Goal: Transaction & Acquisition: Book appointment/travel/reservation

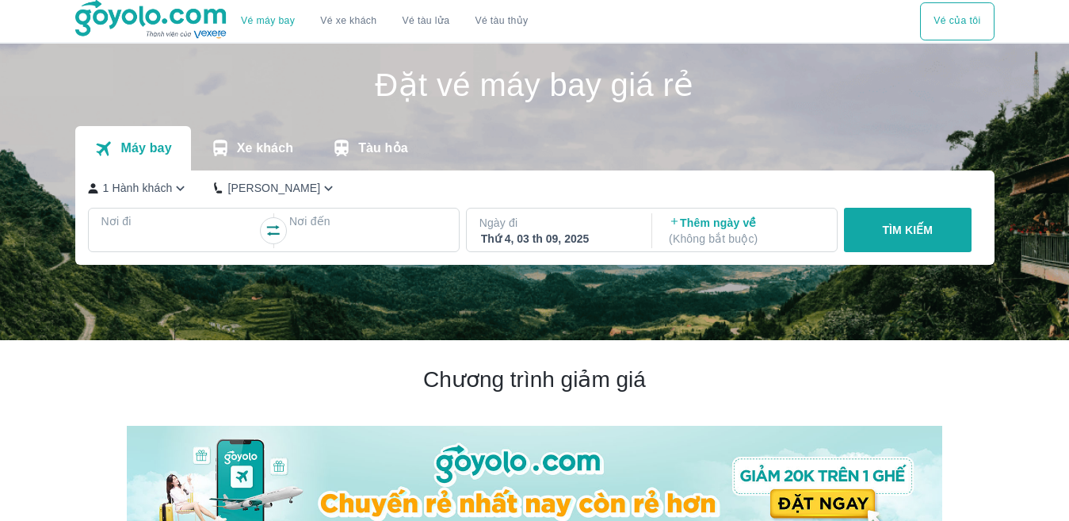
click at [178, 233] on div at bounding box center [180, 240] width 154 height 19
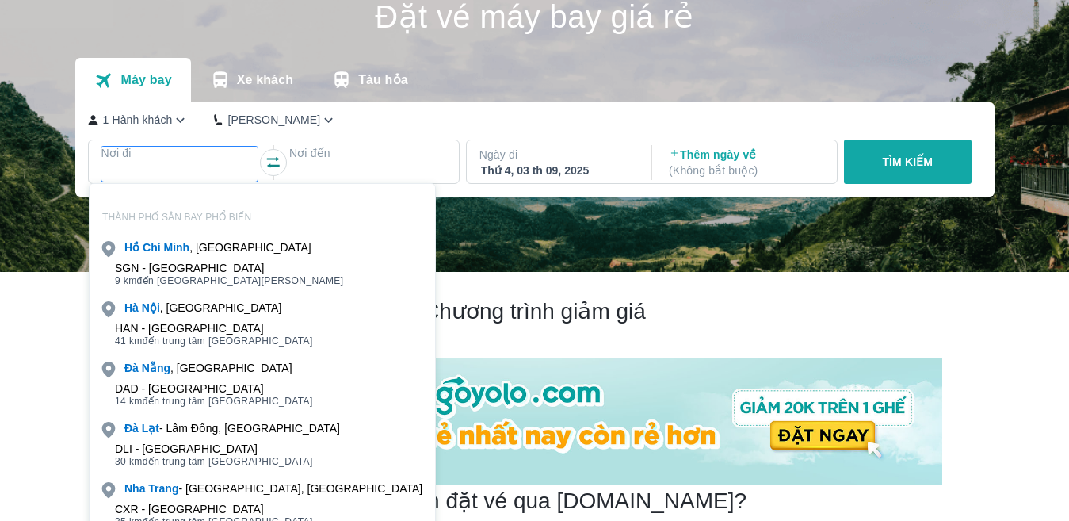
scroll to position [91, 0]
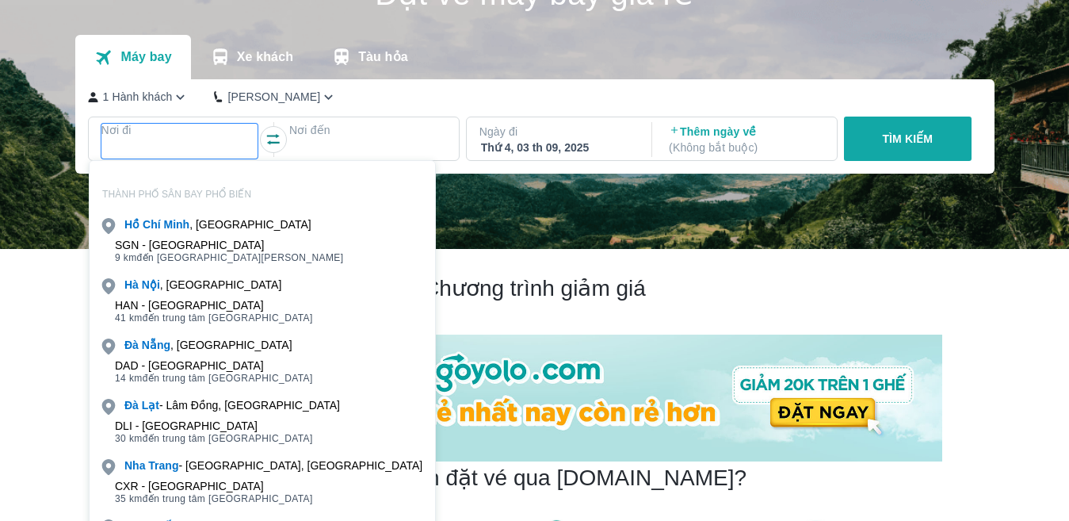
click at [178, 233] on div "[PERSON_NAME] , [GEOGRAPHIC_DATA]" at bounding box center [262, 224] width 345 height 22
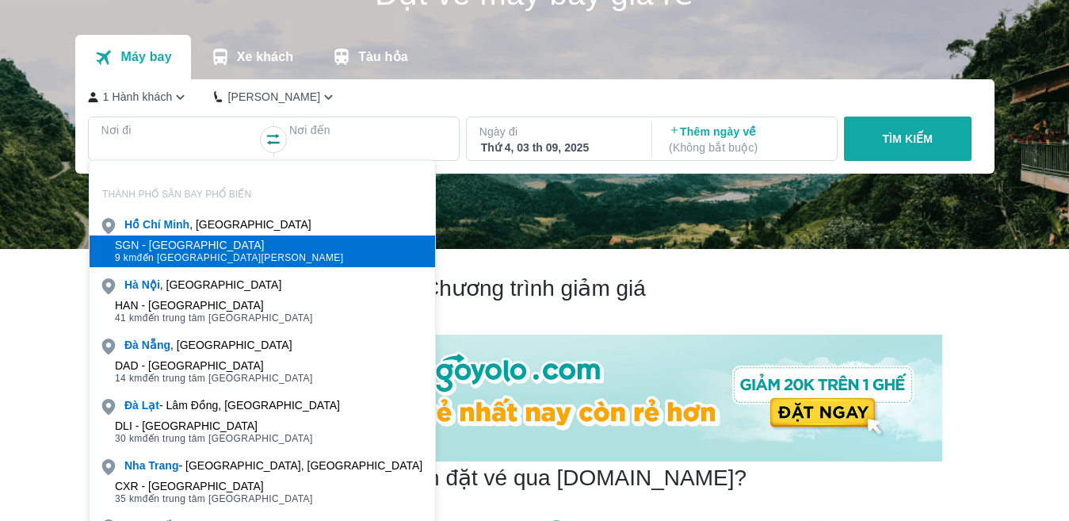
click at [142, 246] on div "SGN - [GEOGRAPHIC_DATA]" at bounding box center [229, 245] width 229 height 13
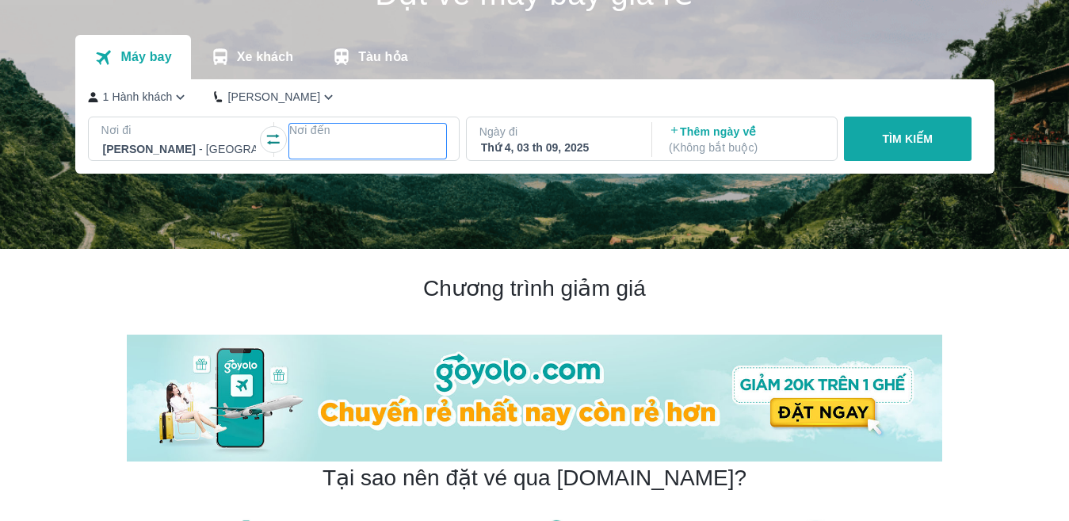
click at [360, 137] on p "Nơi đến" at bounding box center [367, 130] width 157 height 16
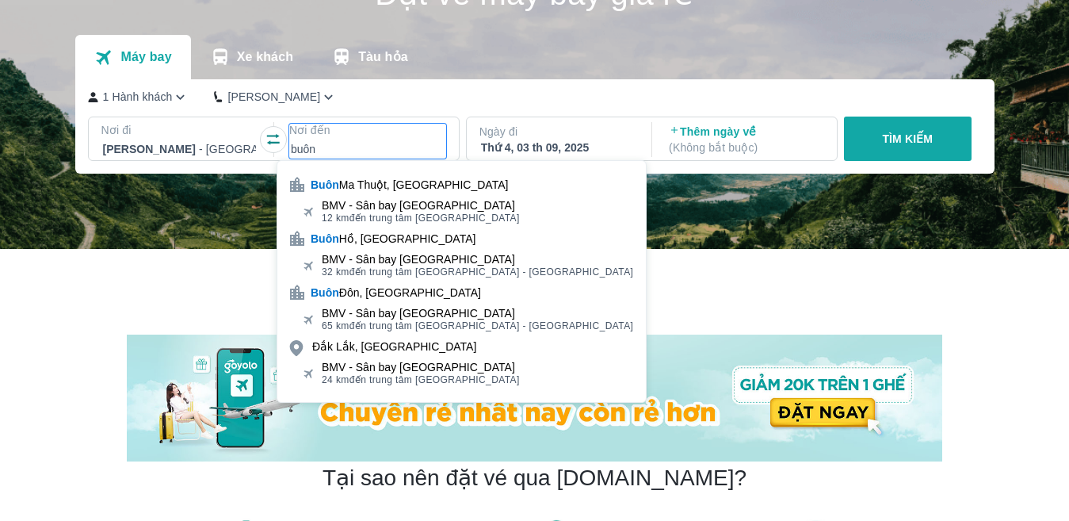
type input "buôn"
click at [381, 260] on div "BMV - Sân bay [GEOGRAPHIC_DATA]" at bounding box center [477, 259] width 311 height 13
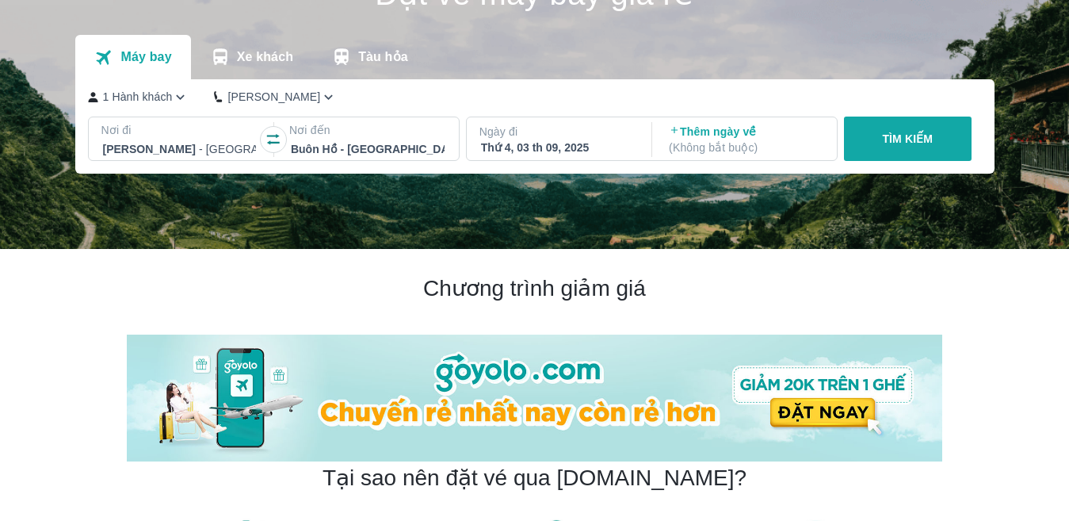
click at [522, 133] on p "Ngày đi" at bounding box center [557, 132] width 157 height 16
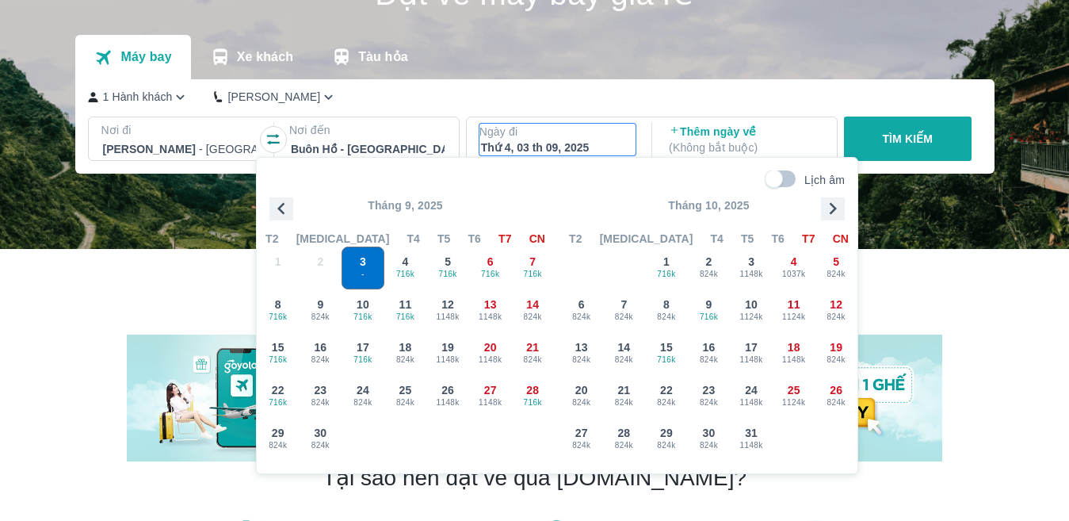
click at [839, 208] on icon "button" at bounding box center [833, 209] width 24 height 24
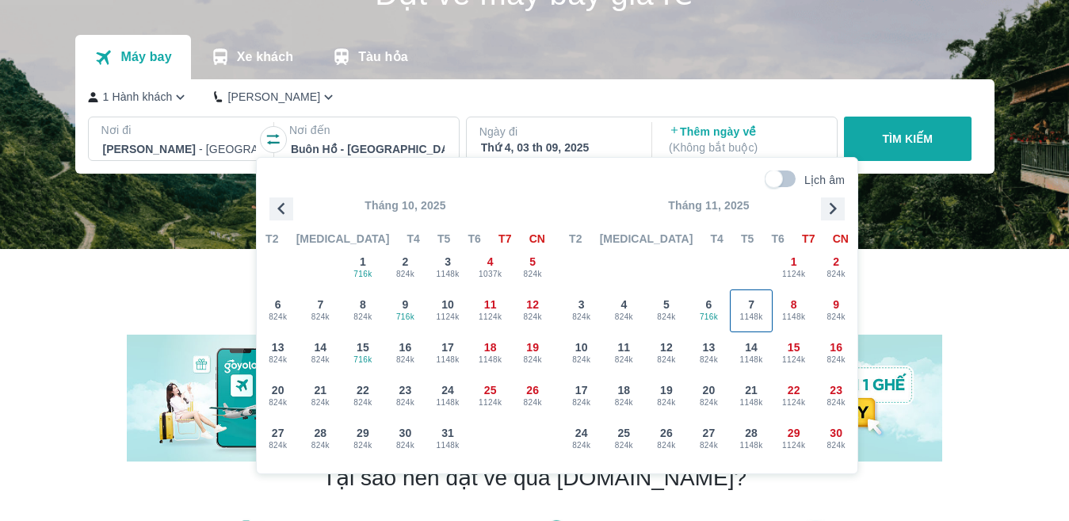
click at [759, 312] on span "1148k" at bounding box center [751, 317] width 41 height 13
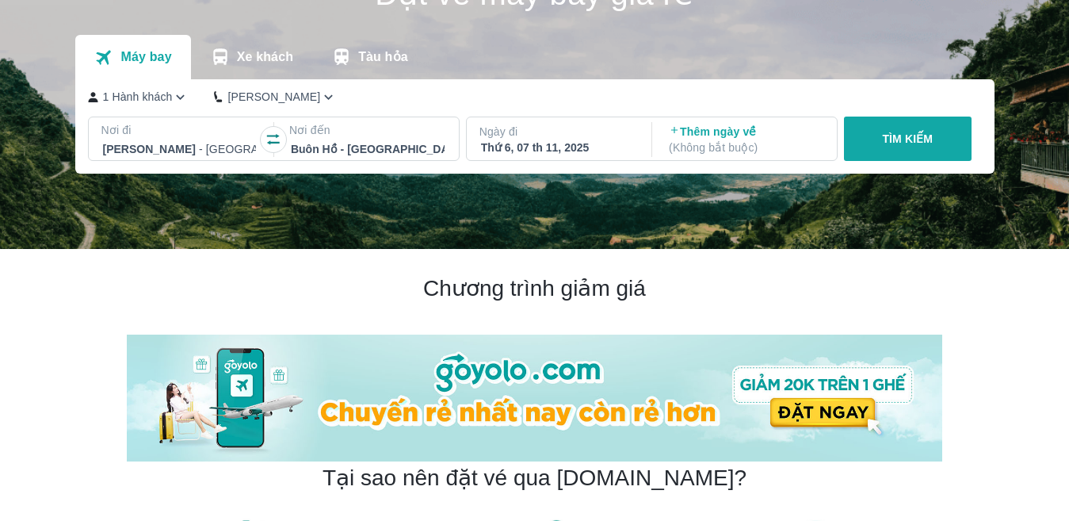
click at [564, 146] on div "Thứ 6, 07 th 11, 2025" at bounding box center [558, 147] width 154 height 16
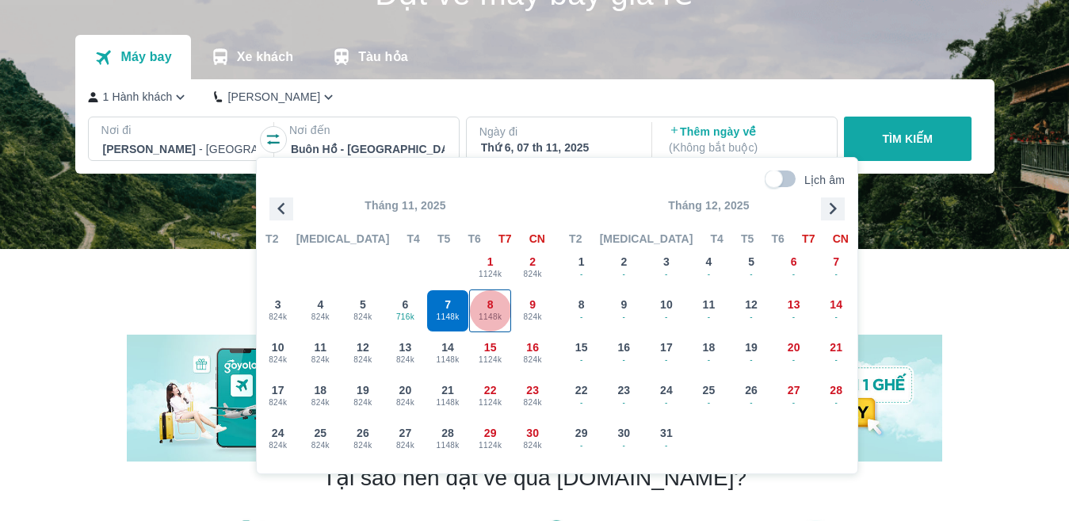
click at [479, 311] on span "1148k" at bounding box center [490, 317] width 41 height 13
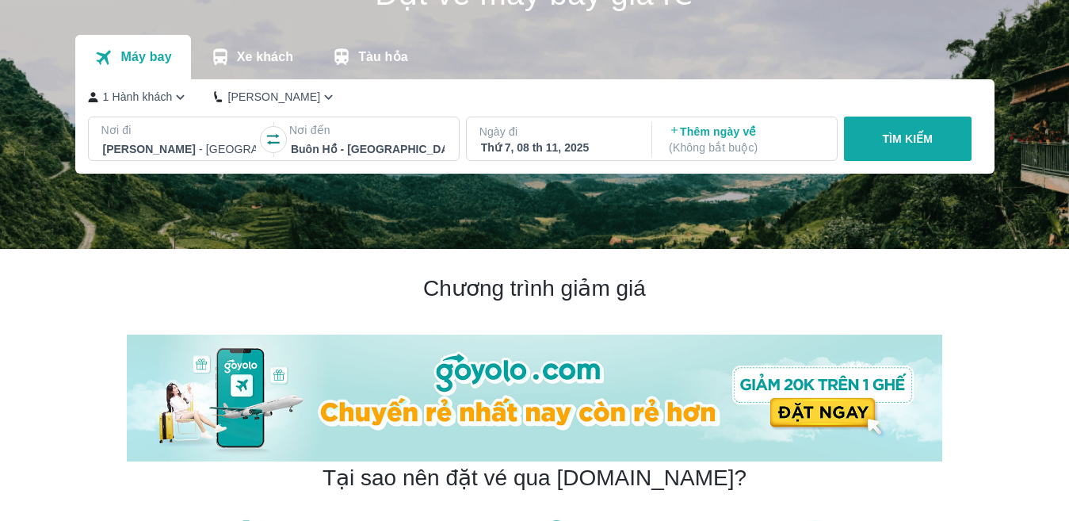
click at [695, 132] on p "Thêm ngày về ( Không bắt buộc )" at bounding box center [746, 140] width 154 height 32
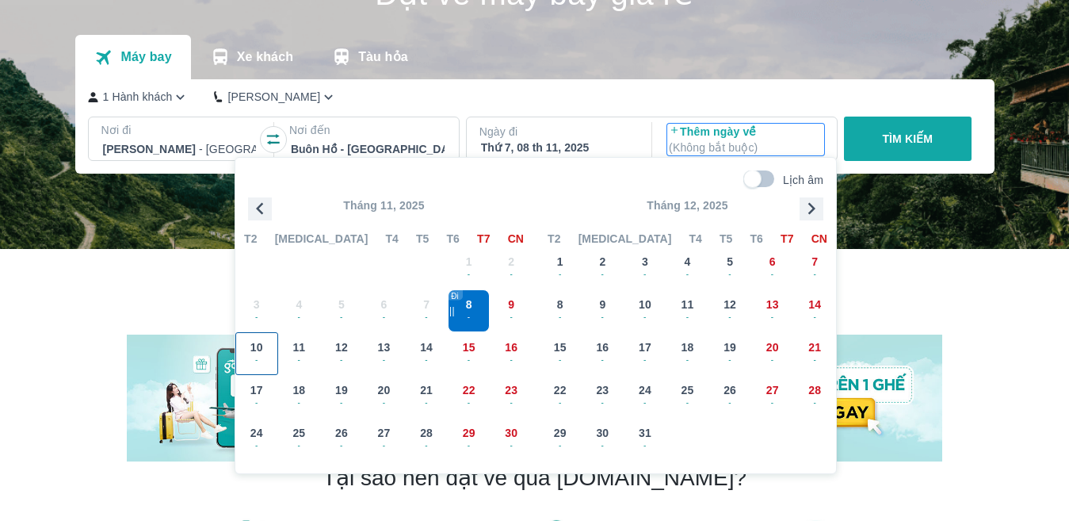
click at [261, 357] on span "-" at bounding box center [256, 359] width 41 height 13
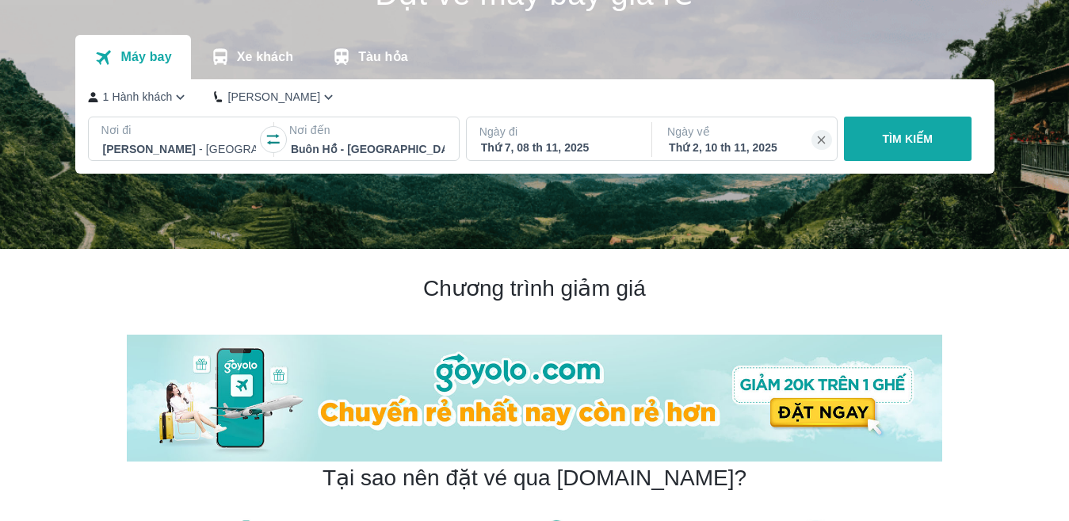
click at [877, 151] on button "TÌM KIẾM" at bounding box center [908, 138] width 128 height 44
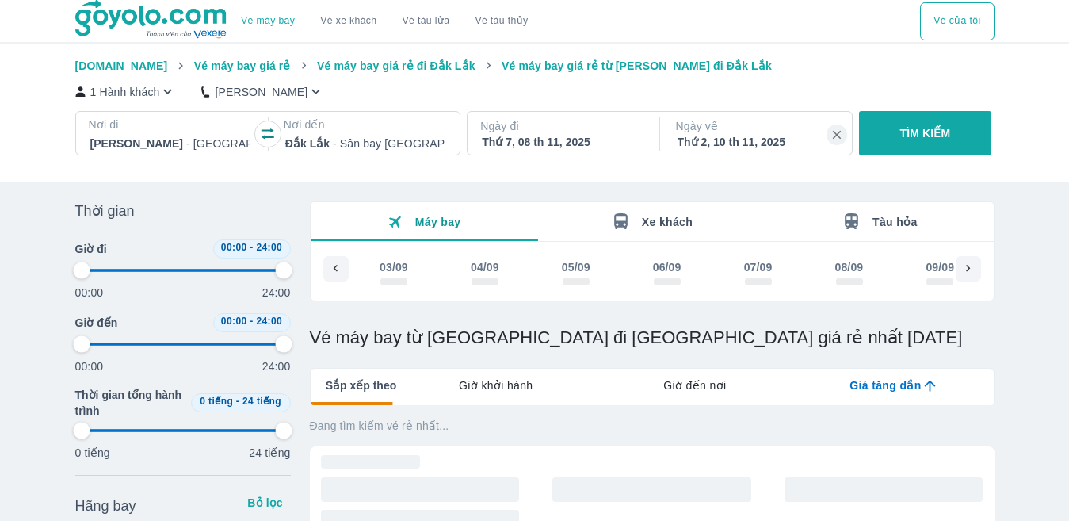
type input "97.9166666666667"
checkbox input "true"
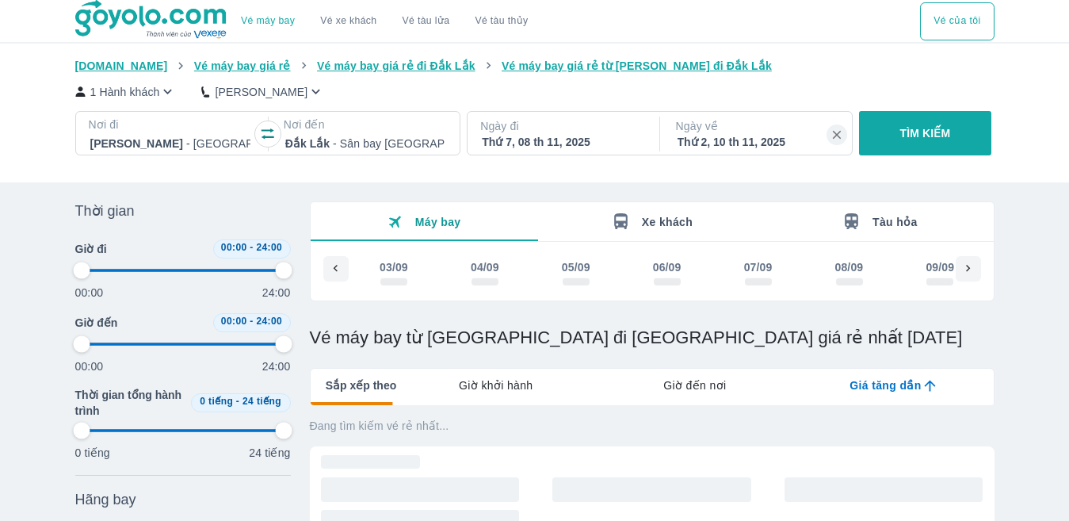
scroll to position [0, 5951]
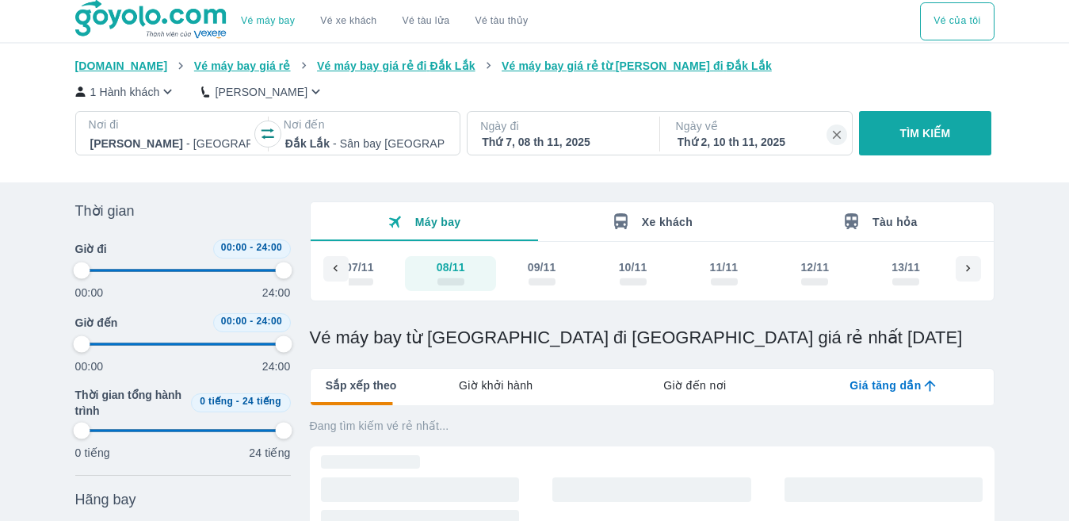
type input "97.9166666666667"
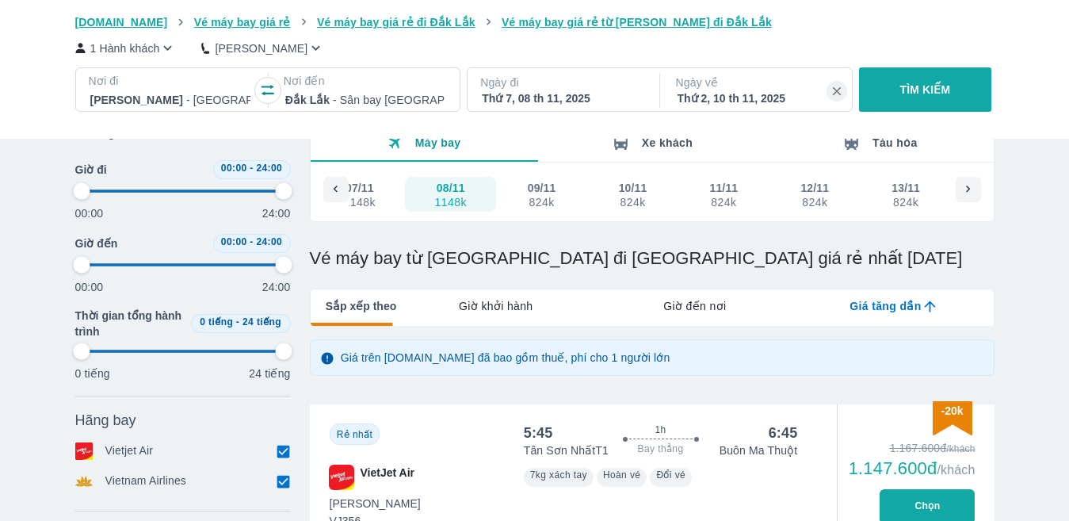
type input "97.9166666666667"
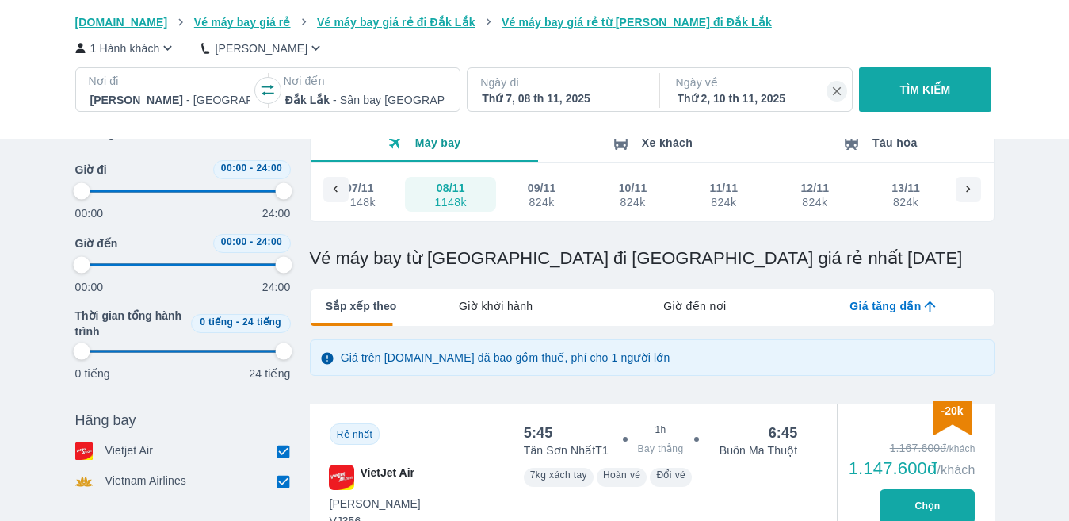
type input "97.9166666666667"
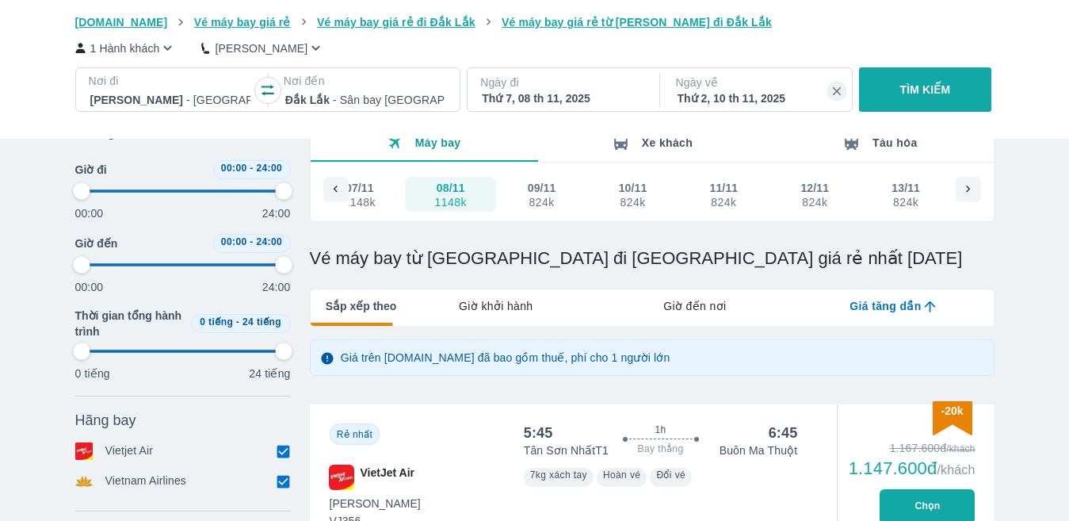
type input "97.9166666666667"
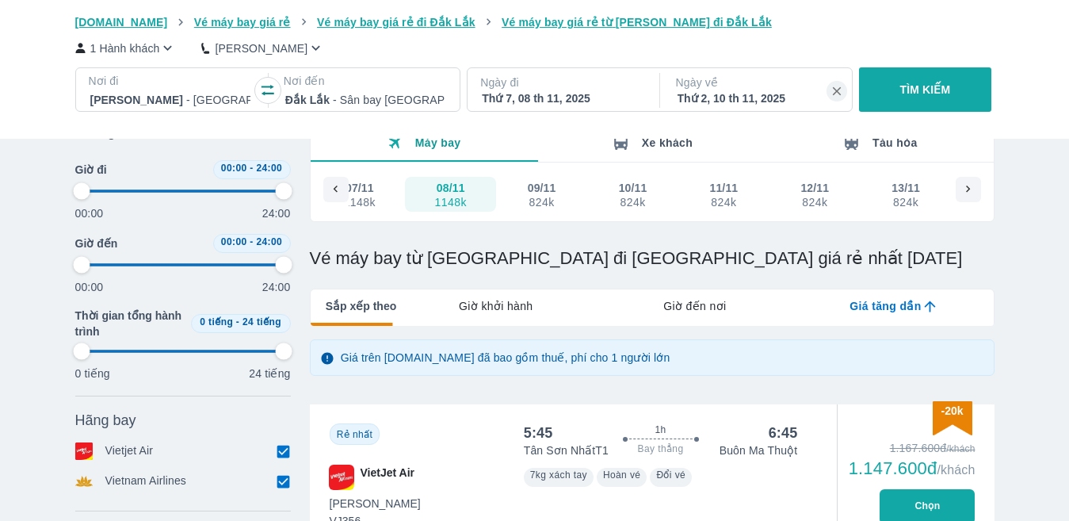
type input "97.9166666666667"
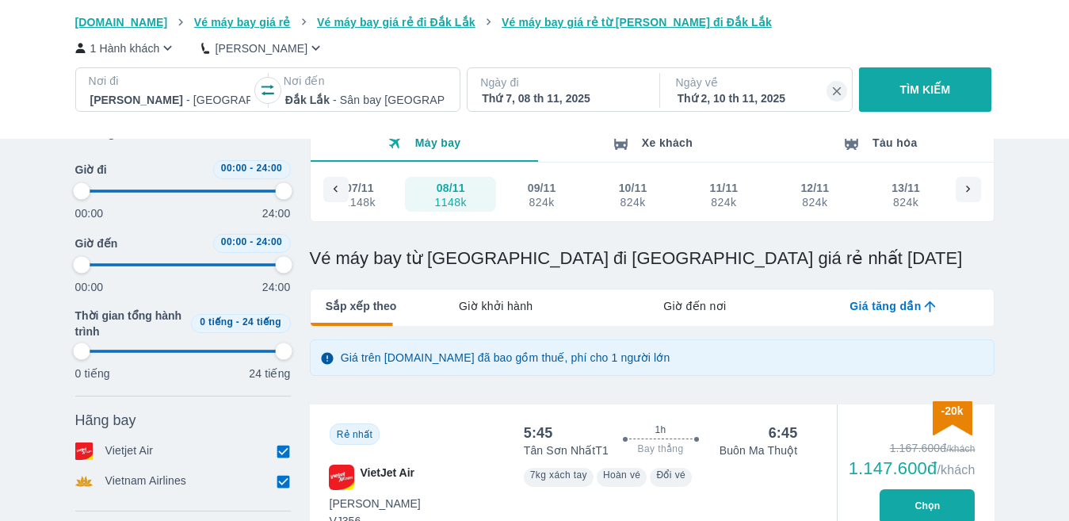
type input "97.9166666666667"
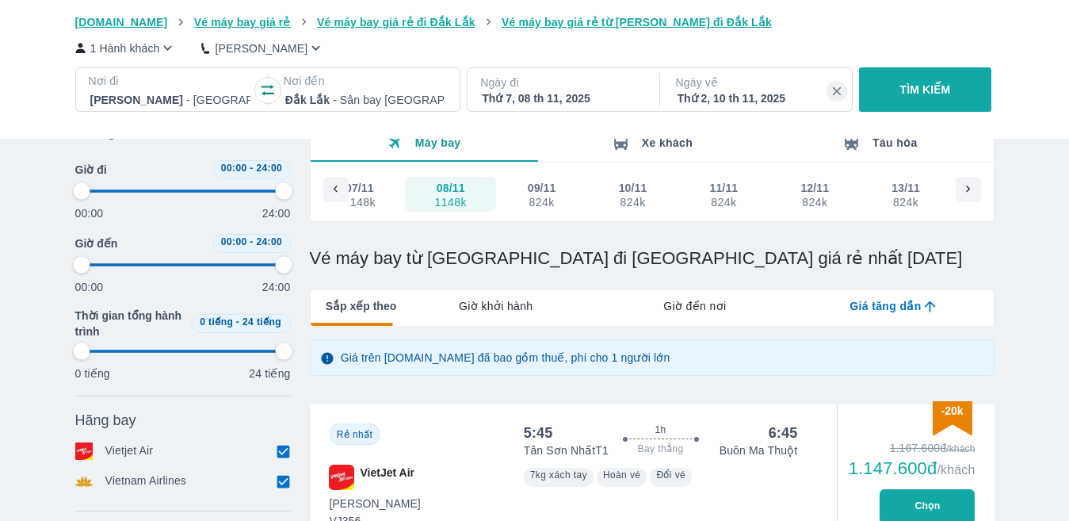
type input "97.9166666666667"
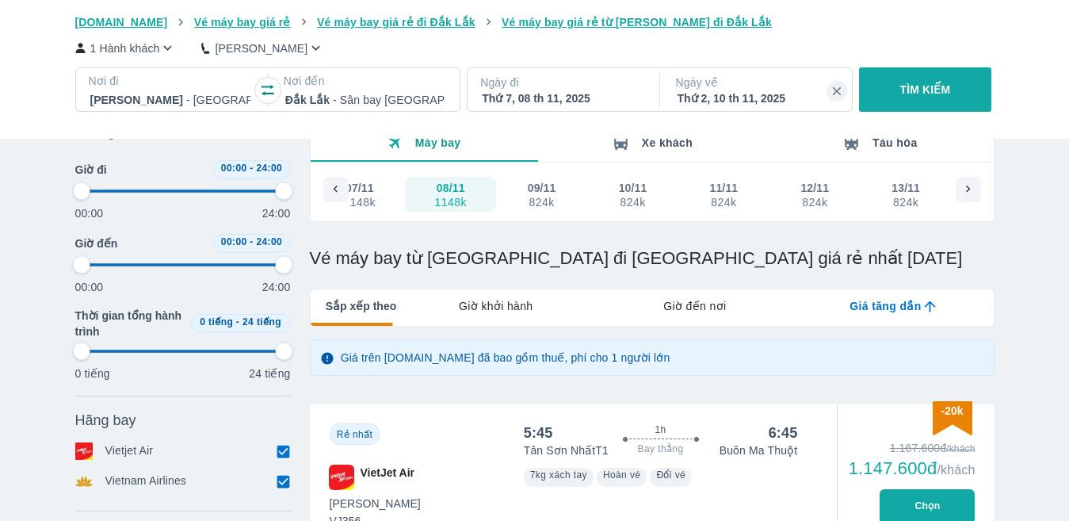
type input "97.9166666666667"
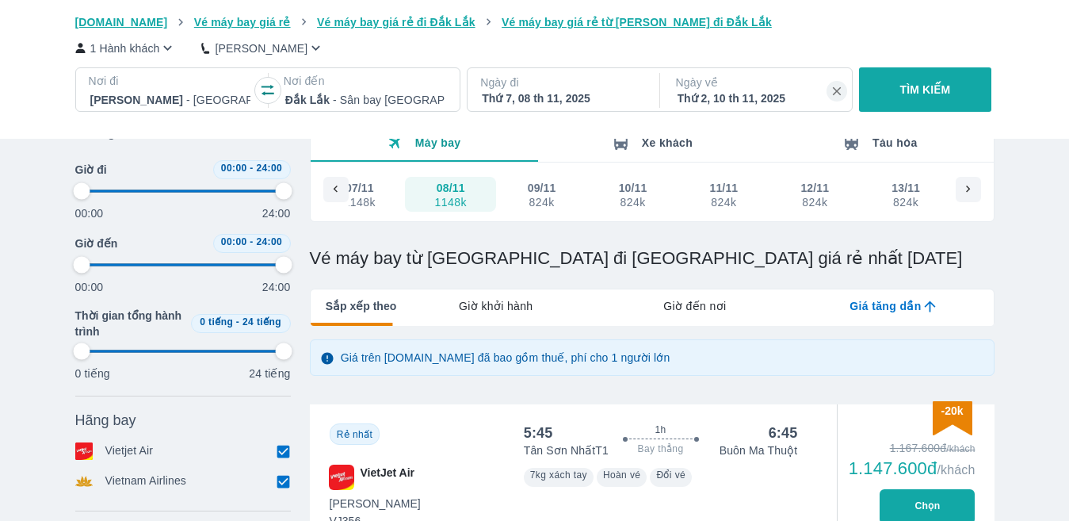
type input "97.9166666666667"
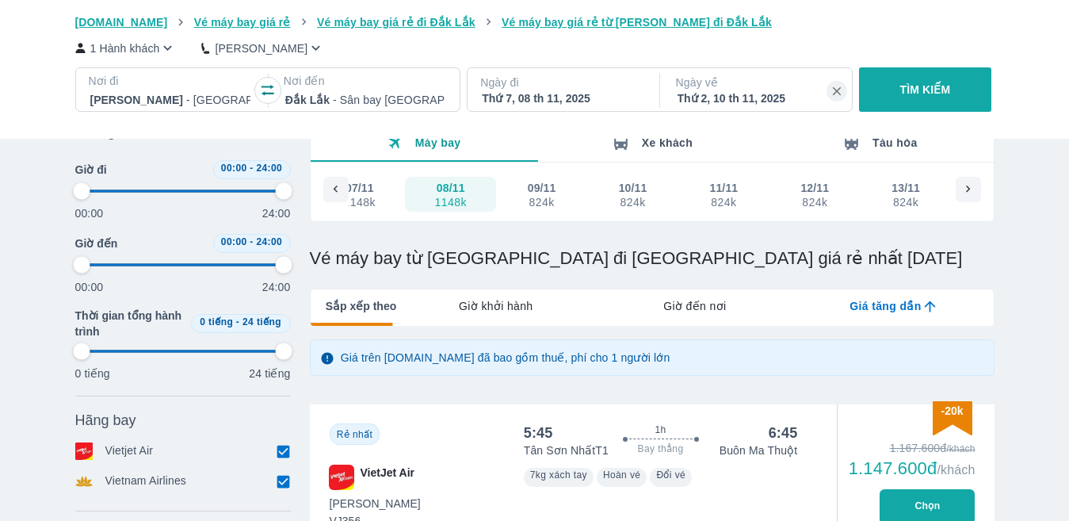
type input "97.9166666666667"
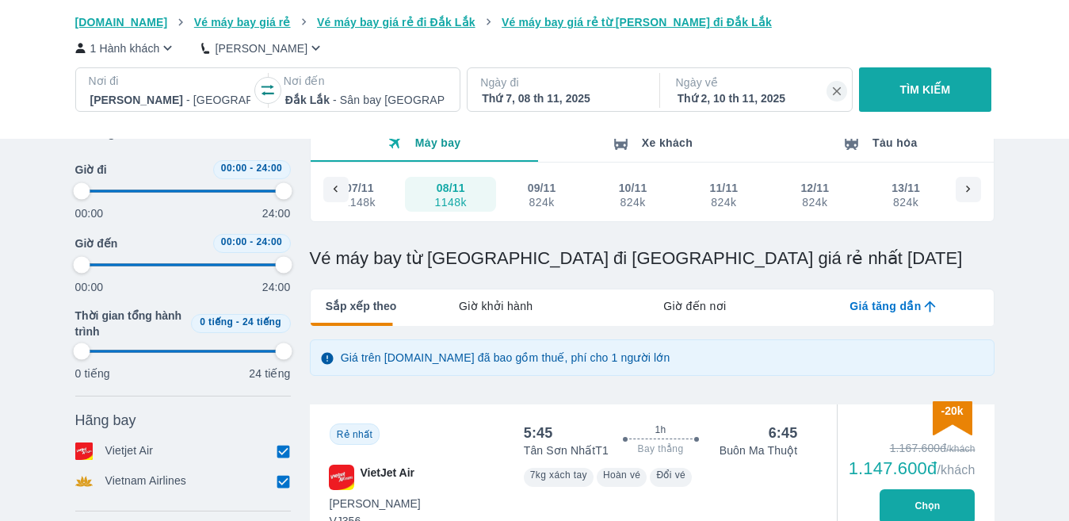
type input "97.9166666666667"
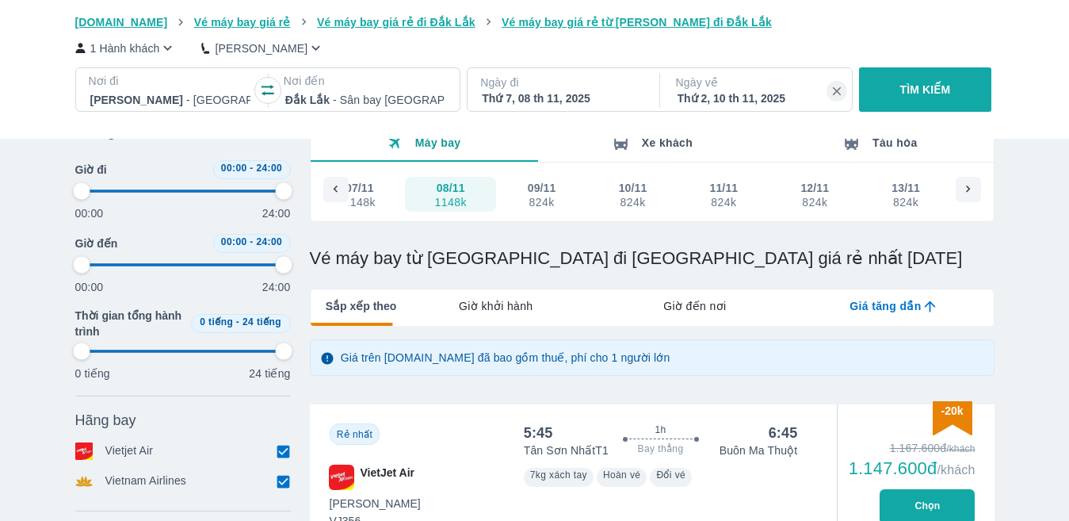
type input "97.9166666666667"
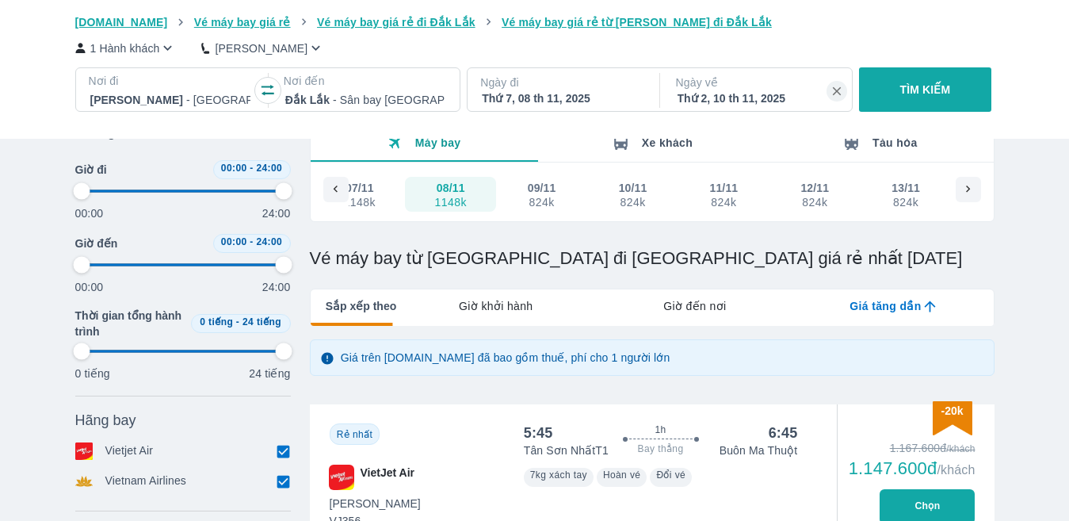
type input "97.9166666666667"
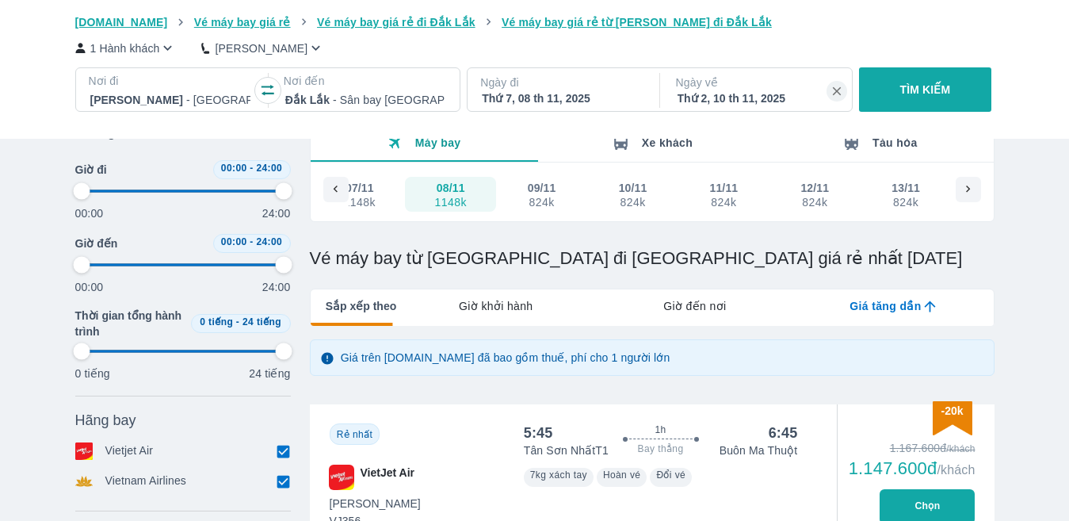
type input "97.9166666666667"
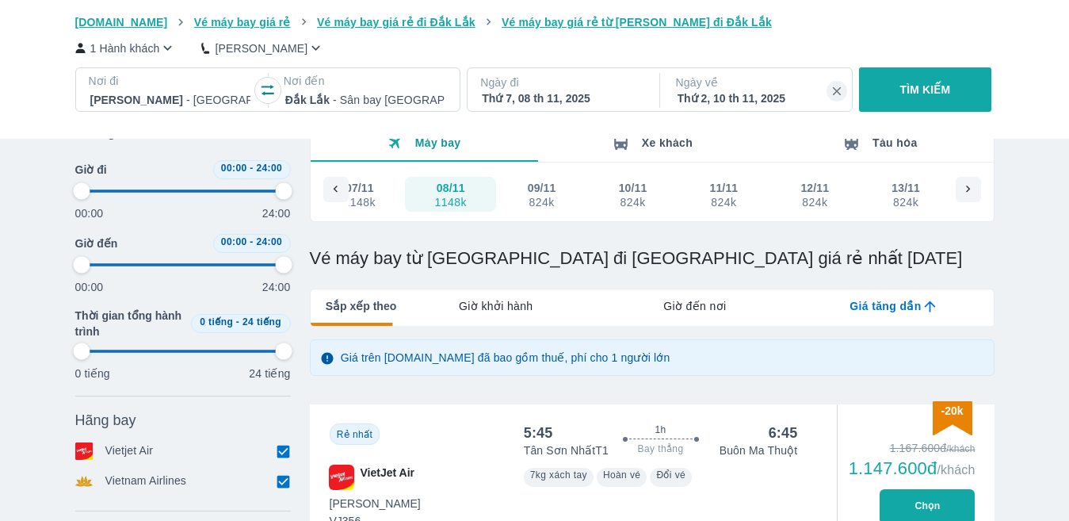
type input "97.9166666666667"
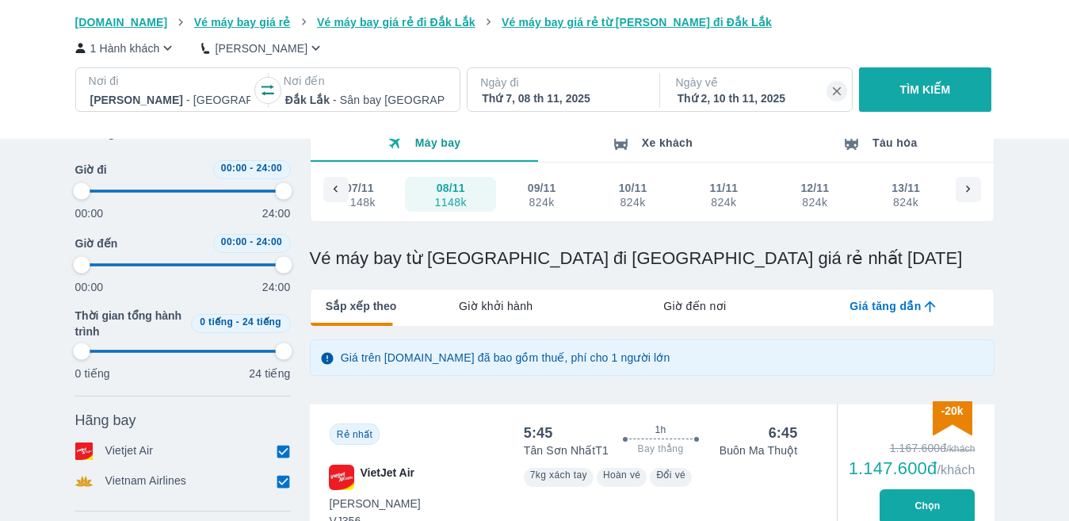
type input "97.9166666666667"
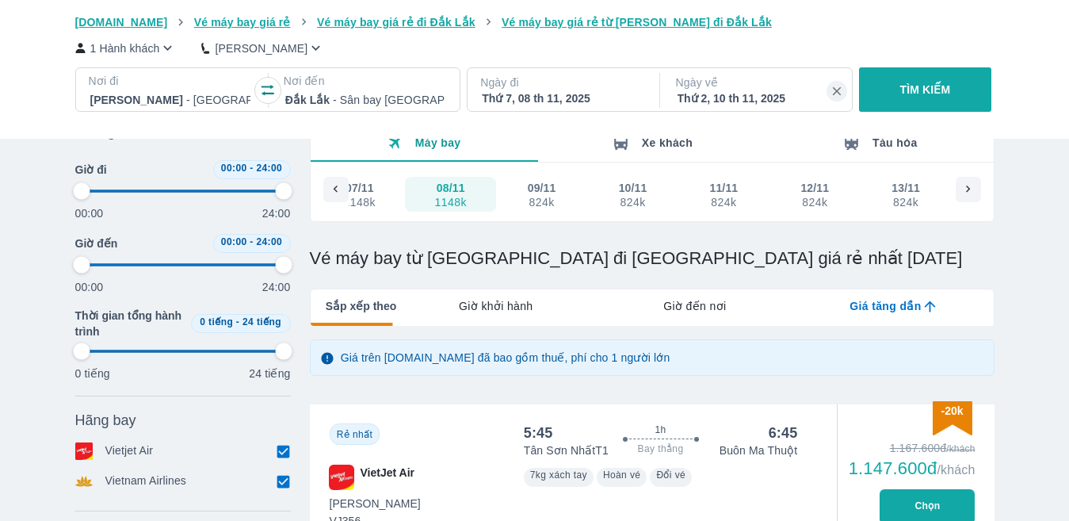
type input "97.9166666666667"
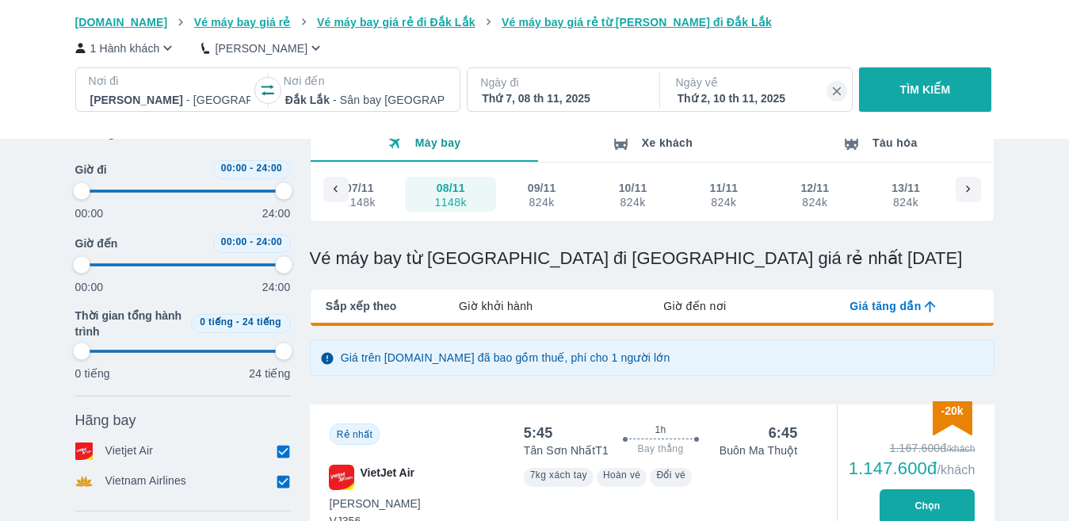
type input "97.9166666666667"
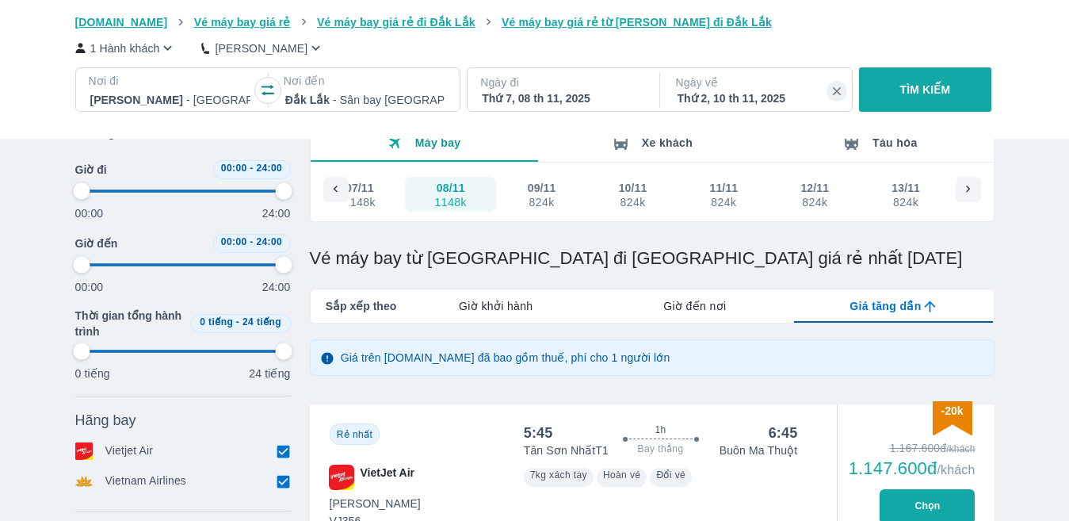
type input "97.9166666666667"
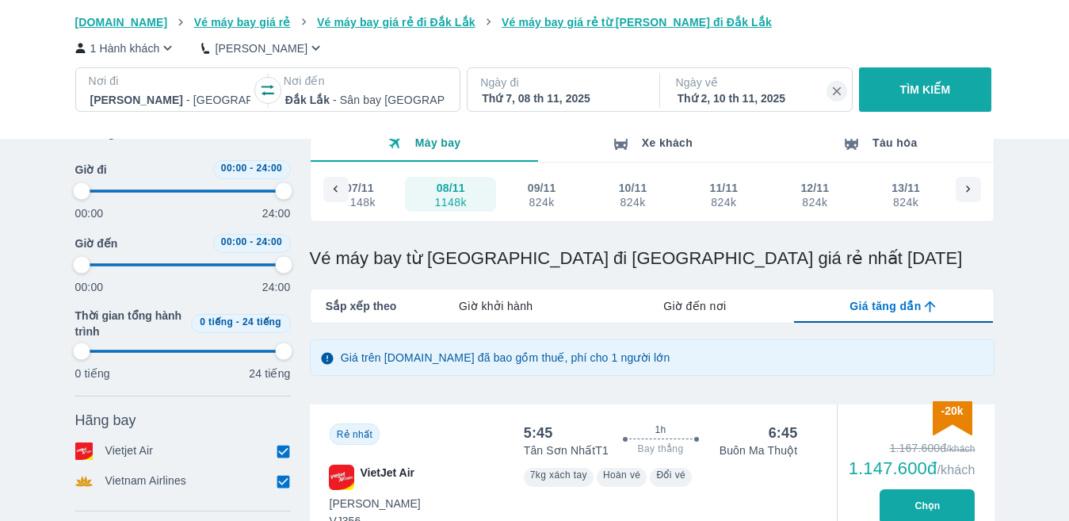
type input "97.9166666666667"
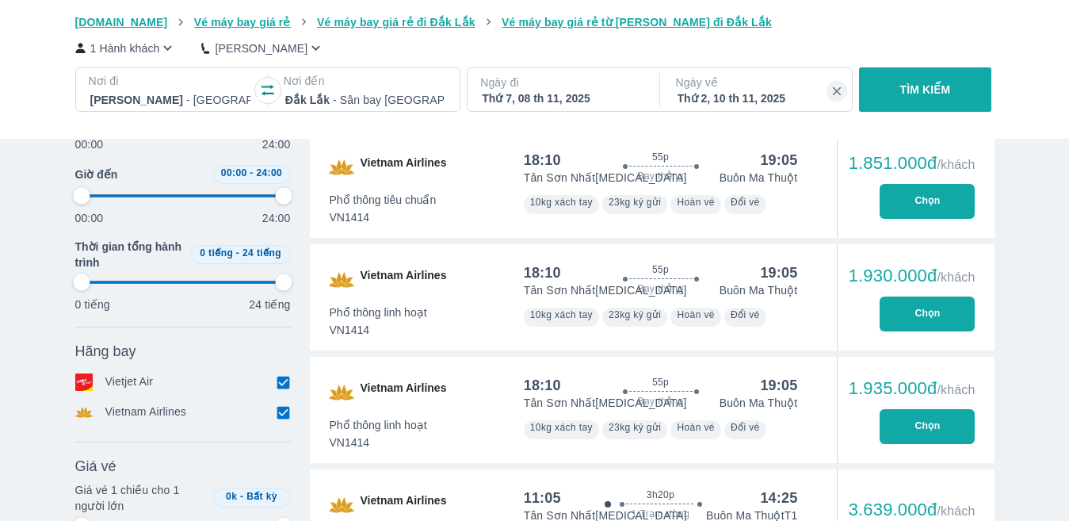
scroll to position [1426, 0]
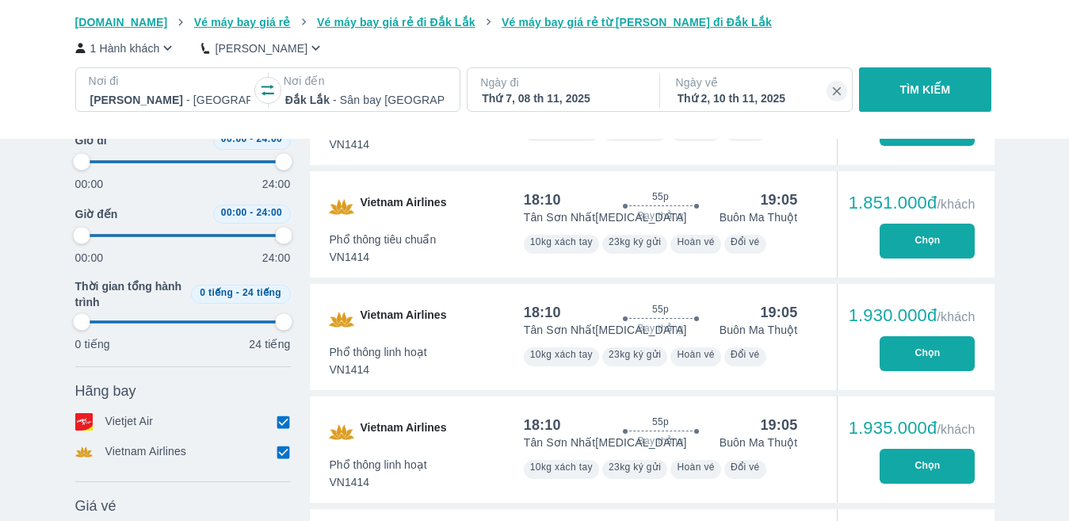
click at [282, 459] on input "checkbox" at bounding box center [284, 452] width 14 height 14
checkbox input "false"
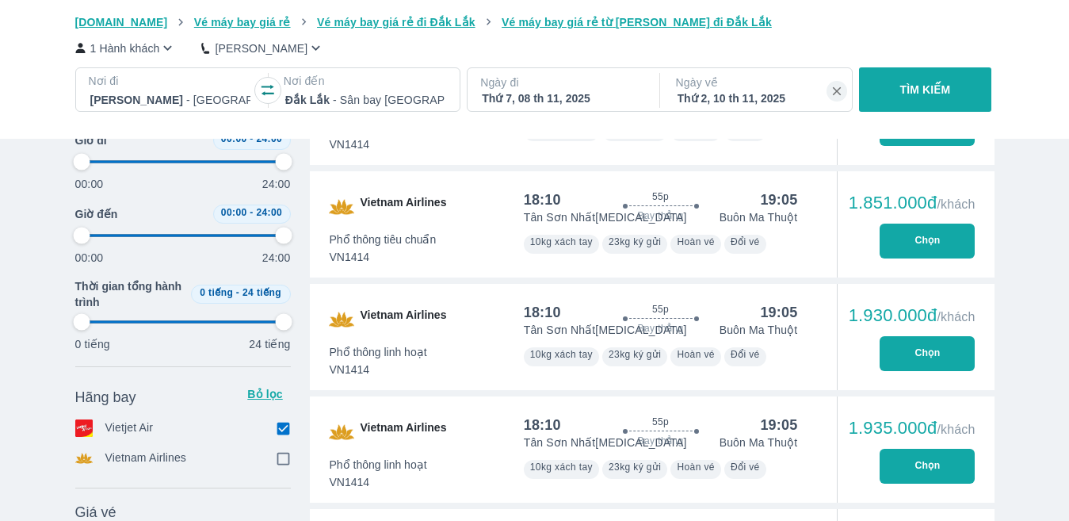
type input "97.9166666666667"
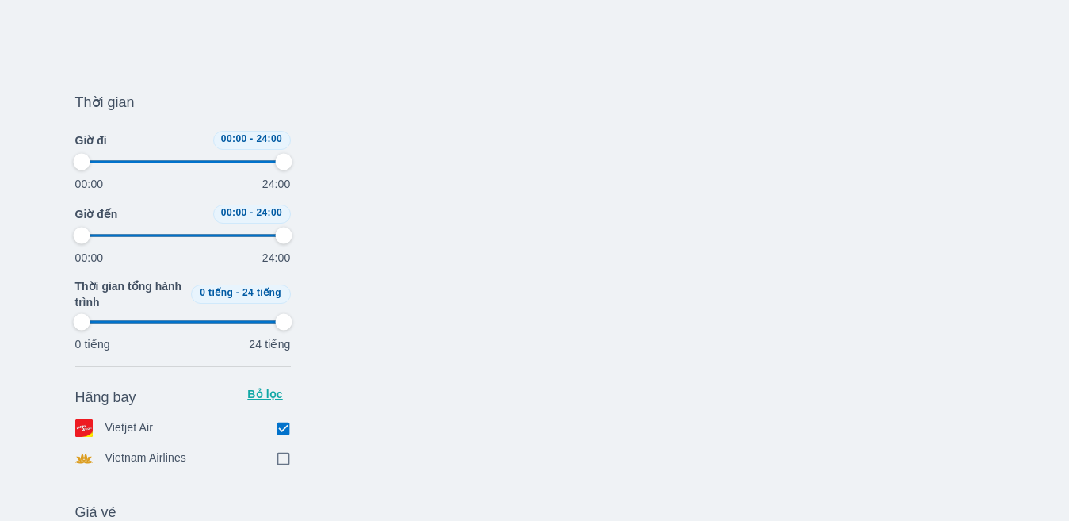
type input "97.9166666666667"
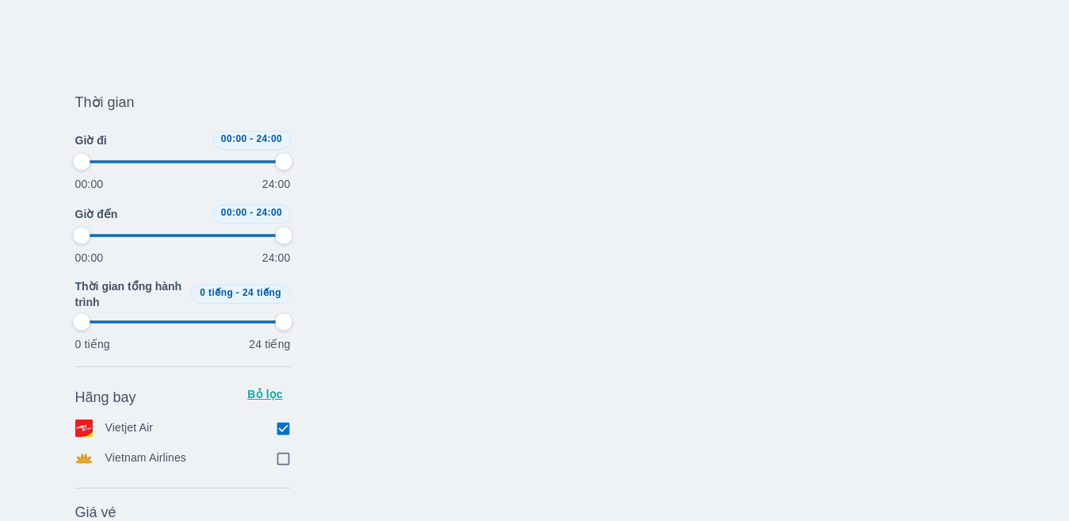
type input "97.9166666666667"
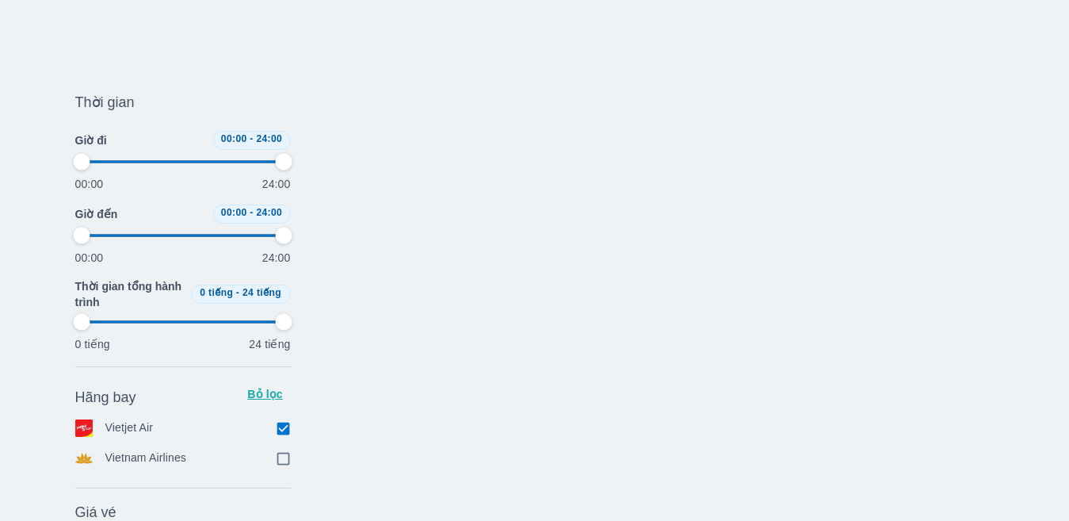
type input "97.9166666666667"
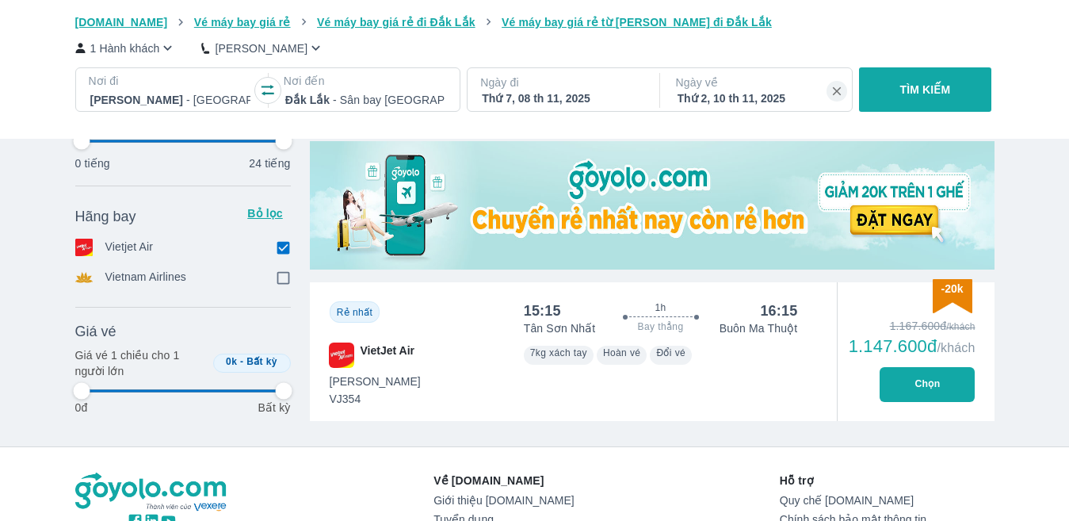
scroll to position [428, 0]
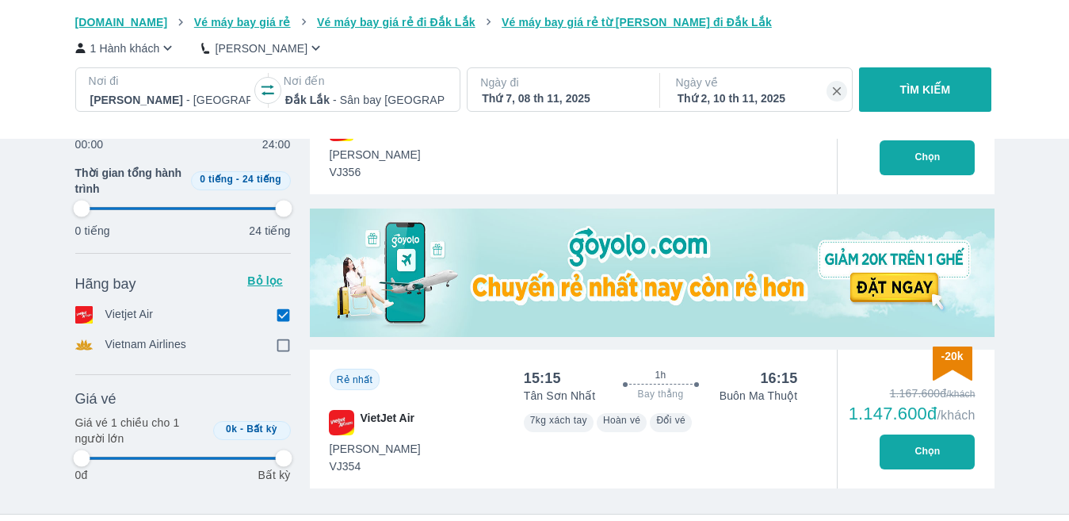
type input "97.9166666666667"
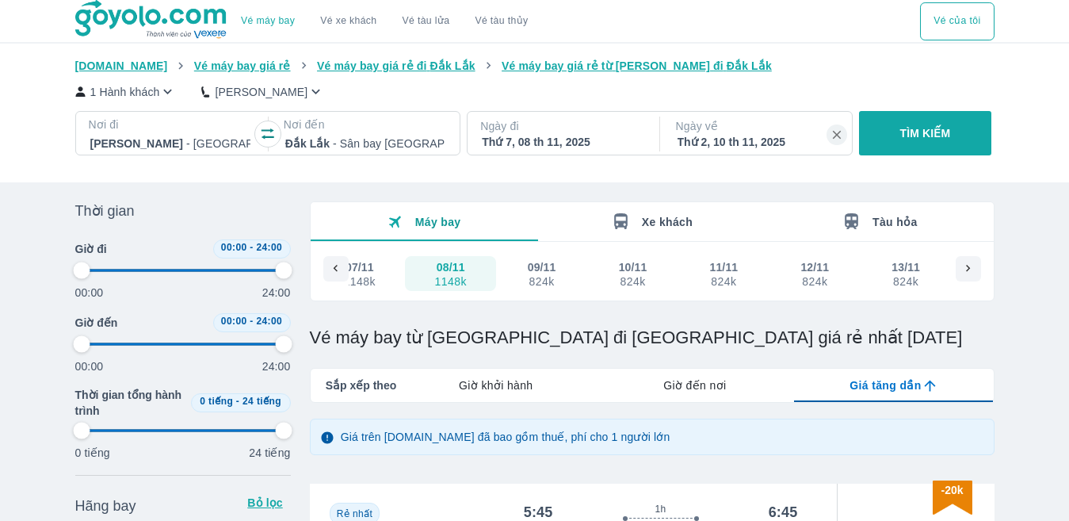
scroll to position [33, 0]
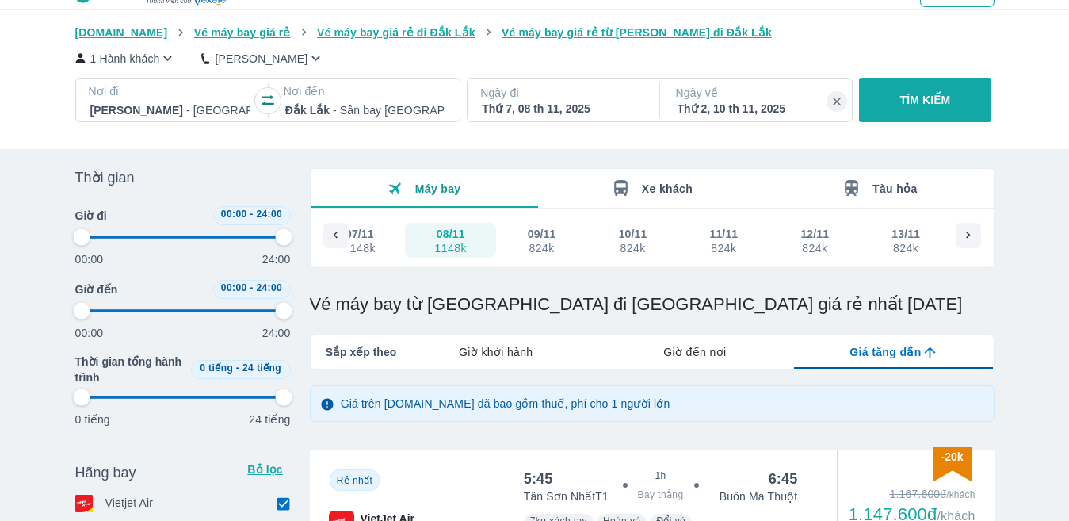
type input "97.9166666666667"
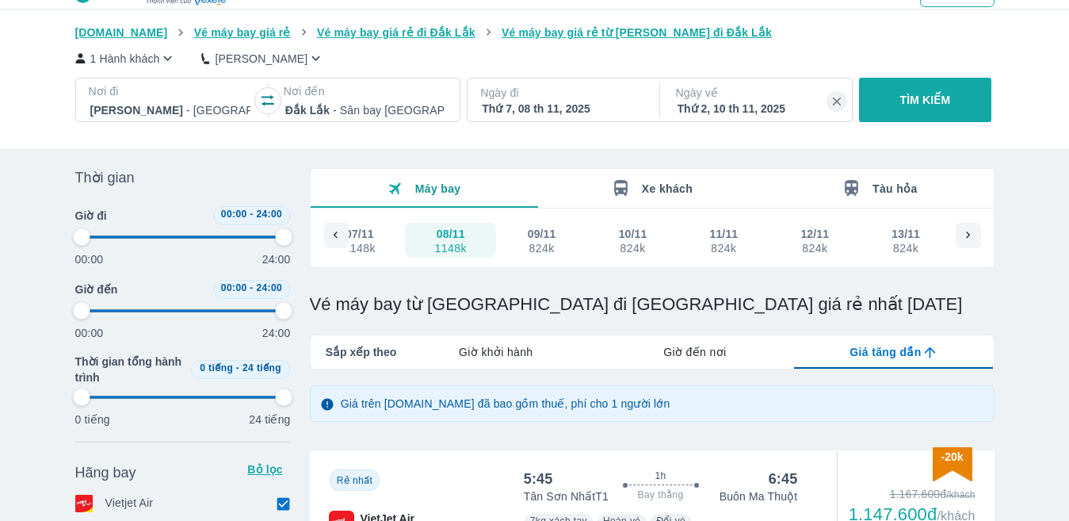
type input "97.9166666666667"
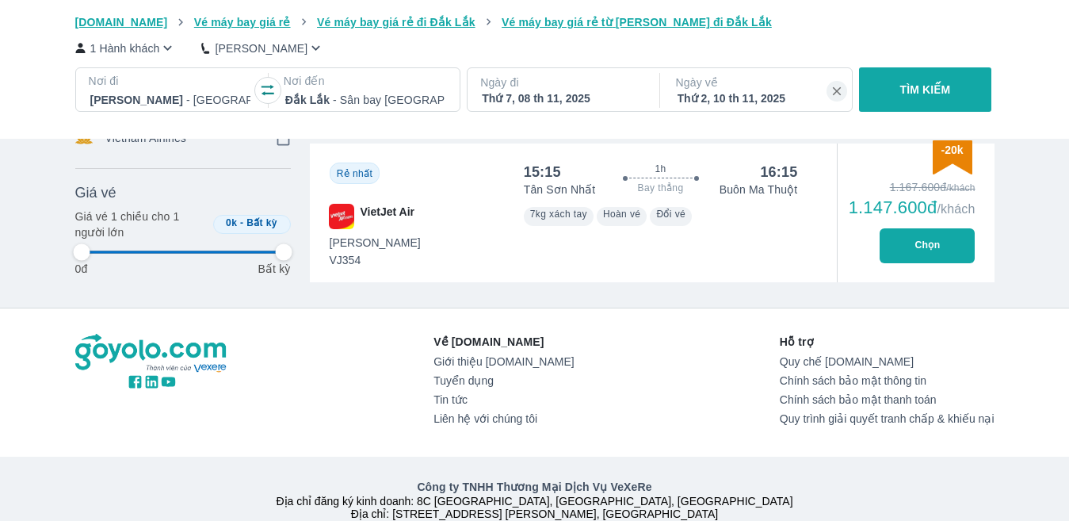
type input "97.9166666666667"
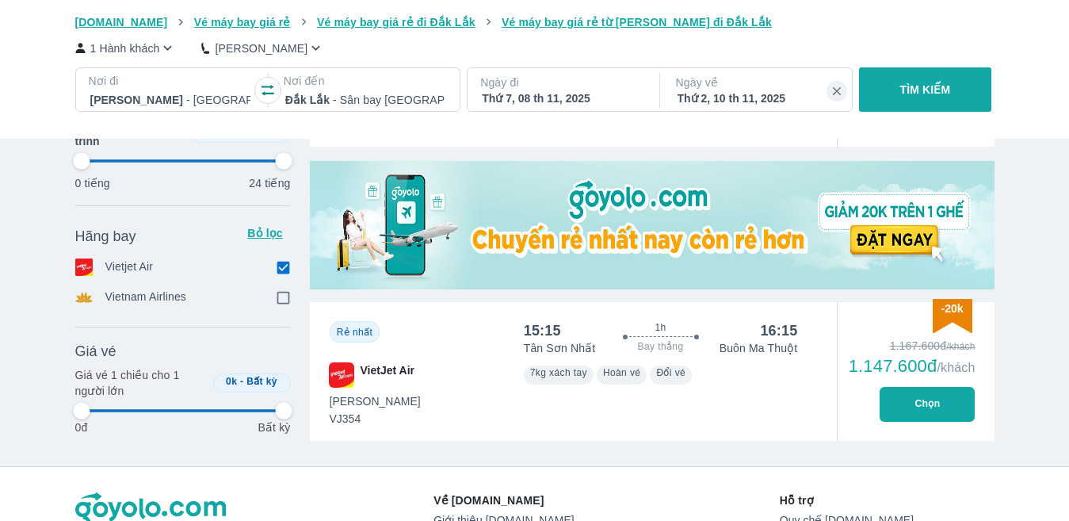
type input "97.9166666666667"
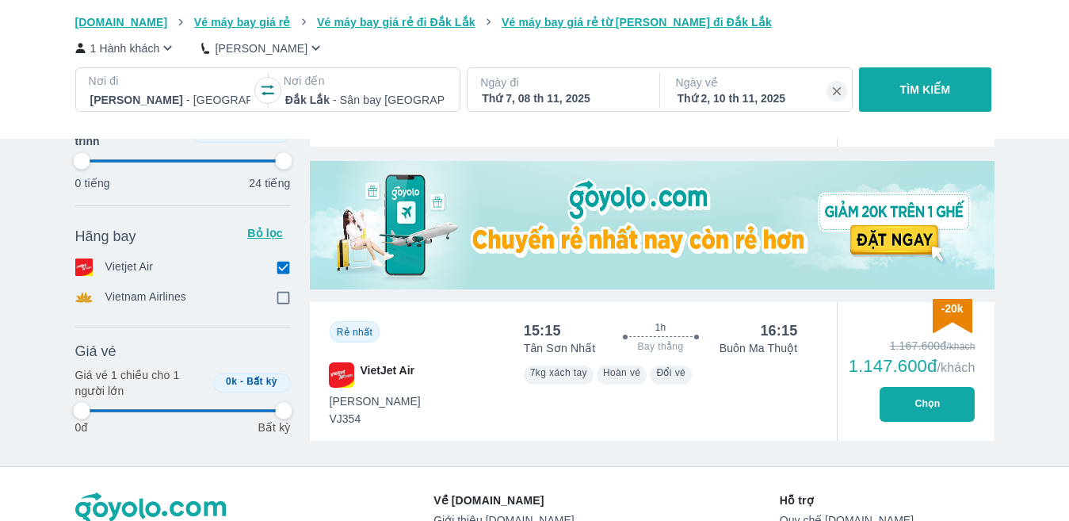
type input "97.9166666666667"
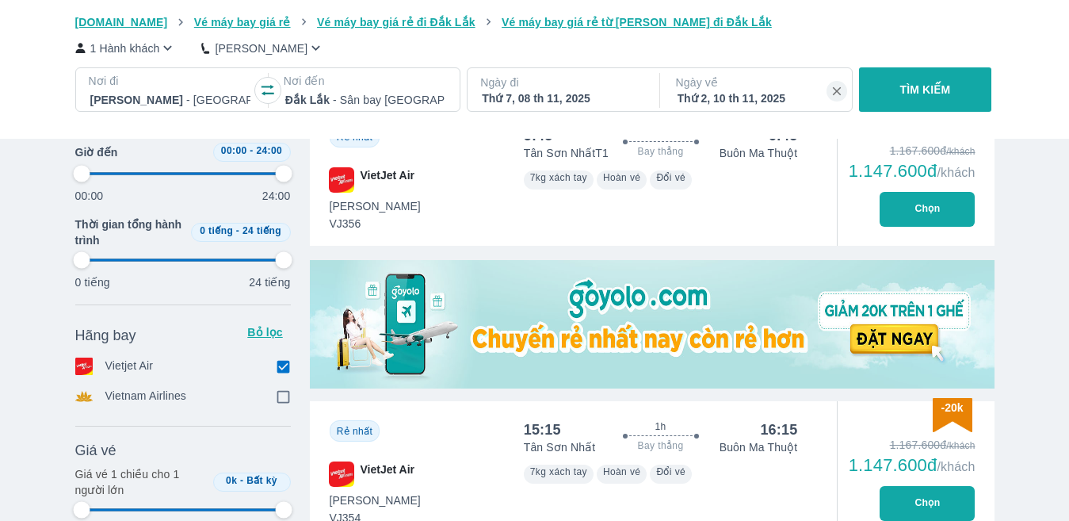
scroll to position [238, 0]
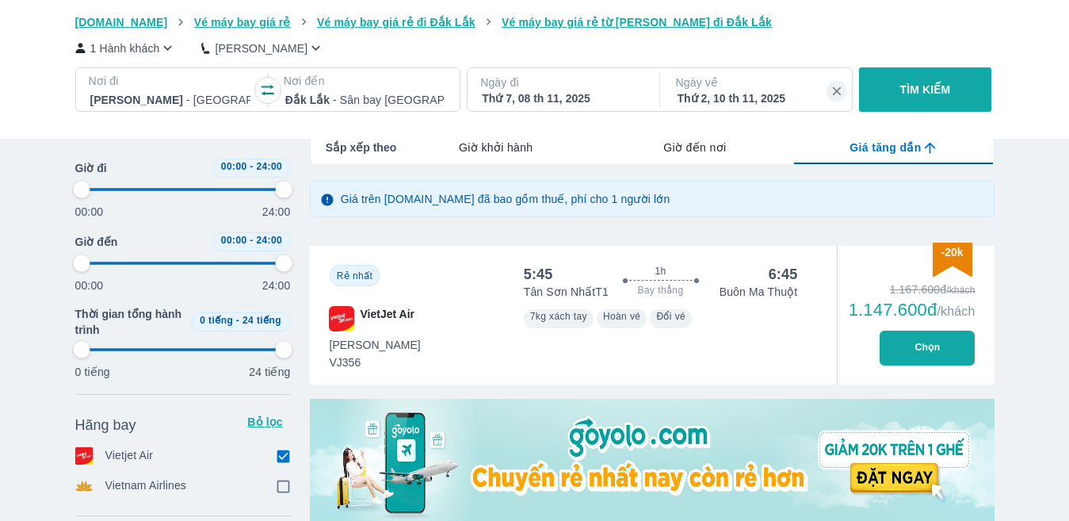
type input "97.9166666666667"
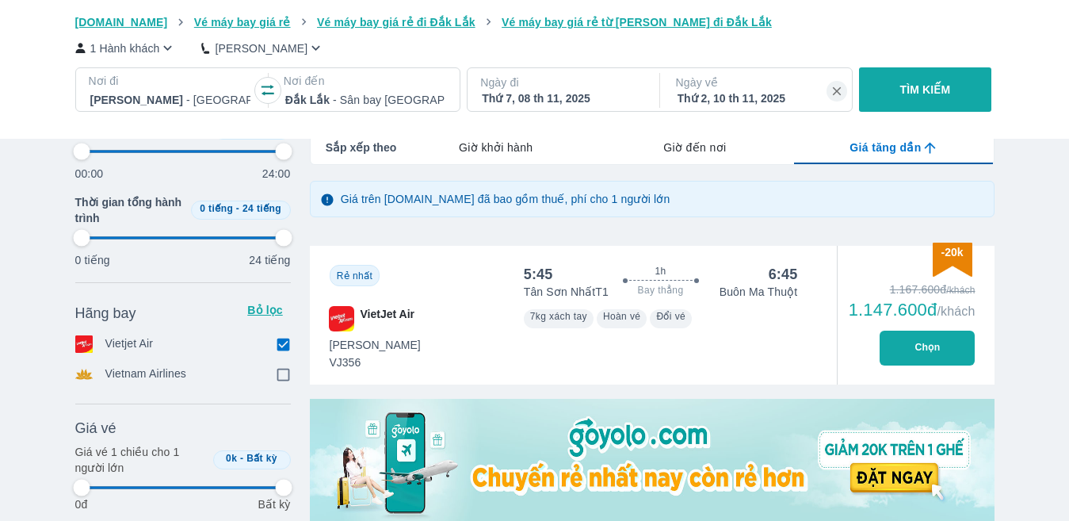
scroll to position [555, 0]
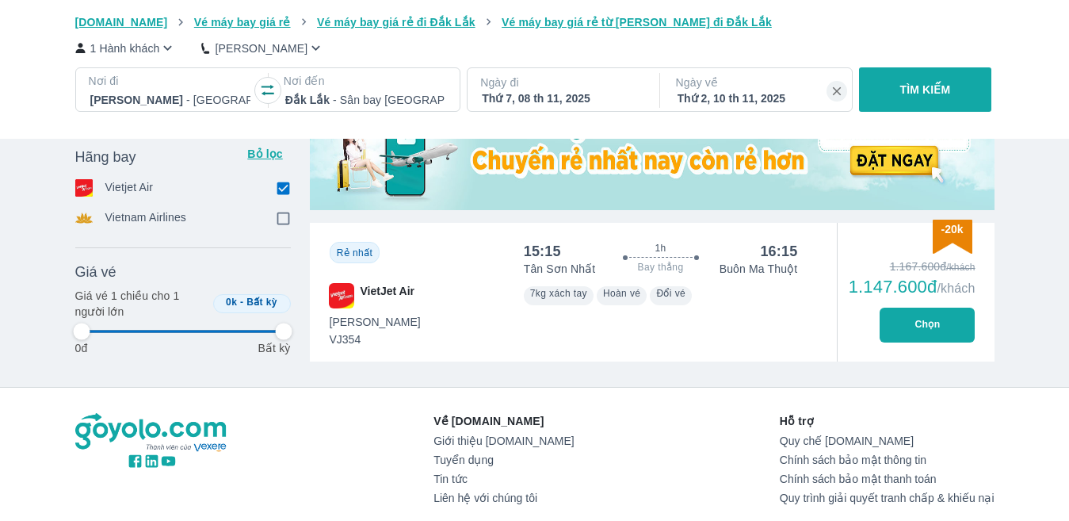
type input "97.9166666666667"
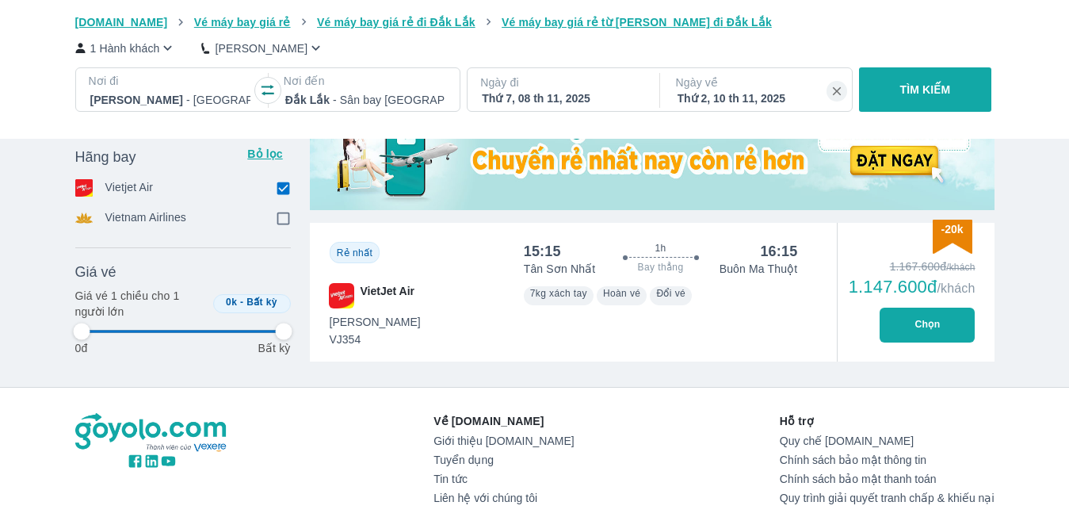
type input "97.9166666666667"
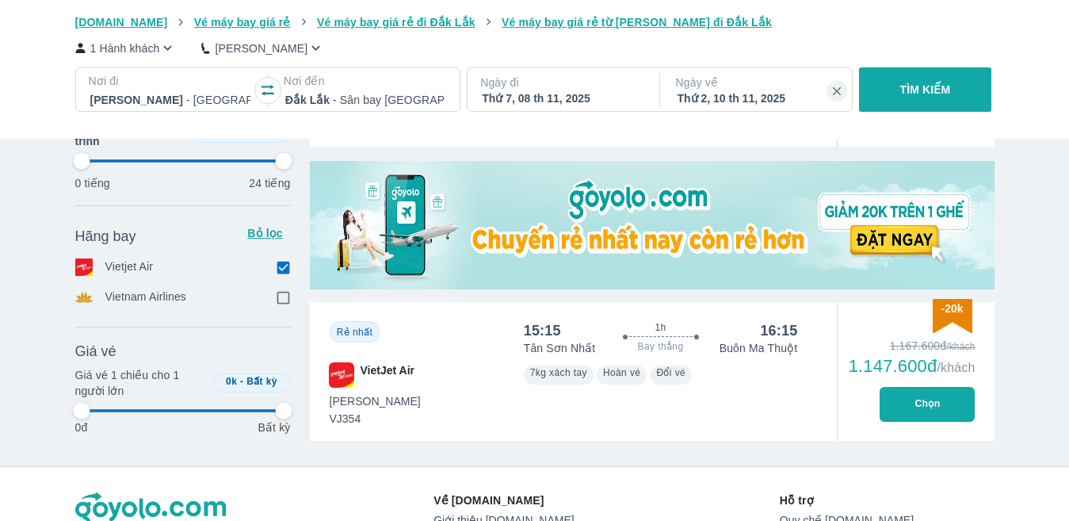
type input "97.9166666666667"
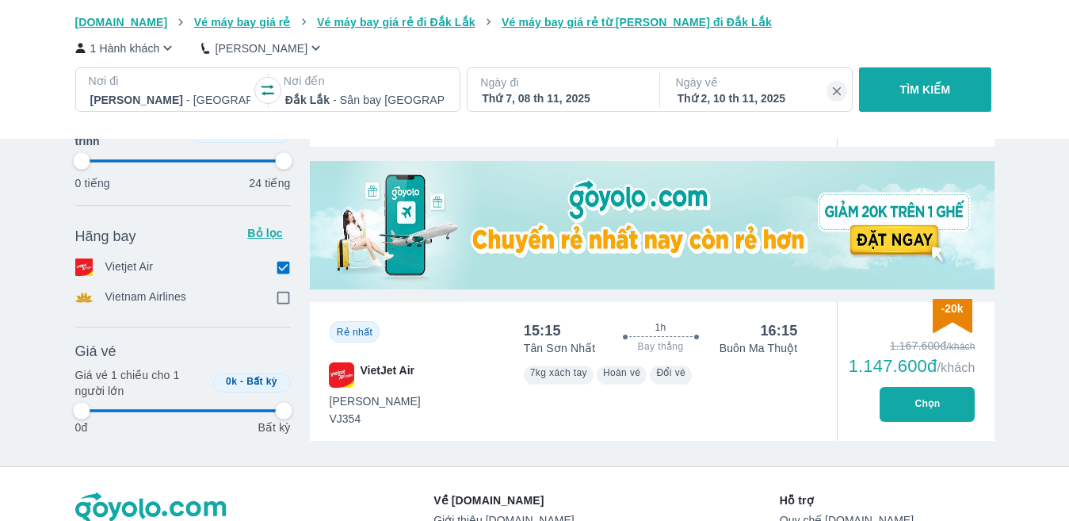
type input "97.9166666666667"
click at [279, 297] on input "checkbox" at bounding box center [284, 297] width 14 height 14
checkbox input "true"
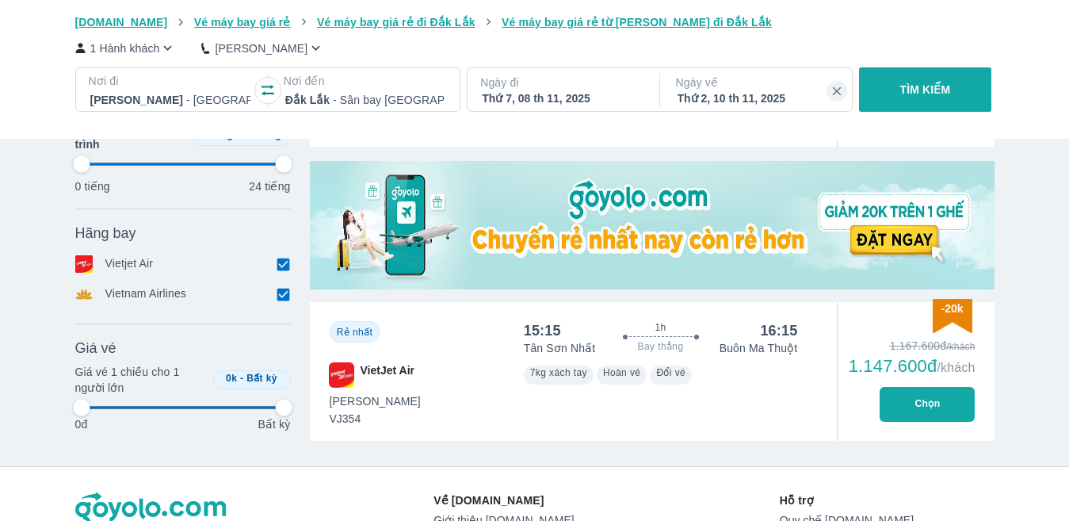
type input "97.9166666666667"
click at [280, 269] on input "checkbox" at bounding box center [284, 264] width 14 height 14
checkbox input "false"
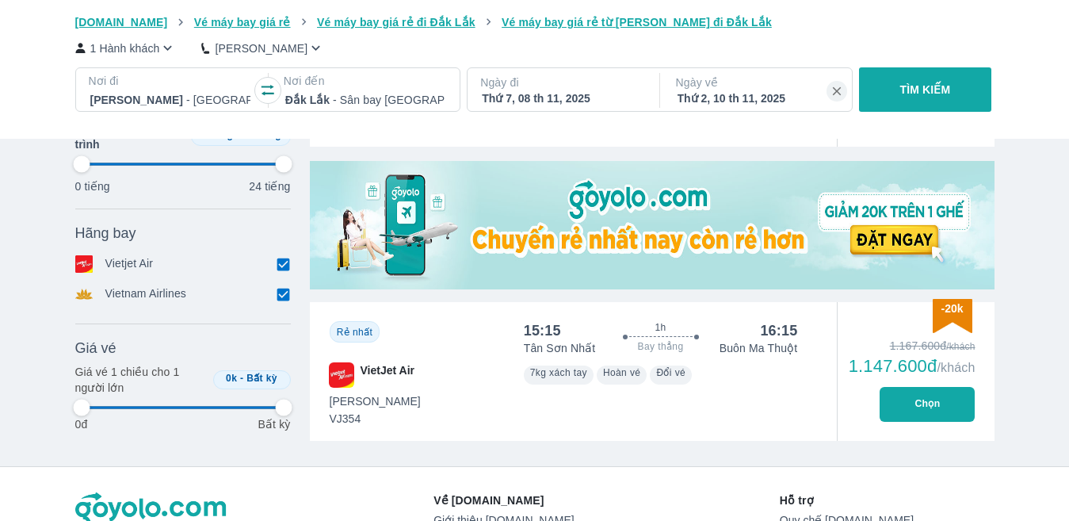
type input "97.9166666666667"
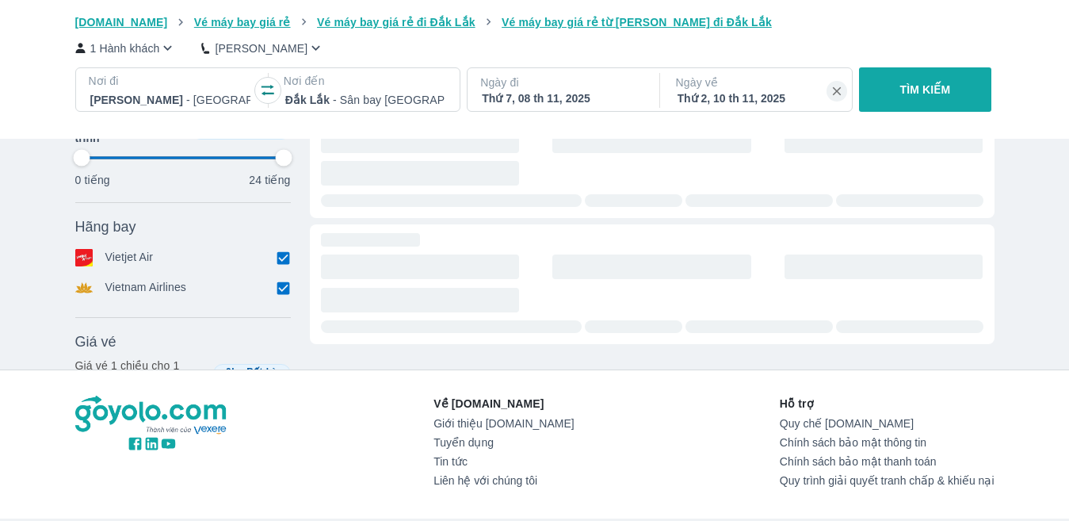
type input "97.9166666666667"
checkbox input "true"
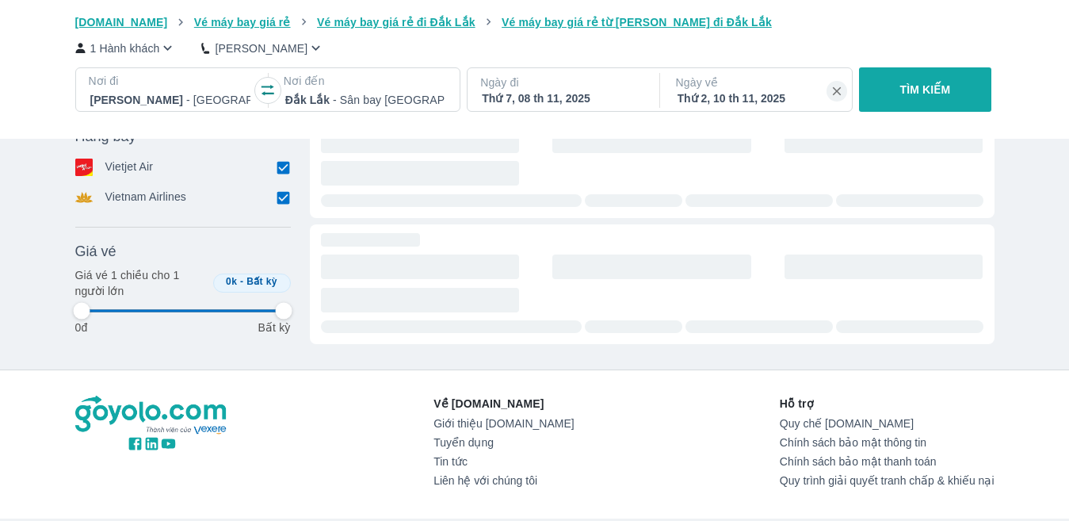
type input "97.9166666666667"
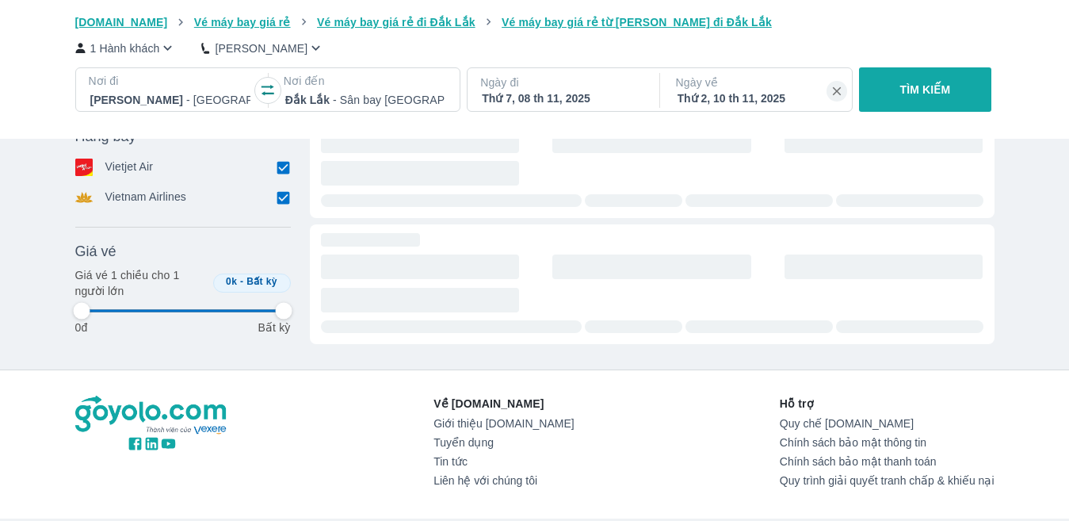
type input "97.9166666666667"
checkbox input "false"
type input "97.9166666666667"
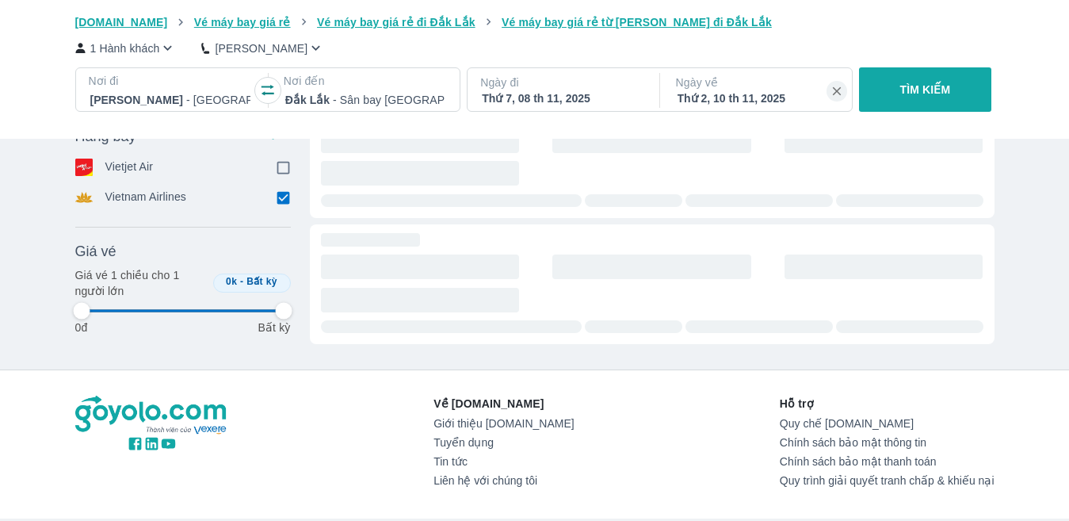
type input "97.9166666666667"
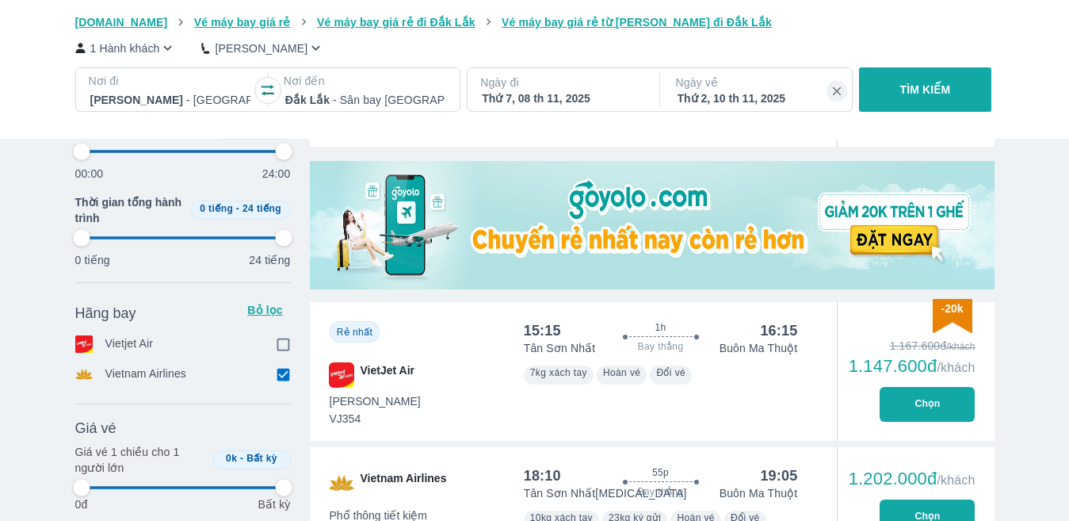
type input "97.9166666666667"
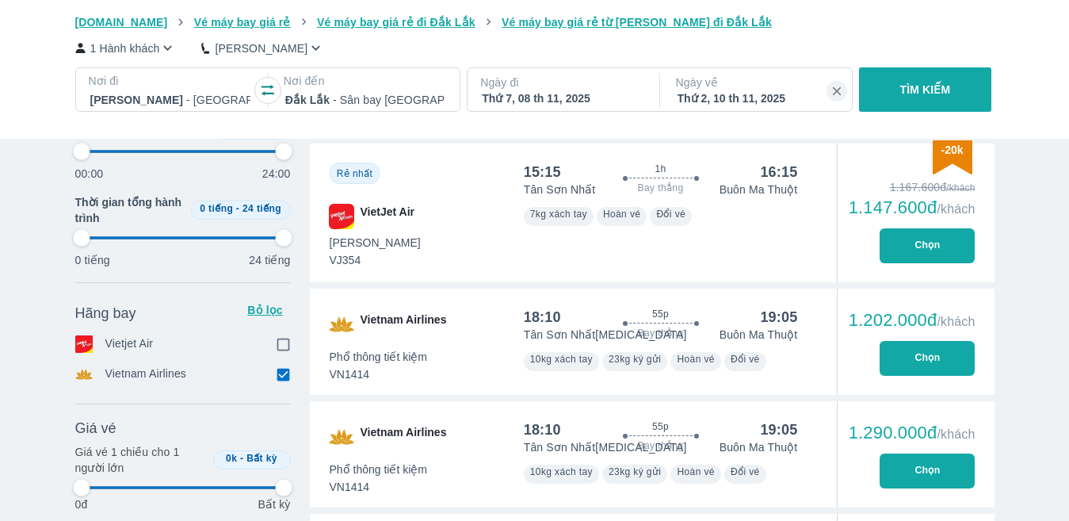
type input "97.9166666666667"
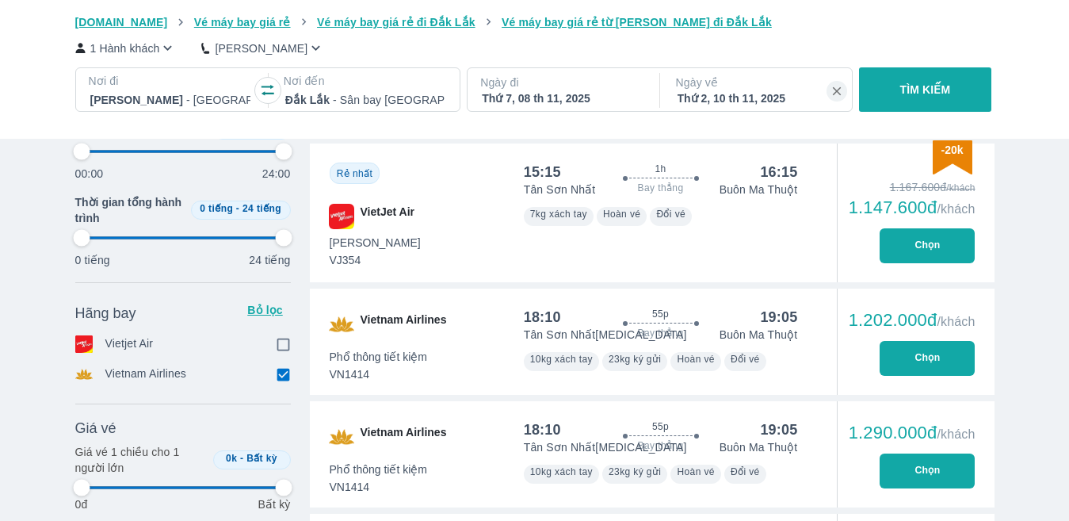
type input "97.9166666666667"
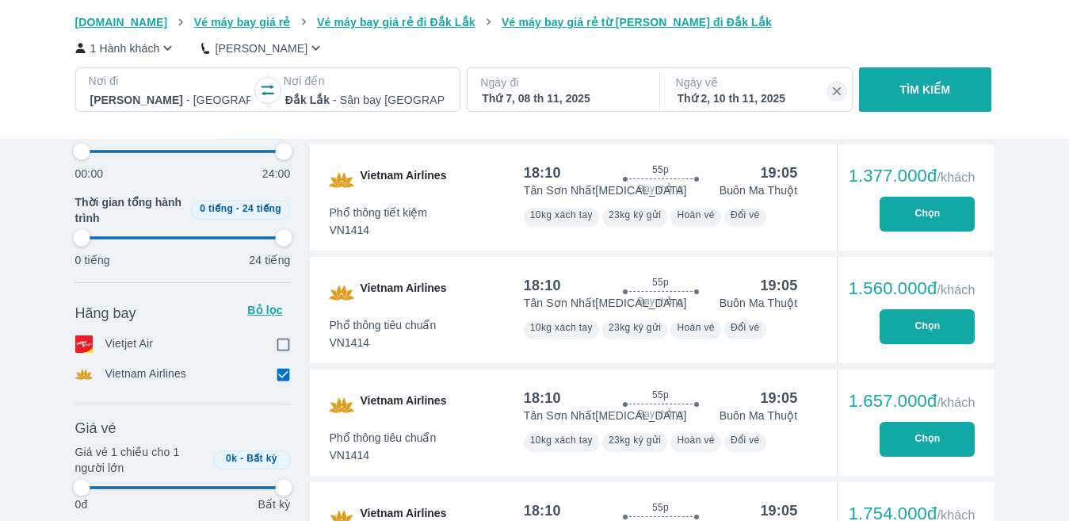
type input "97.9166666666667"
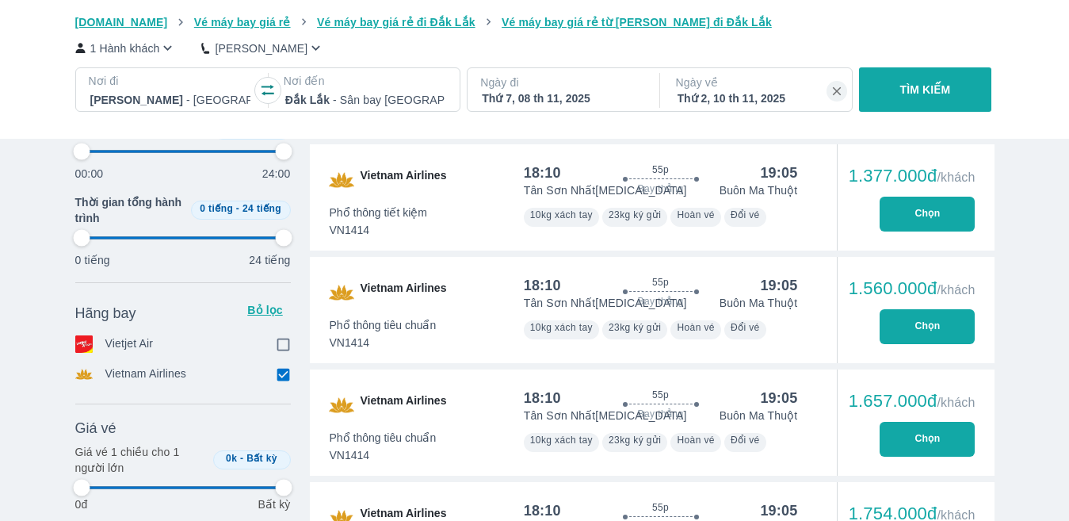
type input "97.9166666666667"
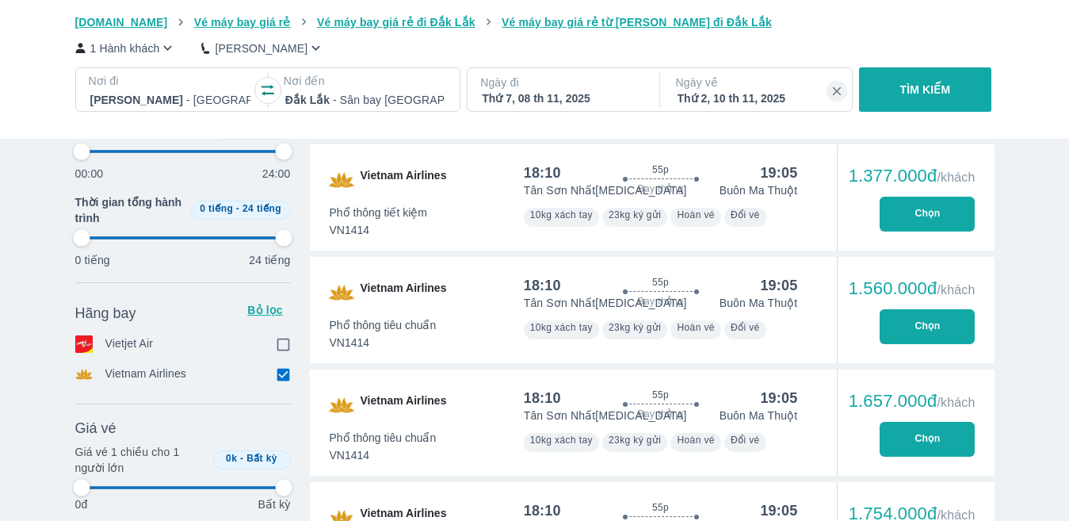
type input "97.9166666666667"
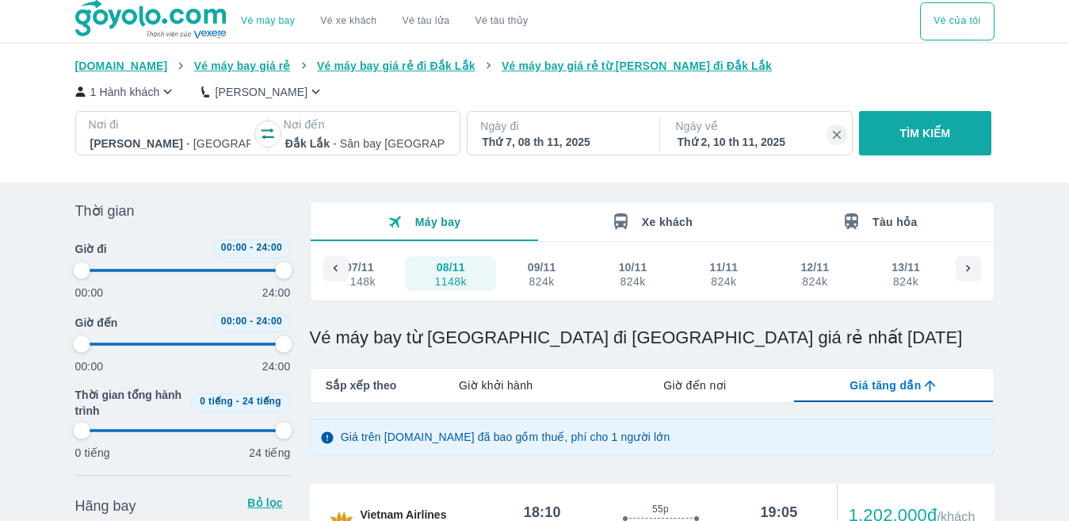
scroll to position [143, 0]
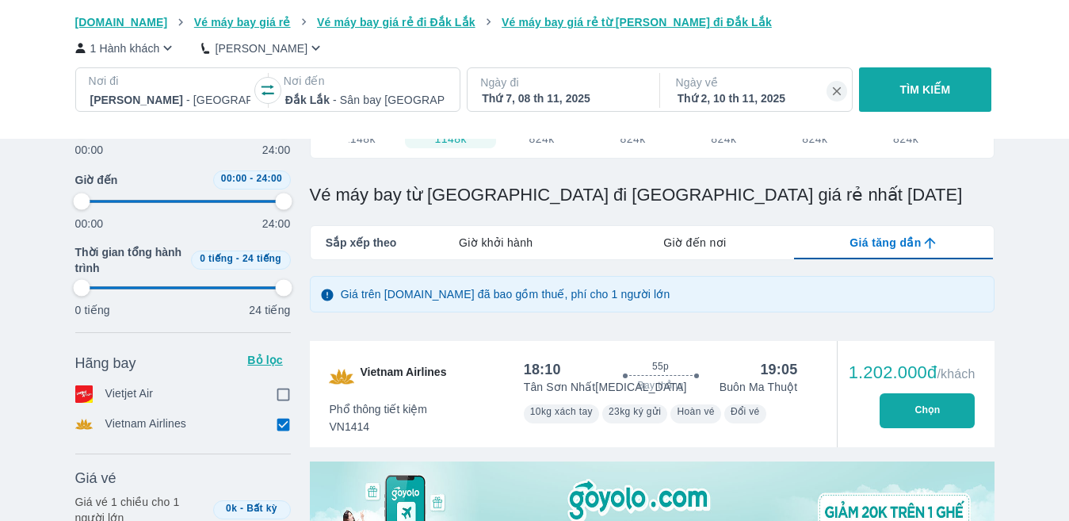
click at [280, 387] on input "checkbox" at bounding box center [284, 394] width 14 height 14
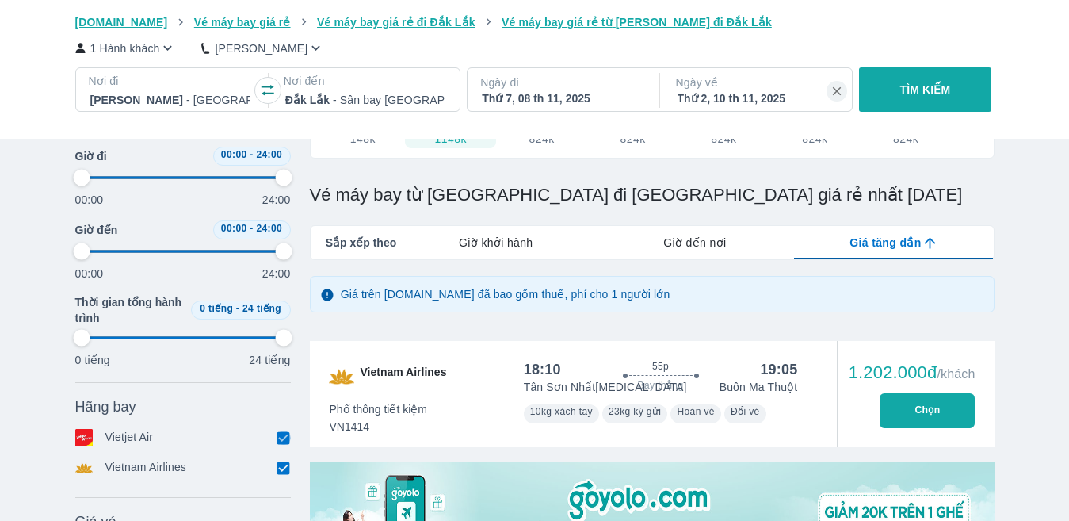
scroll to position [238, 0]
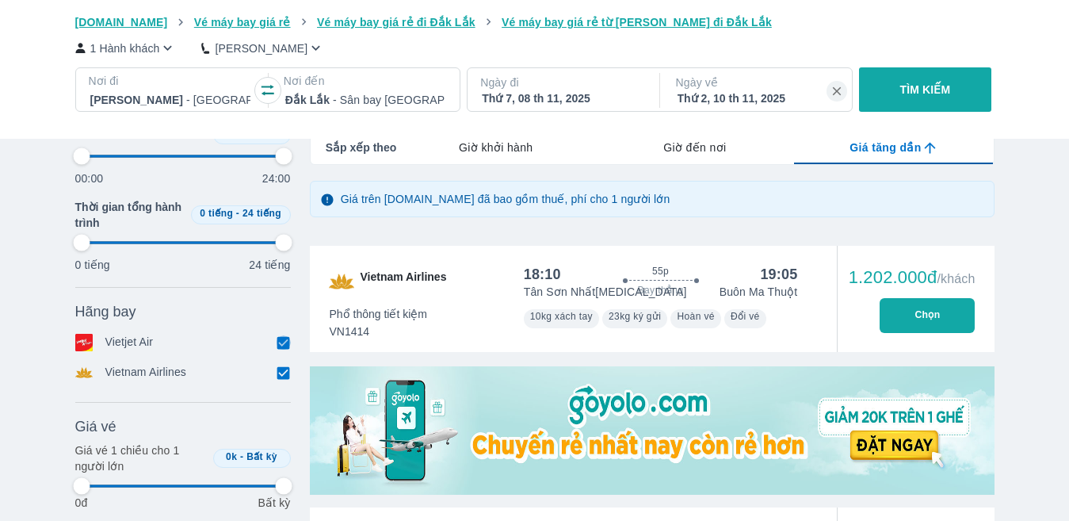
click at [287, 349] on input "checkbox" at bounding box center [284, 342] width 14 height 14
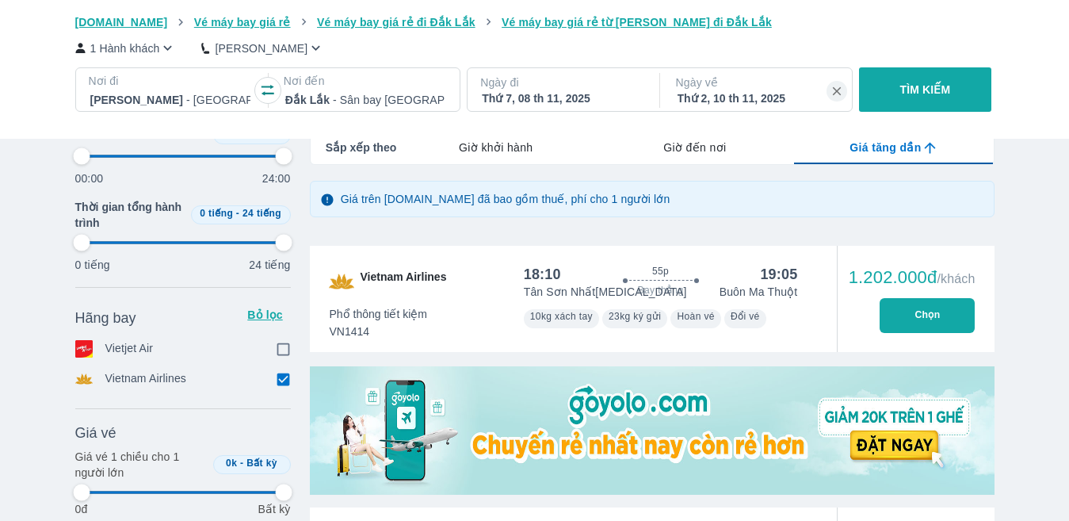
click at [280, 381] on input "checkbox" at bounding box center [284, 379] width 14 height 14
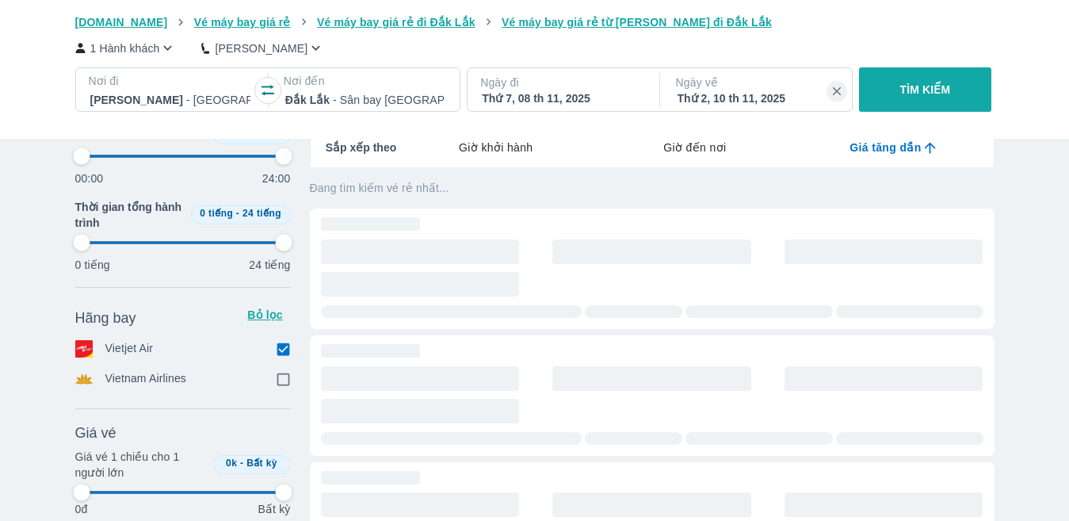
click at [281, 349] on input "checkbox" at bounding box center [284, 349] width 14 height 14
click at [284, 353] on input "checkbox" at bounding box center [284, 349] width 14 height 14
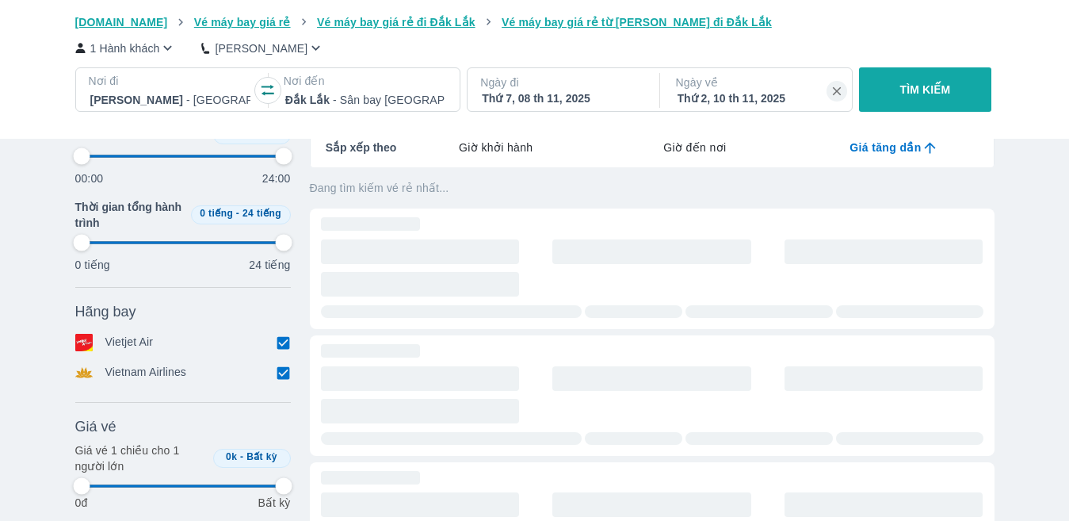
click at [283, 378] on input "checkbox" at bounding box center [284, 372] width 14 height 14
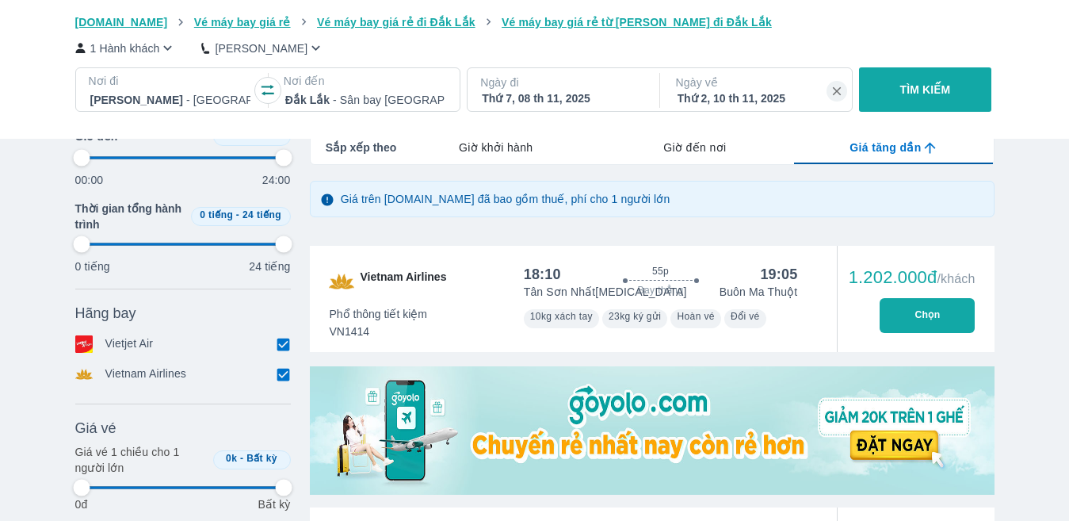
scroll to position [317, 0]
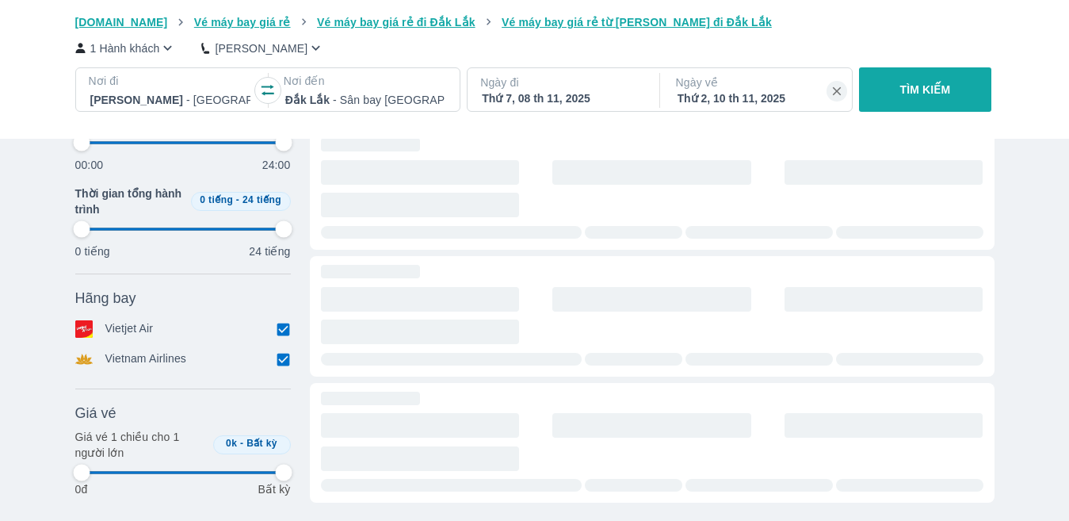
click at [280, 374] on div "Hãng bay Bỏ lọc Vietjet Air Vietnam Airlines" at bounding box center [183, 331] width 216 height 86
click at [281, 361] on input "checkbox" at bounding box center [284, 360] width 14 height 14
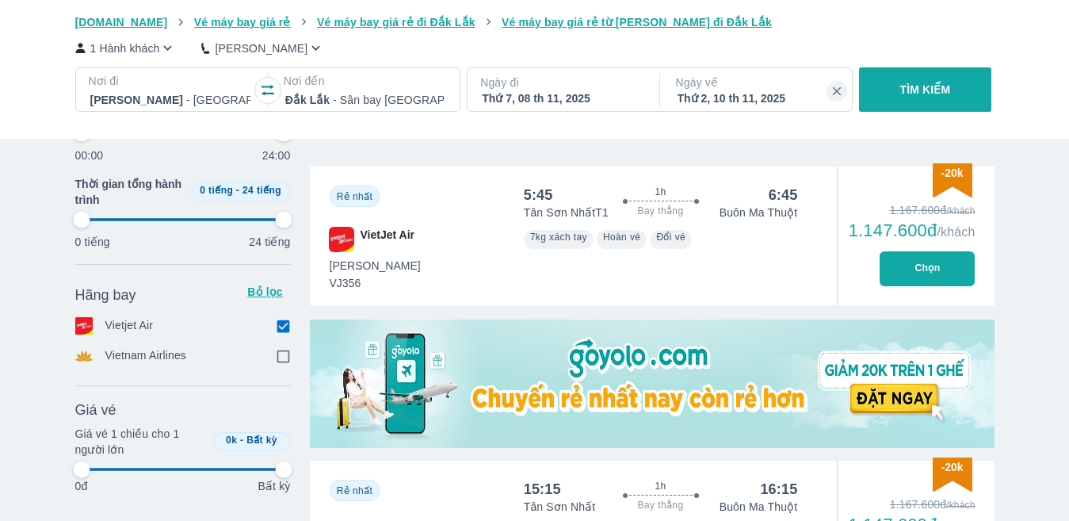
click at [811, 262] on div "5:45 1h Bay thẳng 6:45 Tân Sơn Nhất T1 Buôn Ma Thuột Tiết Kiệm VJ356 7kg xách t…" at bounding box center [661, 235] width 312 height 139
click at [921, 265] on button "Chọn" at bounding box center [927, 268] width 95 height 35
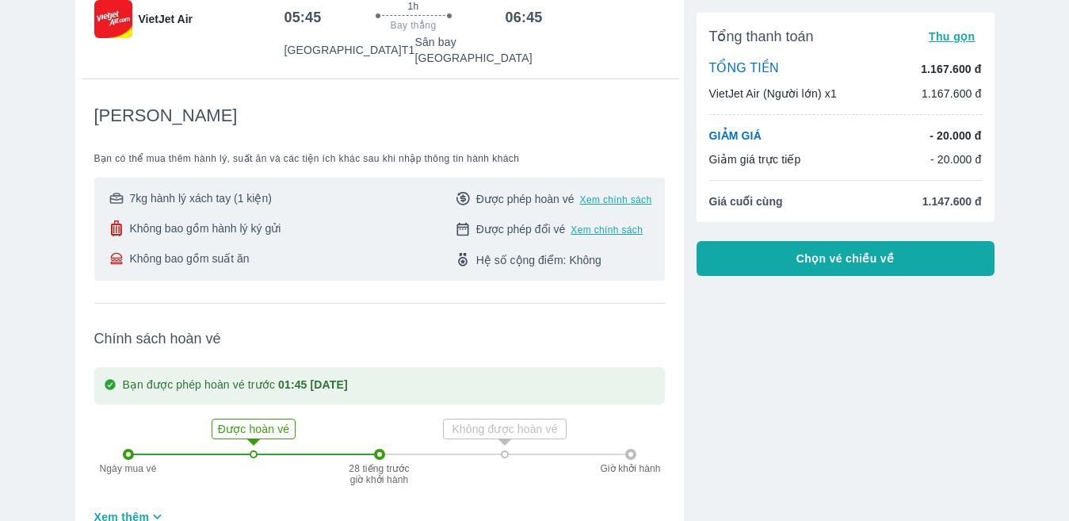
scroll to position [158, 0]
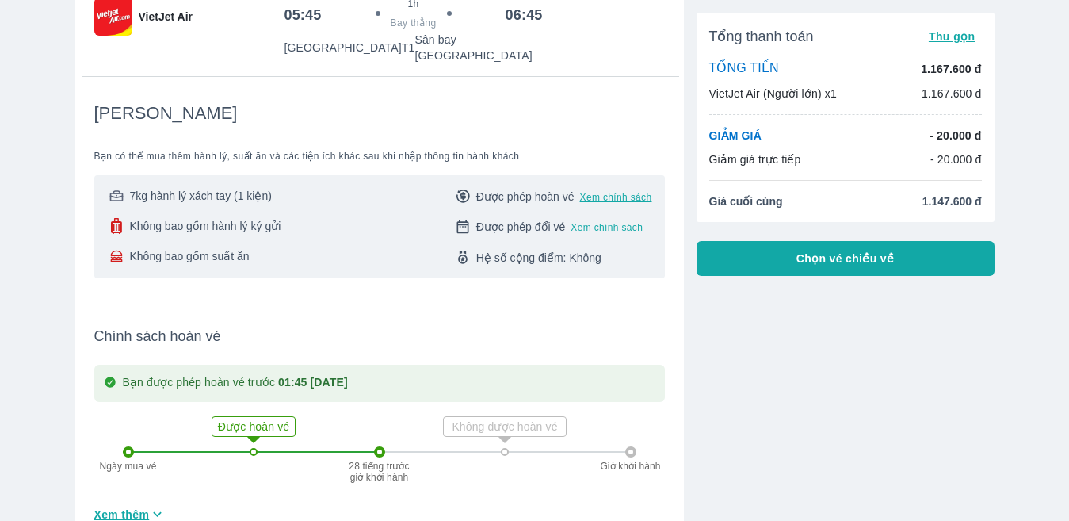
click at [731, 275] on button "Chọn vé chiều về" at bounding box center [845, 258] width 298 height 35
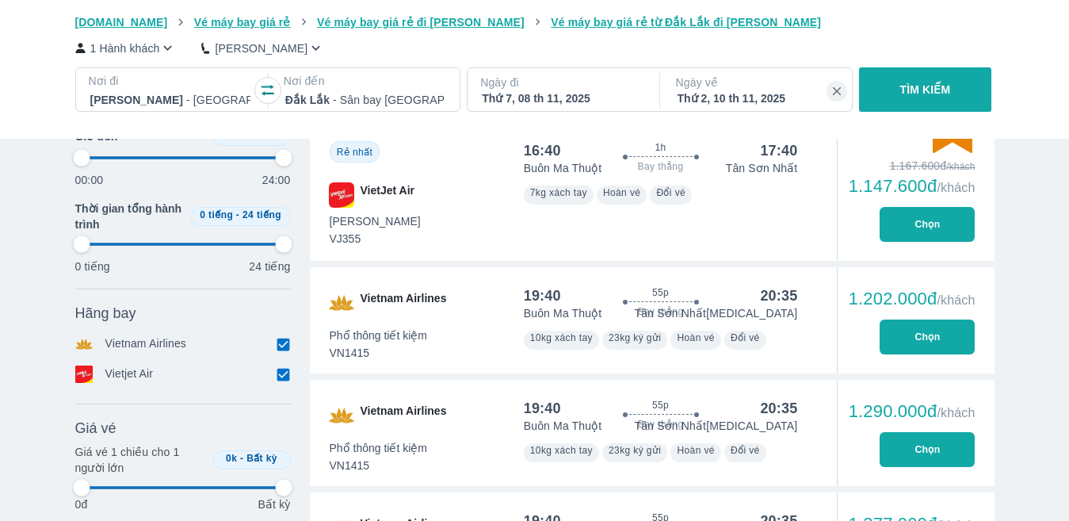
scroll to position [872, 0]
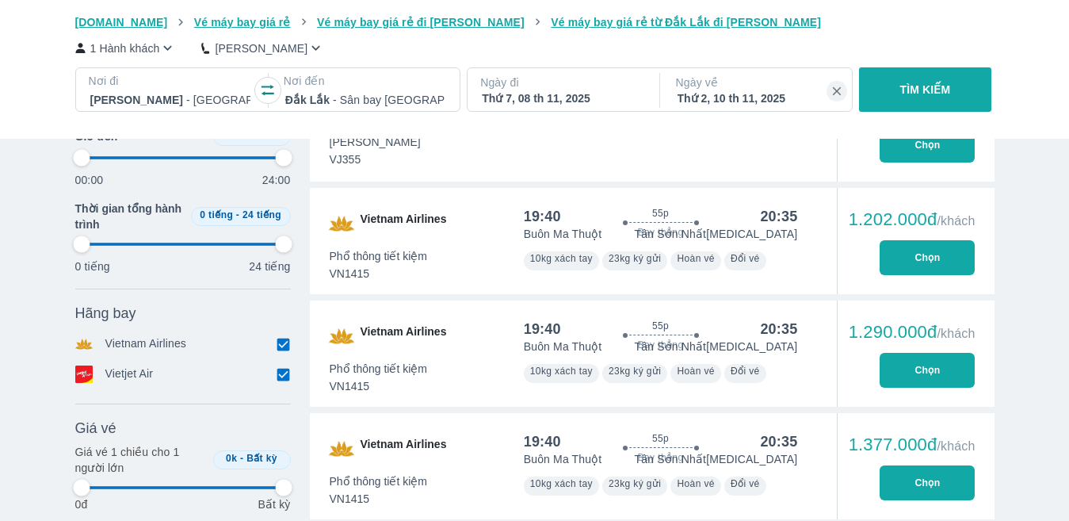
click at [924, 250] on button "Chọn" at bounding box center [927, 257] width 95 height 35
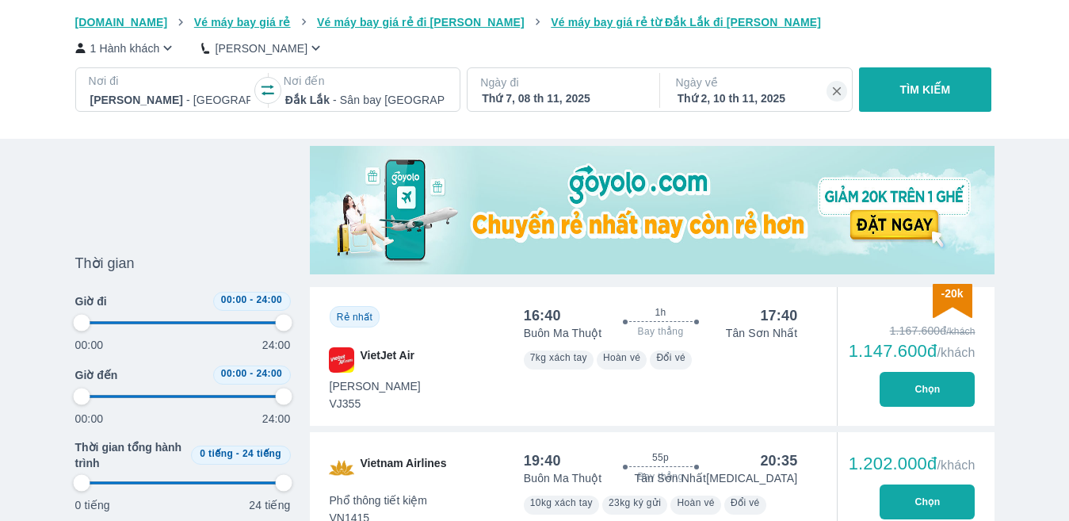
scroll to position [788, 0]
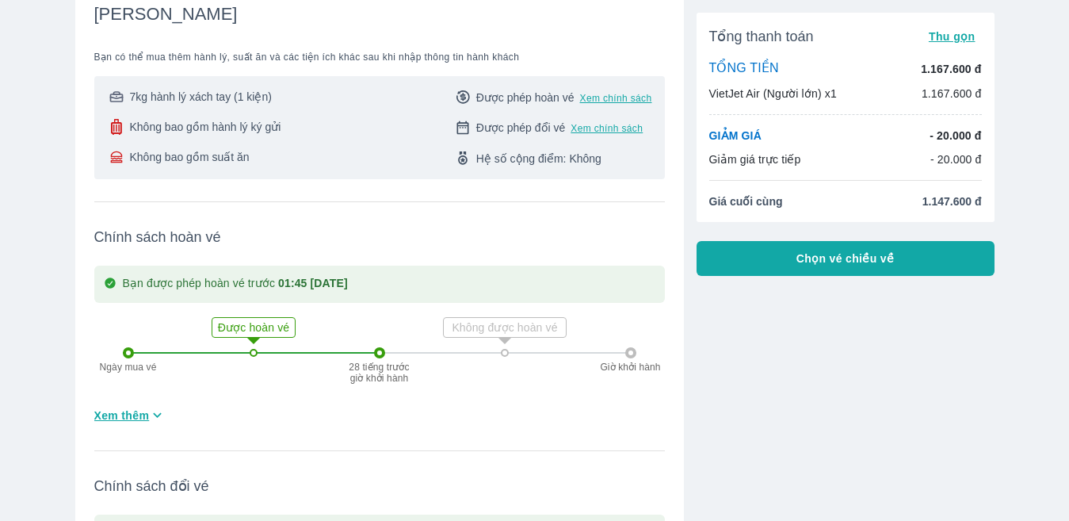
scroll to position [317, 0]
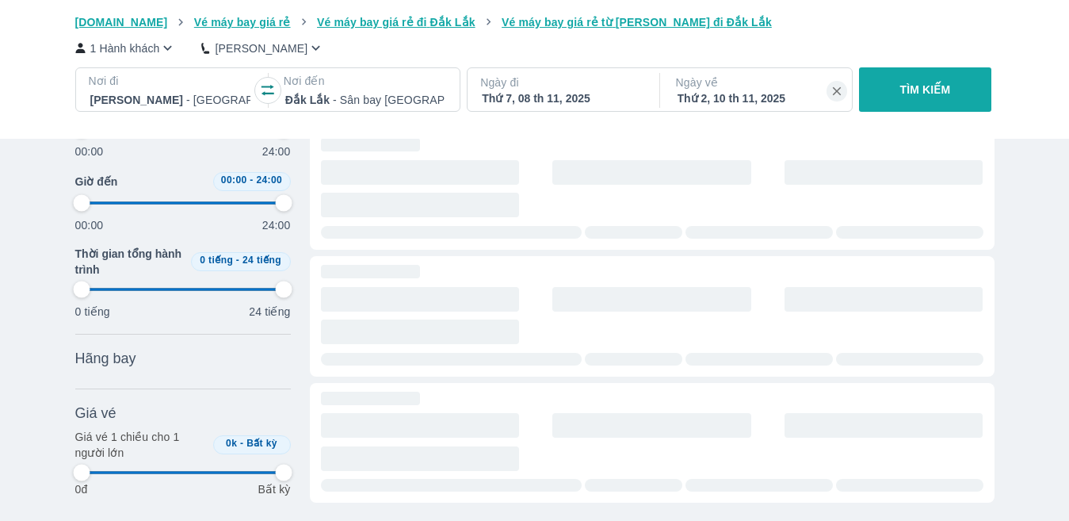
click at [376, 101] on div at bounding box center [365, 99] width 160 height 19
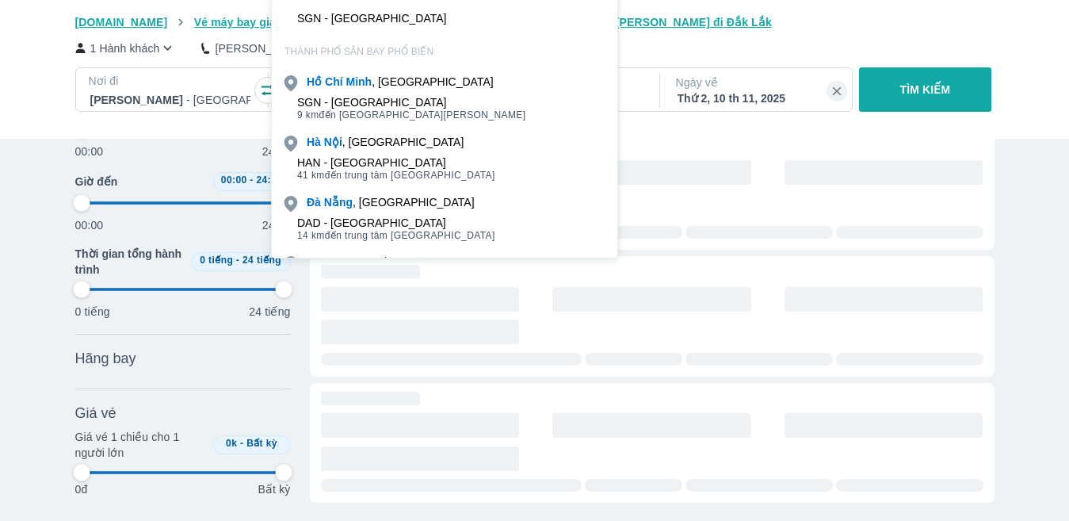
scroll to position [91, 0]
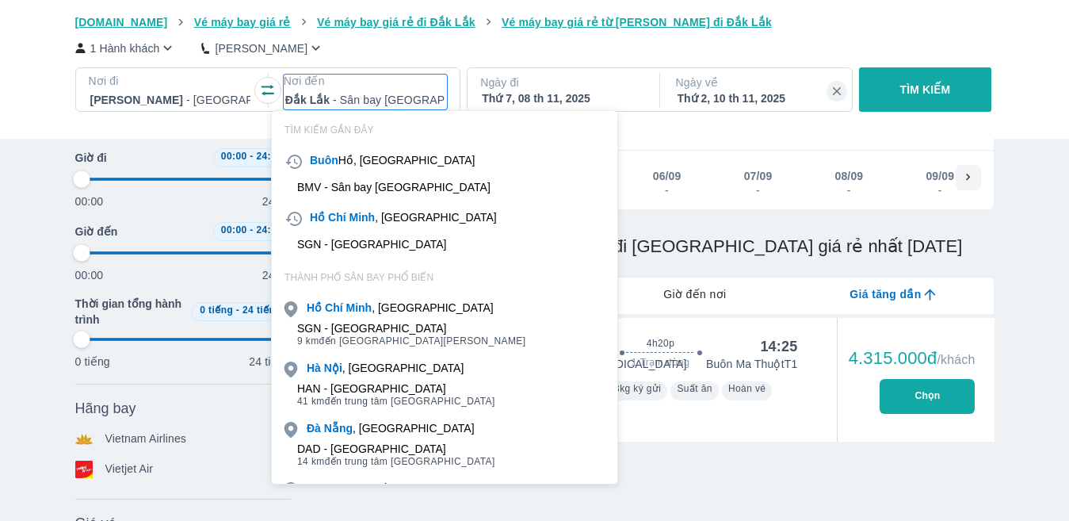
click at [403, 86] on p "Nơi đến" at bounding box center [365, 81] width 163 height 16
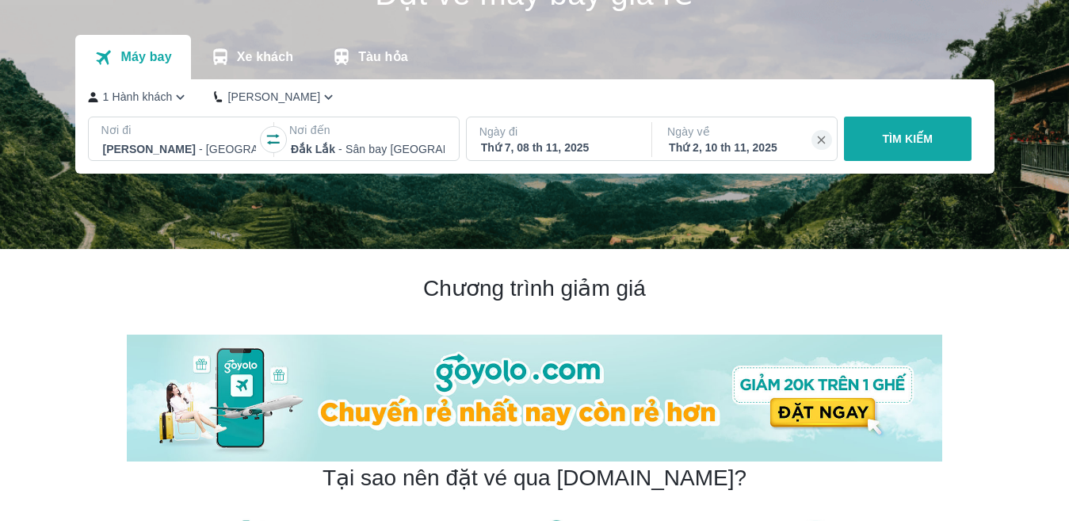
scroll to position [0, 0]
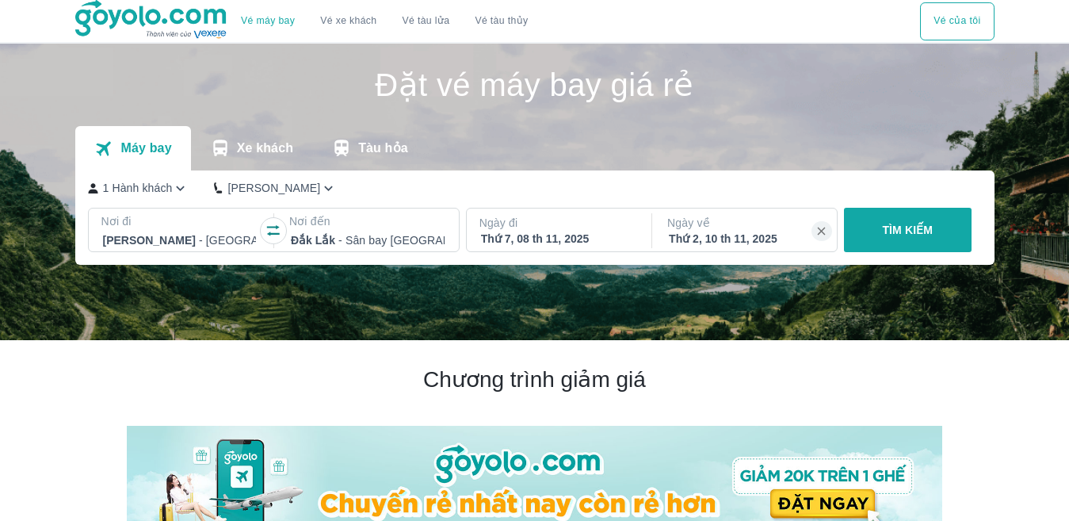
click at [376, 242] on div at bounding box center [368, 240] width 154 height 19
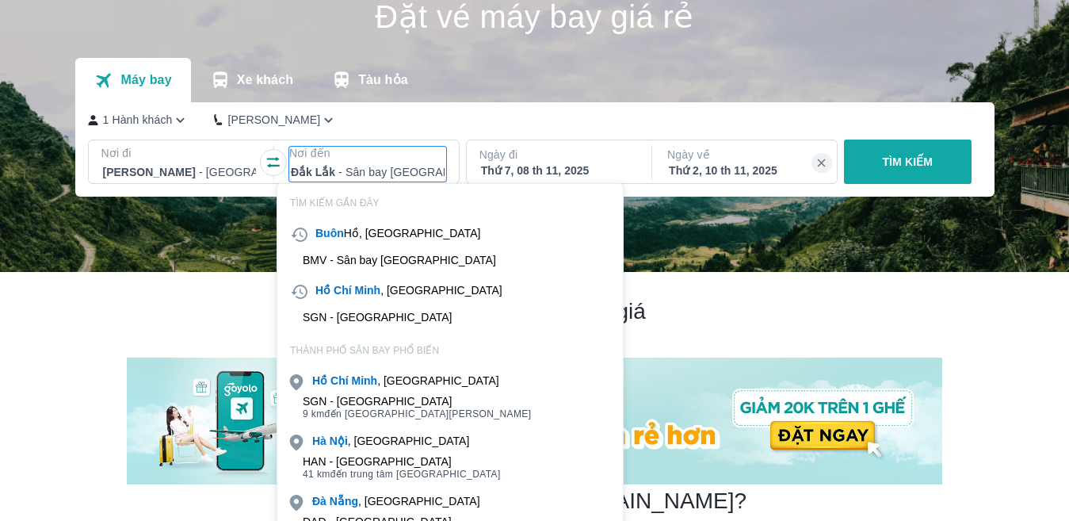
scroll to position [91, 0]
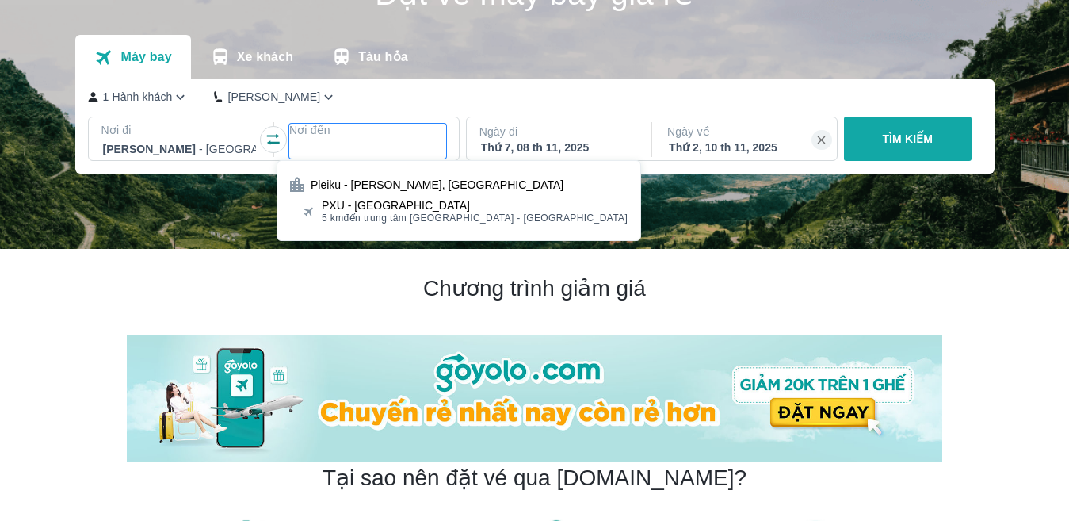
click at [373, 208] on div "PXU - [GEOGRAPHIC_DATA]" at bounding box center [475, 205] width 306 height 13
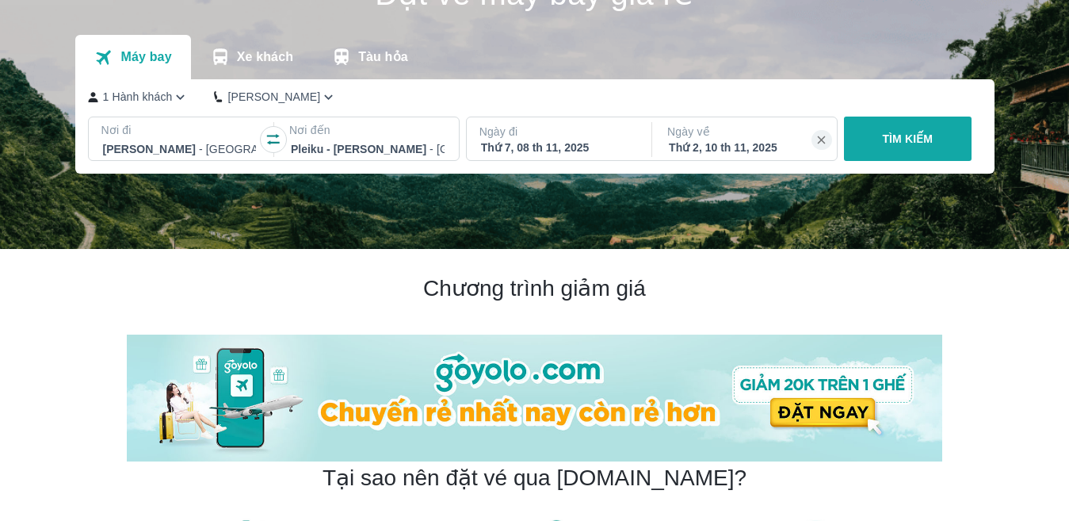
click at [925, 139] on p "TÌM KIẾM" at bounding box center [907, 139] width 51 height 16
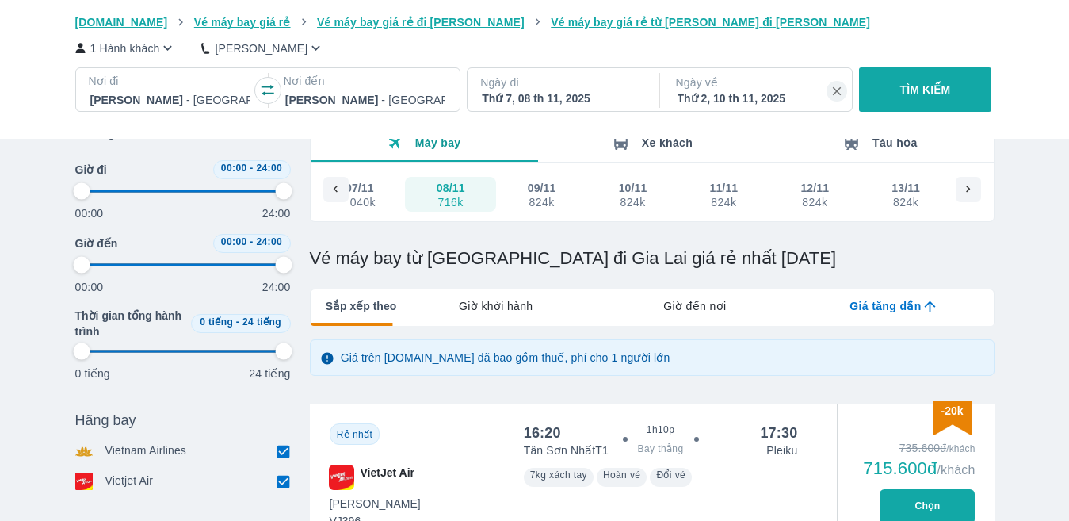
scroll to position [238, 0]
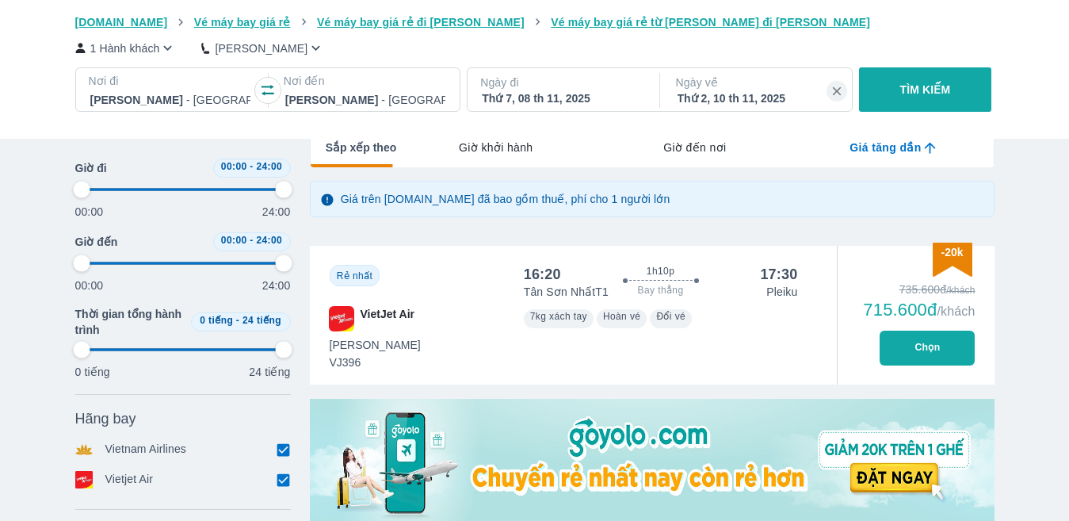
click at [616, 90] on p "Ngày đi" at bounding box center [561, 82] width 163 height 16
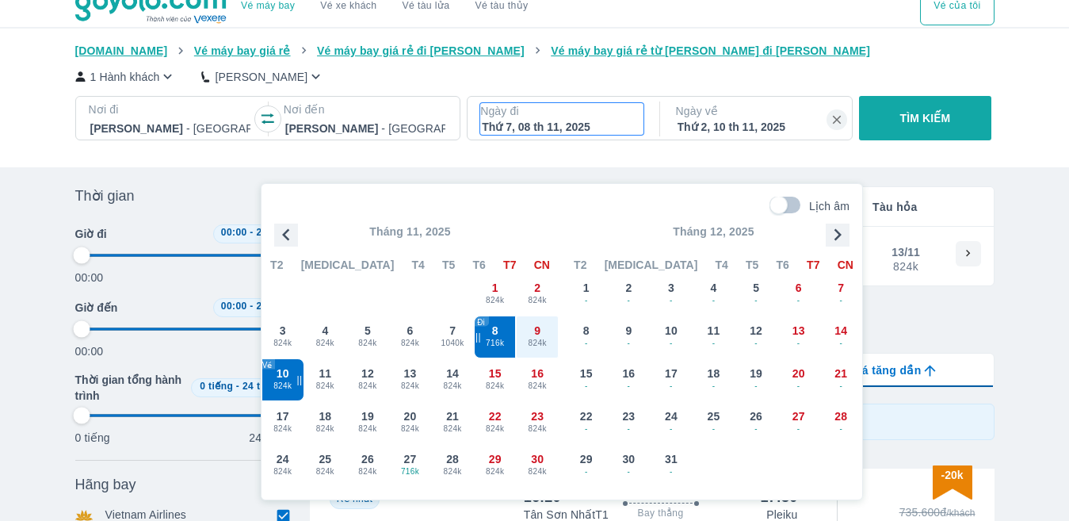
scroll to position [91, 0]
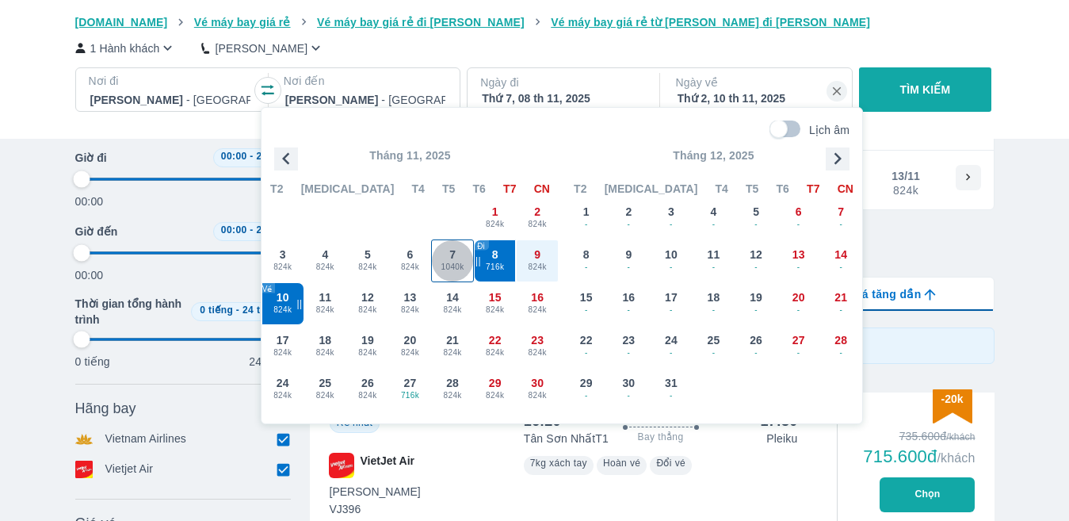
click at [459, 270] on span "1040k" at bounding box center [452, 267] width 41 height 13
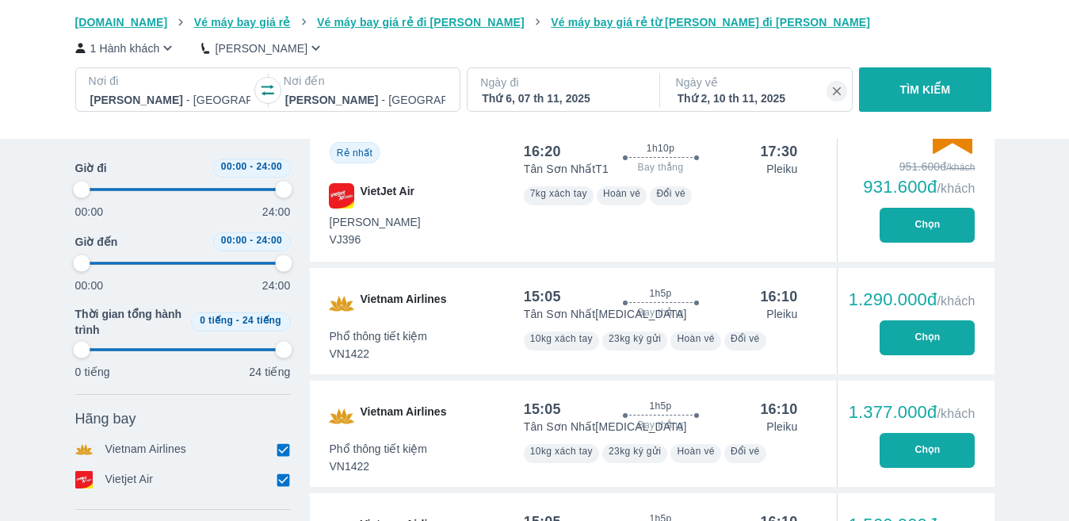
scroll to position [250, 0]
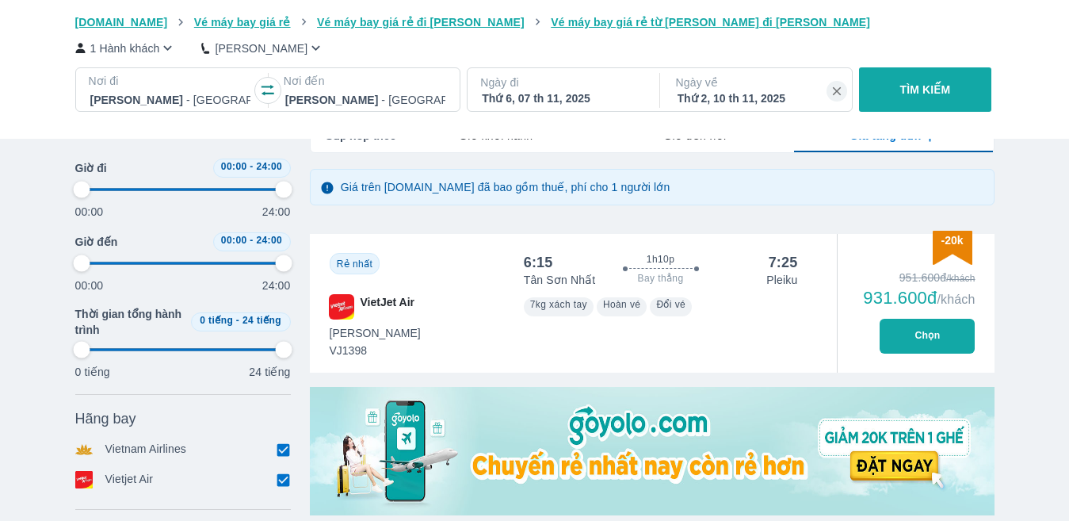
click at [594, 99] on div "Thứ 6, 07 th 11, 2025" at bounding box center [562, 98] width 160 height 16
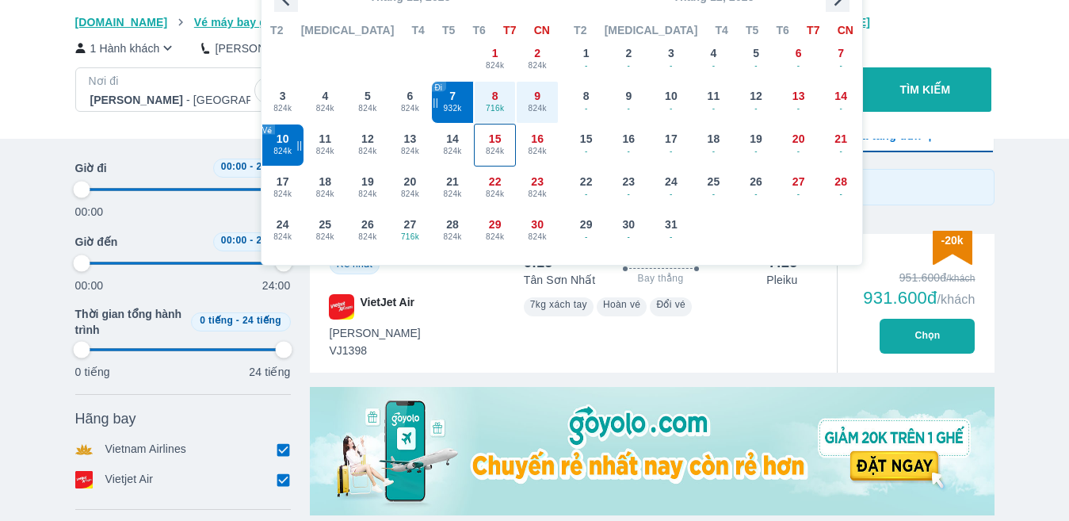
scroll to position [91, 0]
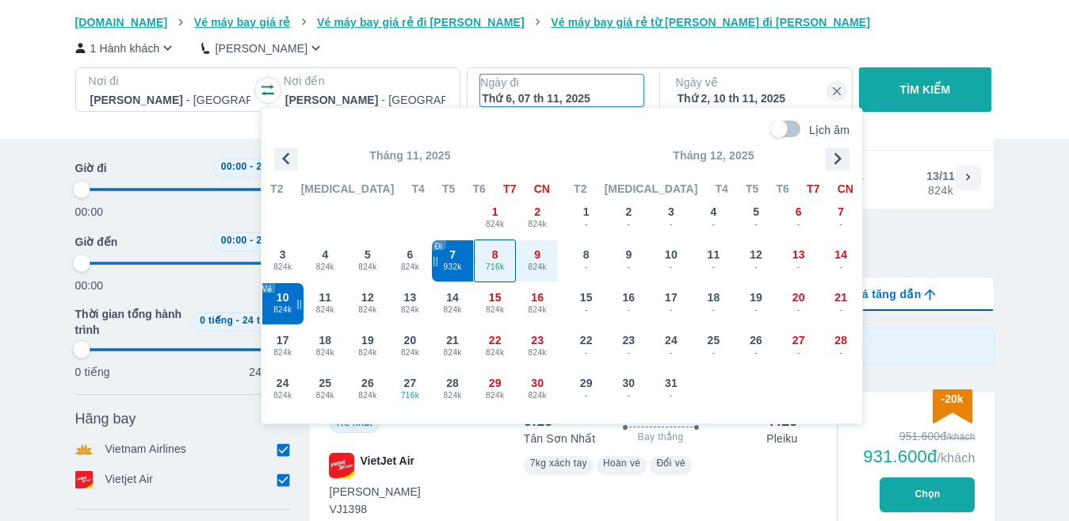
click at [484, 272] on span "716k" at bounding box center [495, 267] width 41 height 13
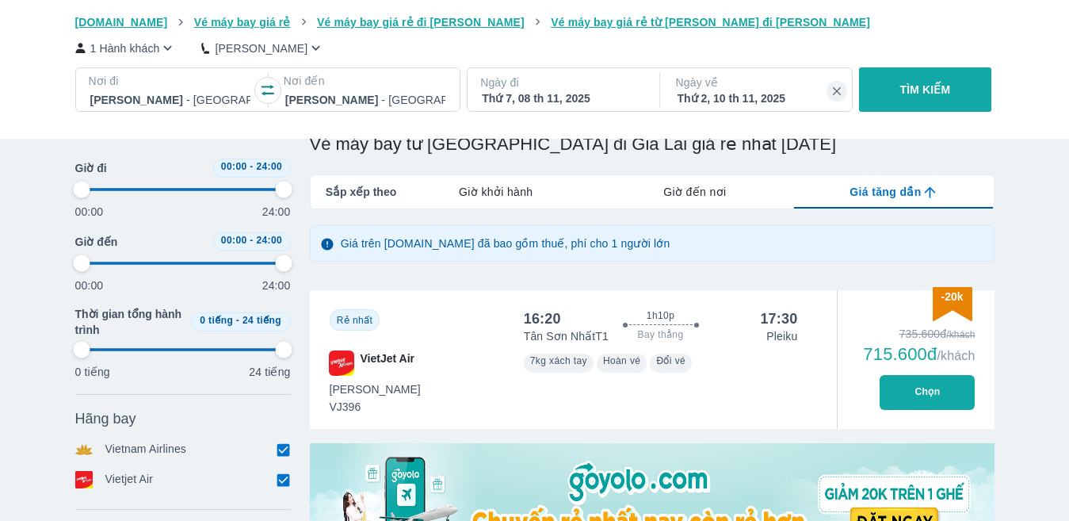
scroll to position [170, 0]
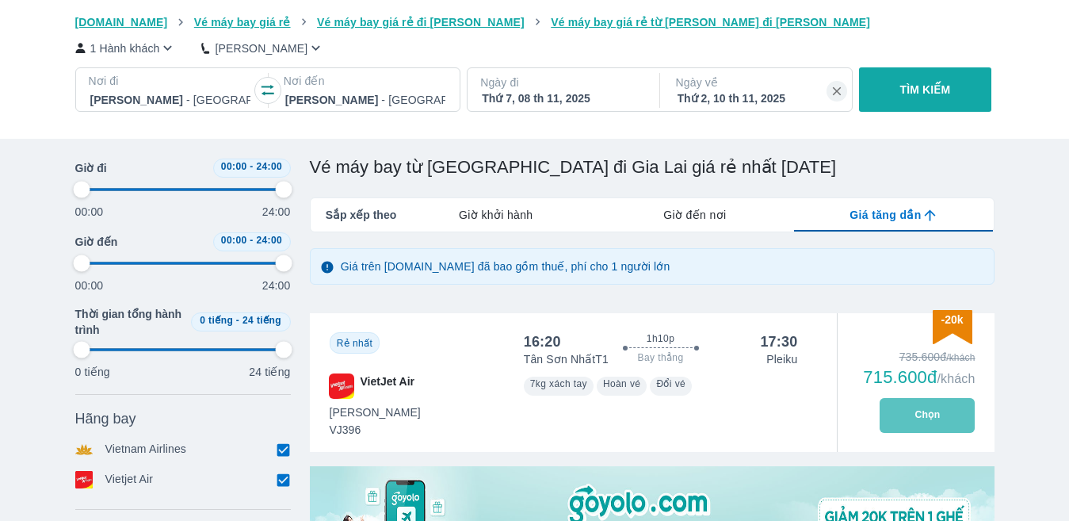
click at [948, 414] on button "Chọn" at bounding box center [927, 415] width 95 height 35
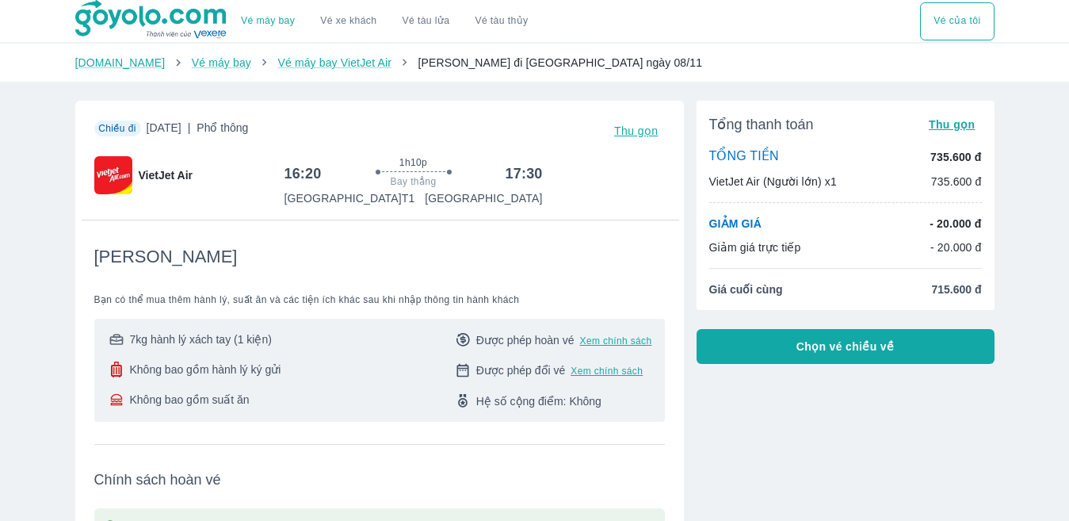
click at [841, 361] on button "Chọn vé chiều về" at bounding box center [845, 346] width 298 height 35
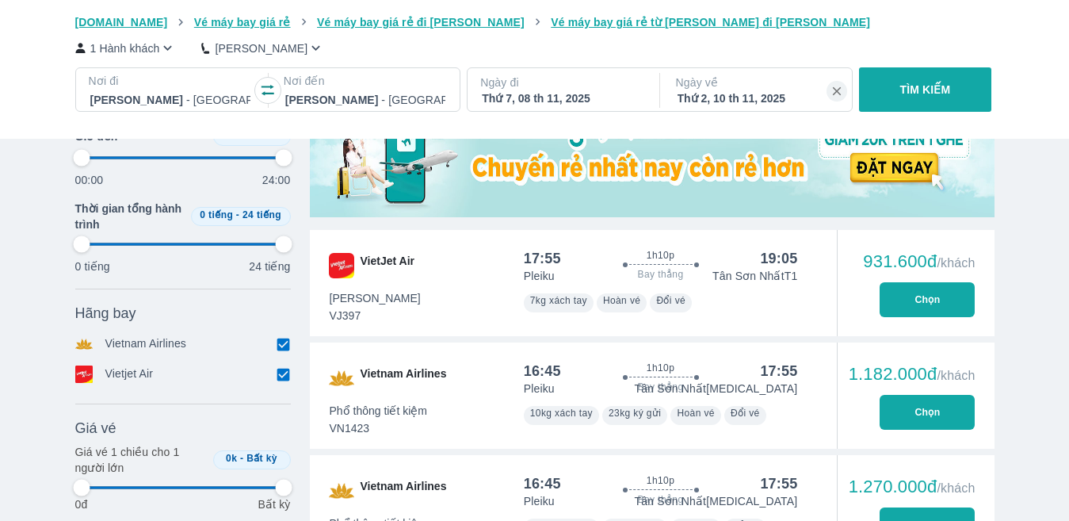
scroll to position [713, 0]
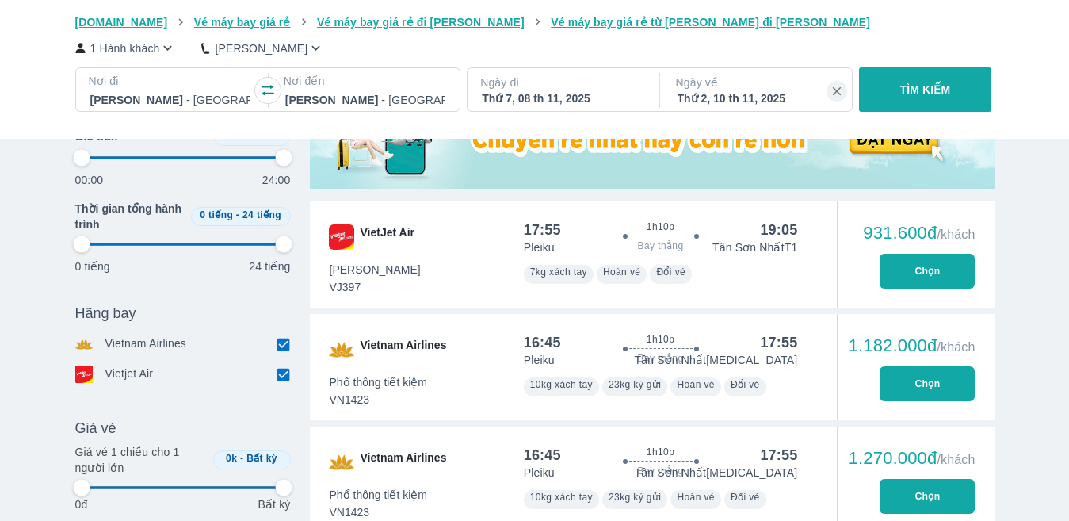
click at [973, 269] on button "Chọn" at bounding box center [927, 271] width 95 height 35
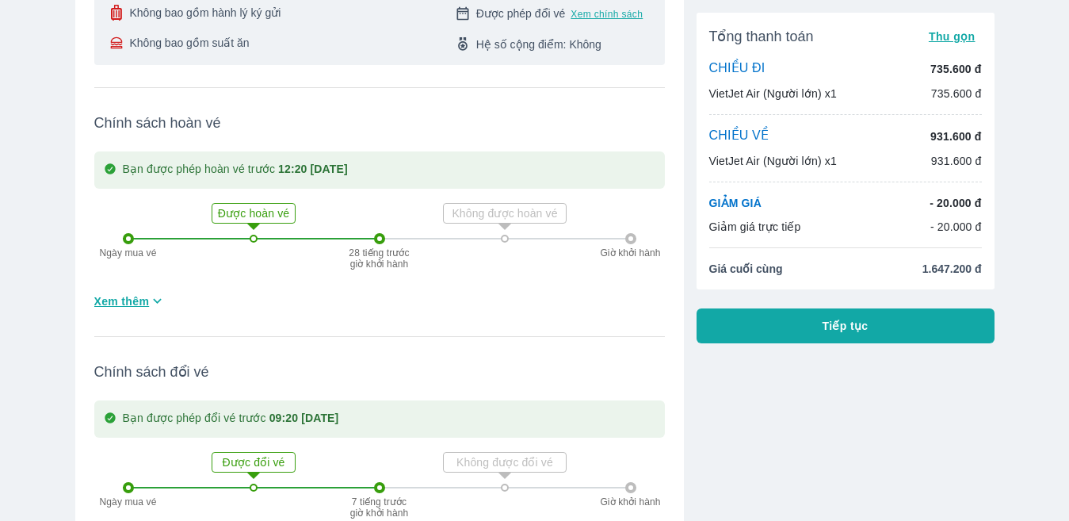
scroll to position [688, 0]
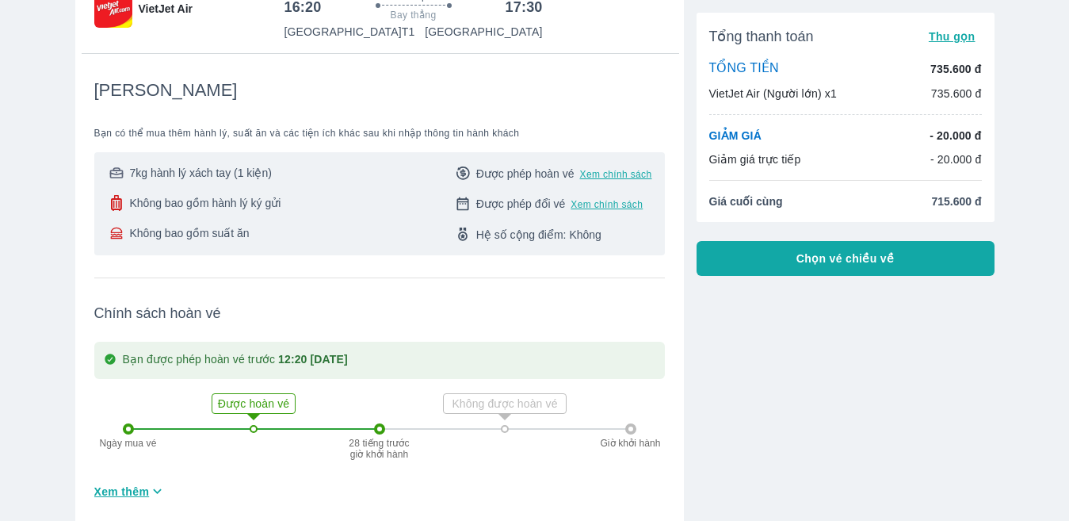
scroll to position [170, 0]
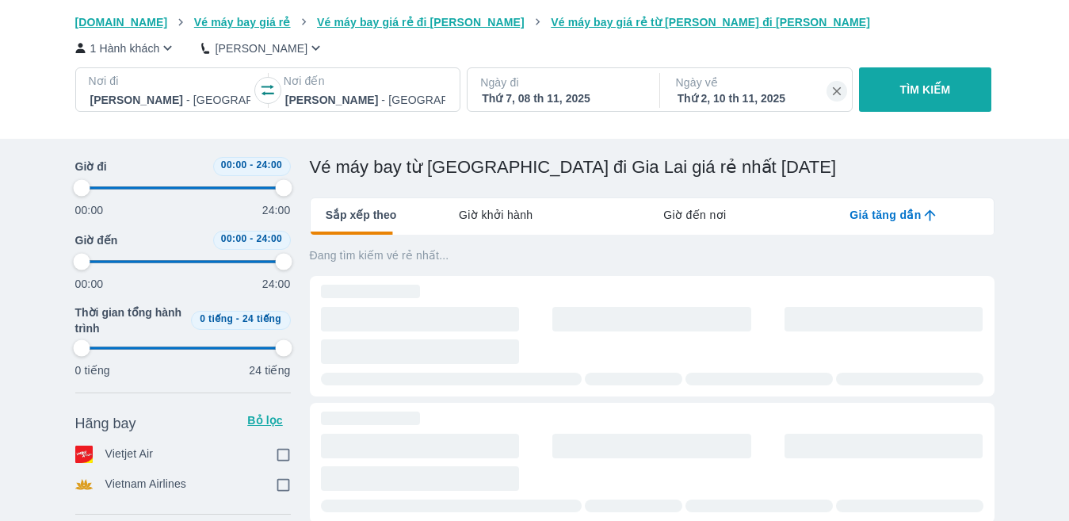
click at [265, 98] on icon "button" at bounding box center [268, 90] width 16 height 16
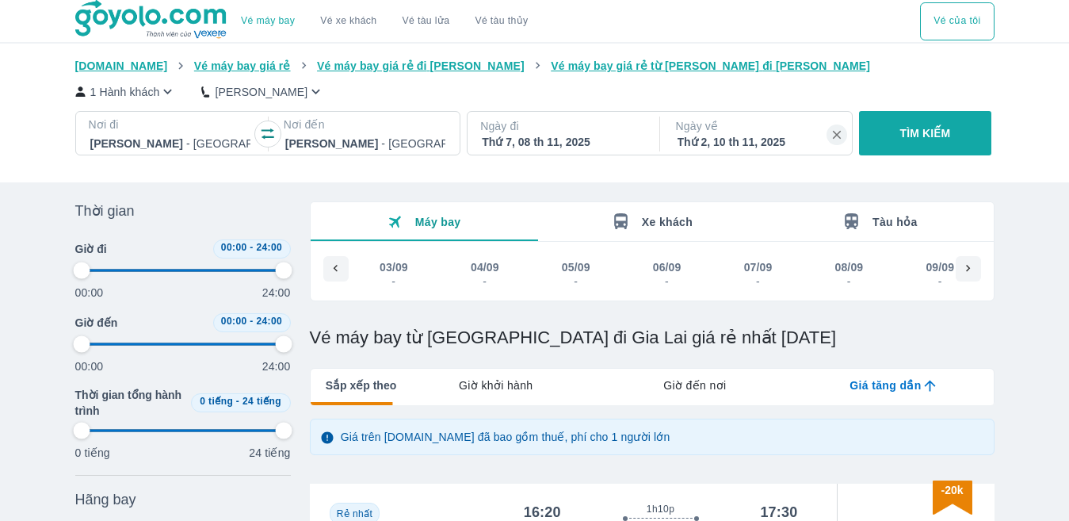
scroll to position [0, 5951]
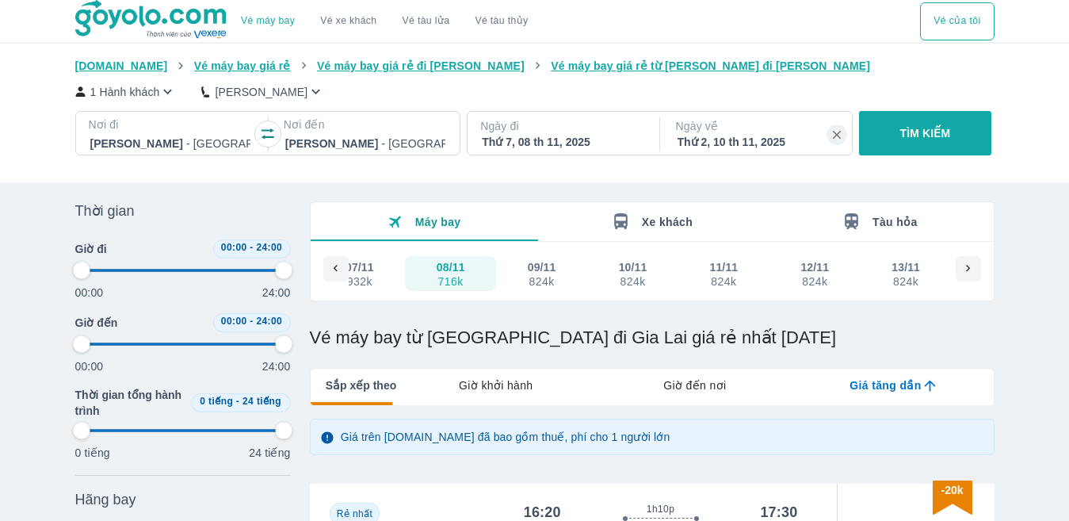
click at [544, 148] on div "Thứ 7, 08 th 11, 2025" at bounding box center [562, 142] width 160 height 16
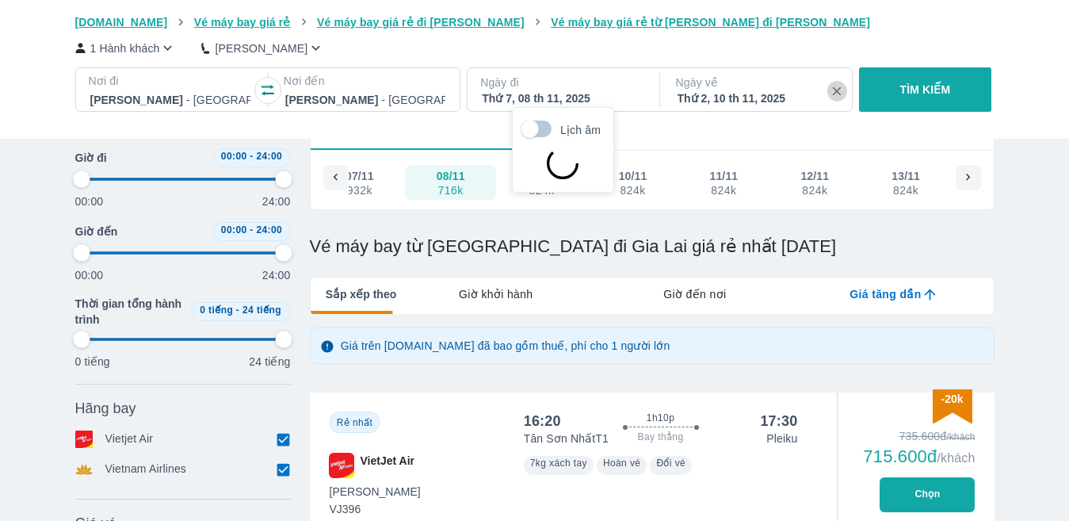
click at [840, 86] on icon "button" at bounding box center [837, 91] width 14 height 14
click at [615, 92] on div "Thứ 7, 08 th 11, 2025" at bounding box center [562, 98] width 160 height 16
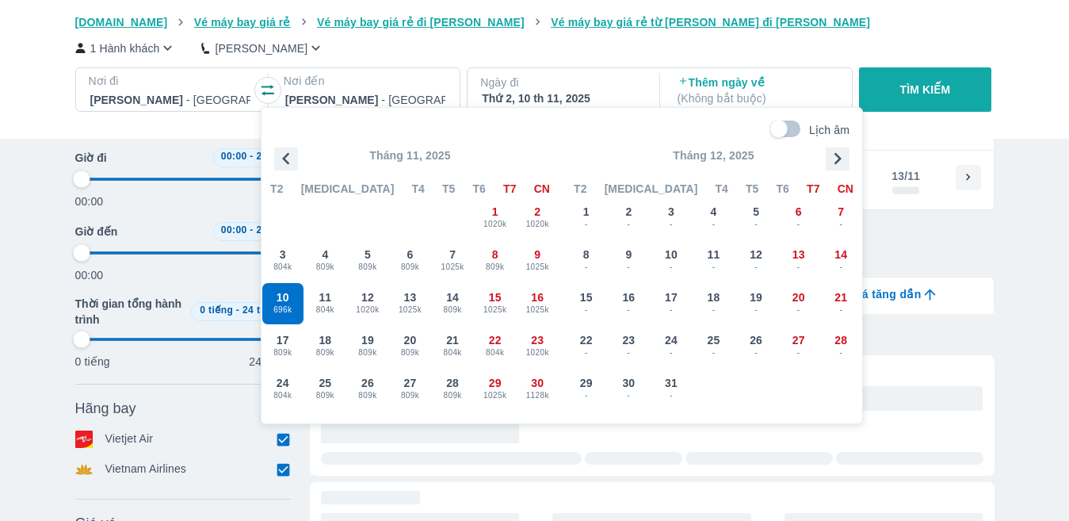
click at [903, 86] on p "TÌM KIẾM" at bounding box center [925, 90] width 51 height 16
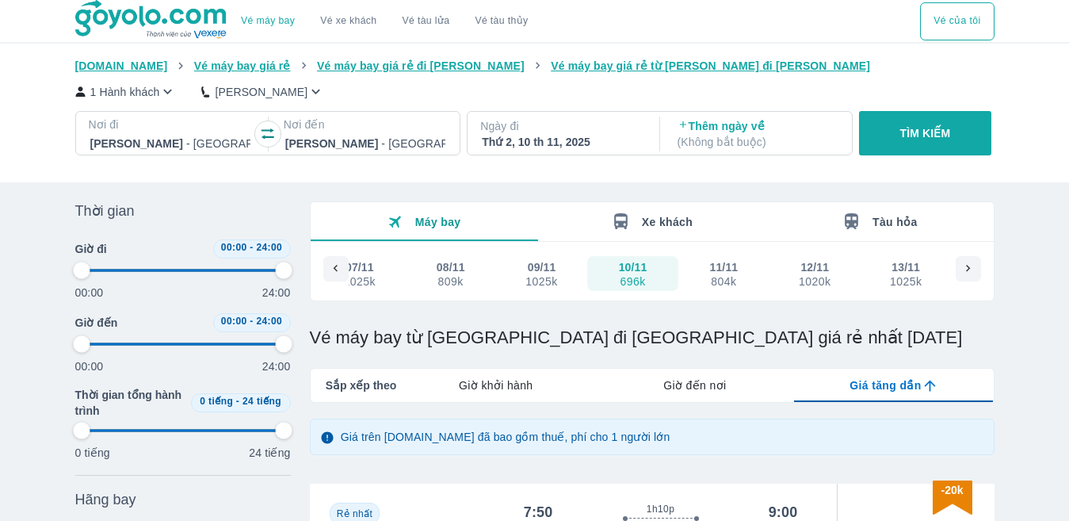
scroll to position [396, 0]
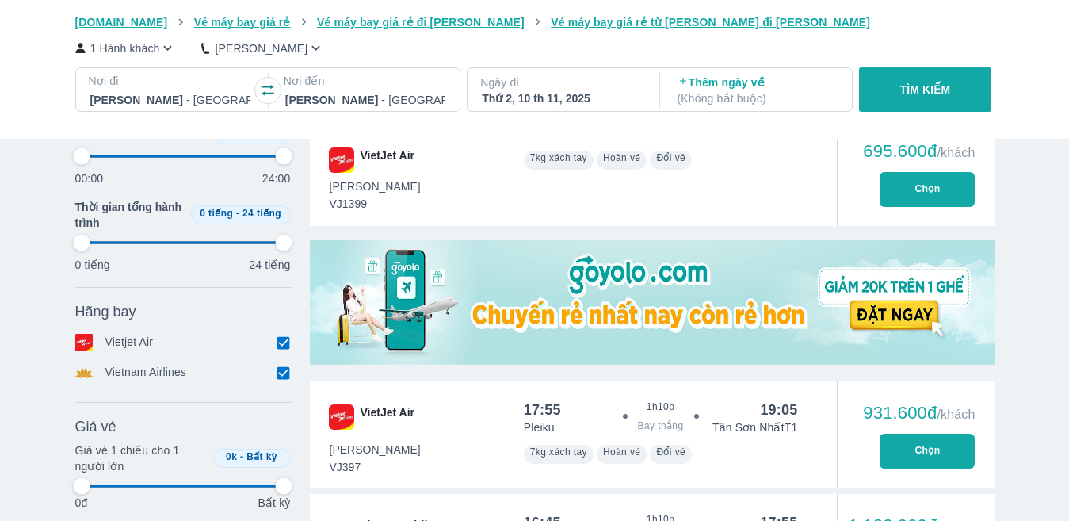
click at [559, 102] on div "Thứ 2, 10 th 11, 2025" at bounding box center [562, 98] width 160 height 16
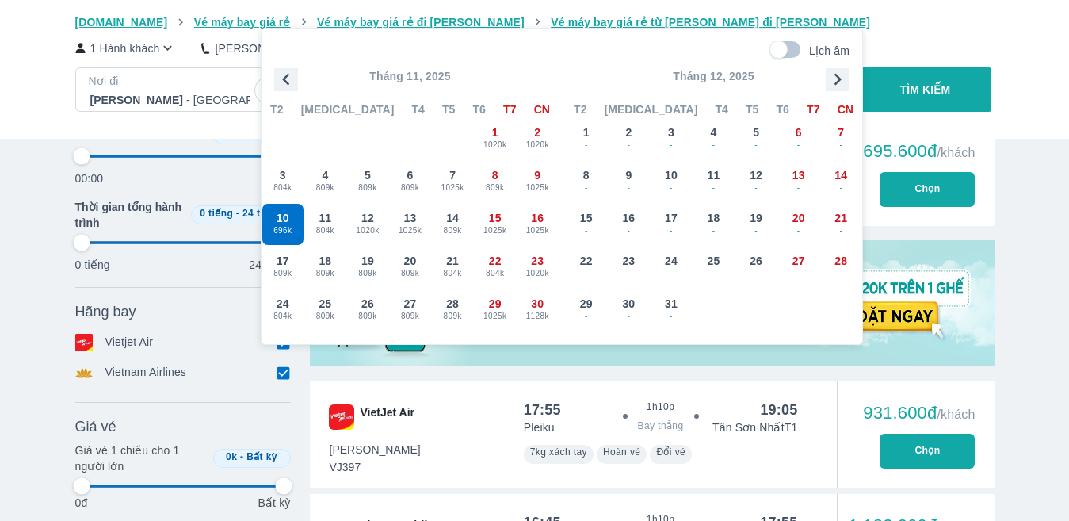
scroll to position [317, 0]
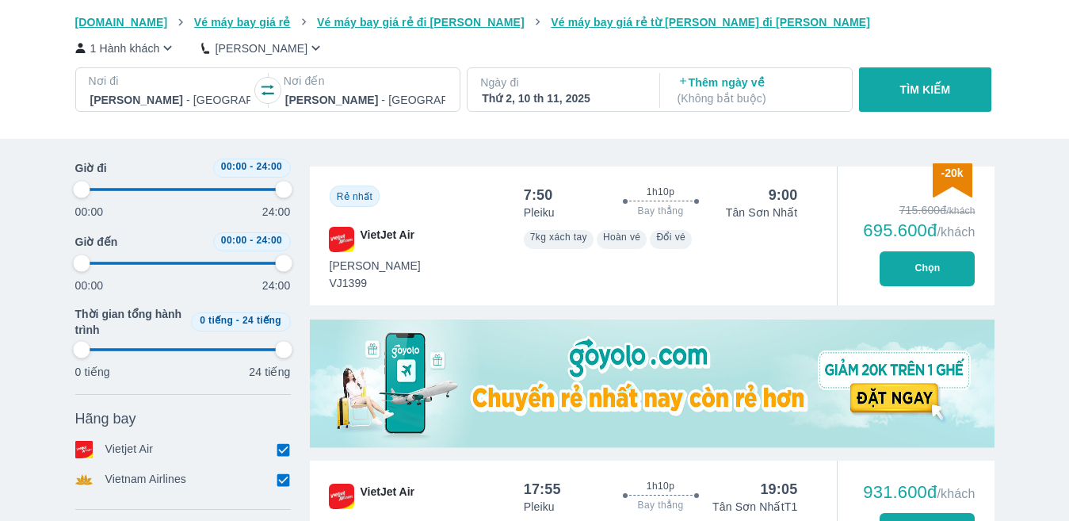
scroll to position [170, 0]
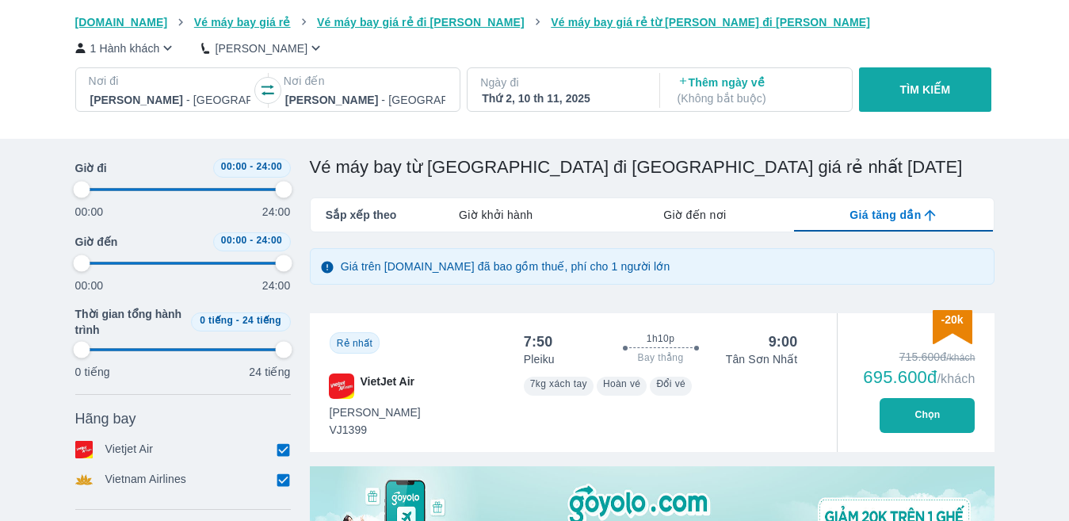
click at [564, 101] on div "Thứ 2, 10 th 11, 2025" at bounding box center [562, 98] width 160 height 16
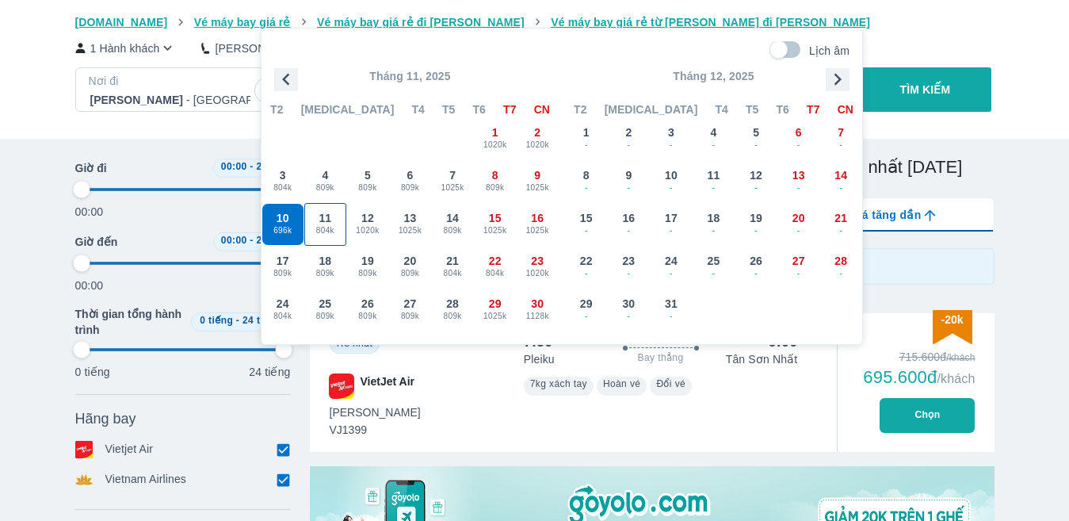
scroll to position [91, 0]
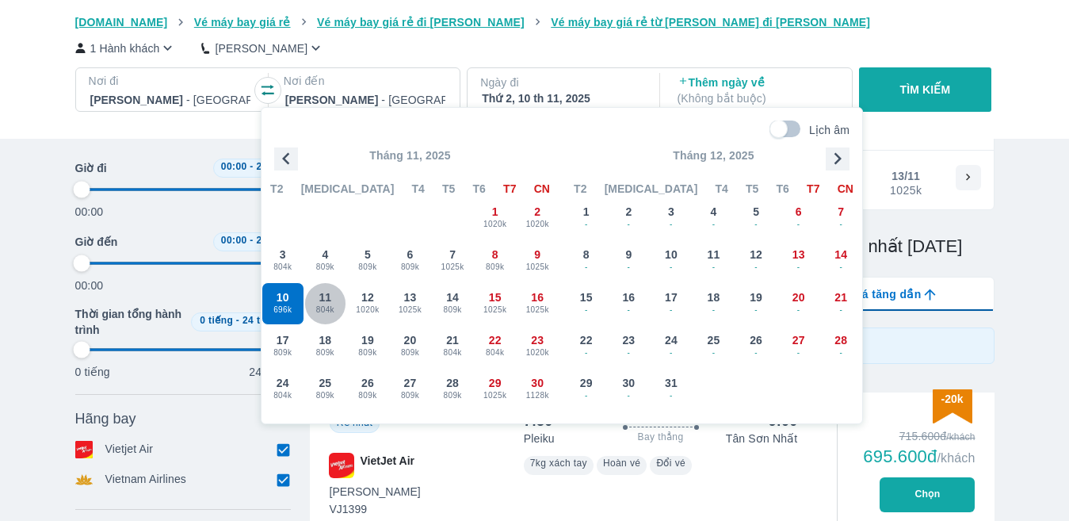
click at [320, 294] on span "11" at bounding box center [325, 297] width 13 height 16
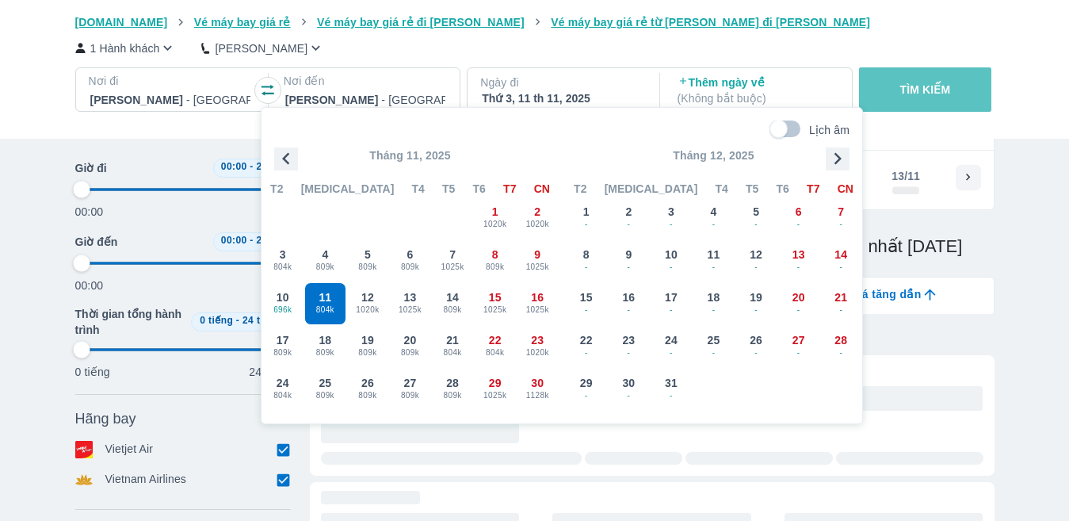
click at [887, 88] on button "TÌM KIẾM" at bounding box center [925, 89] width 132 height 44
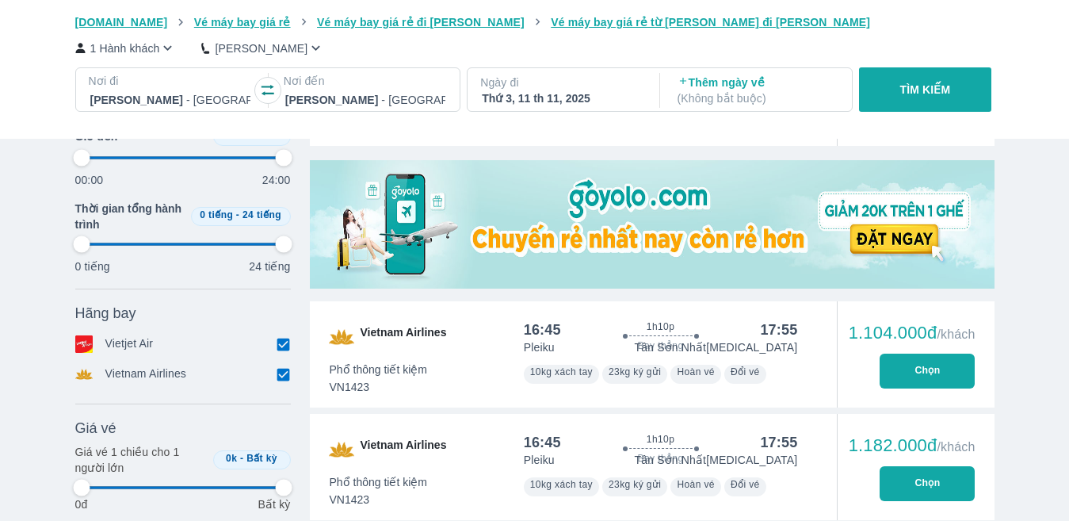
scroll to position [1277, 0]
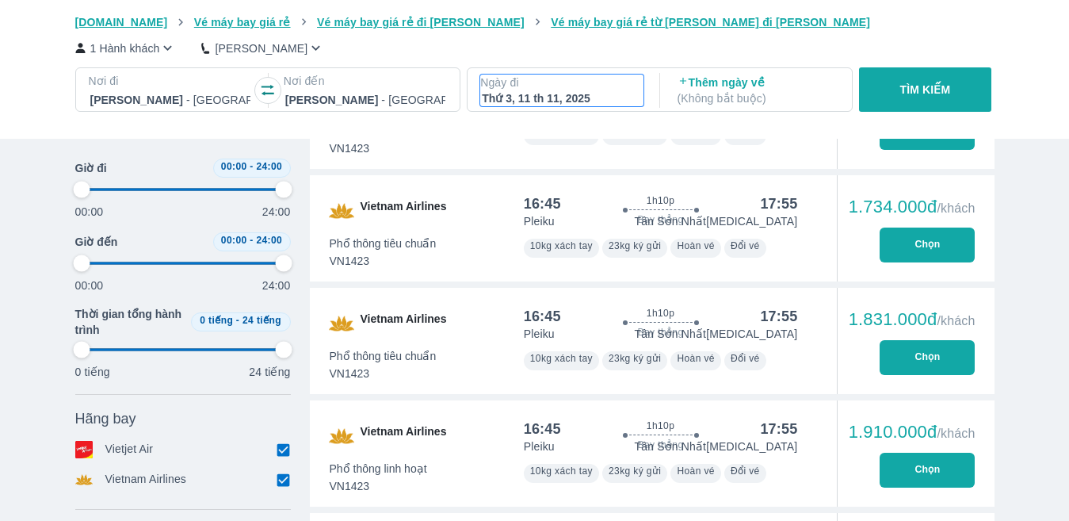
click at [575, 93] on div "Thứ 3, 11 th 11, 2025" at bounding box center [562, 98] width 160 height 16
click at [504, 93] on div "Thứ 3, 11 th 11, 2025" at bounding box center [562, 98] width 160 height 16
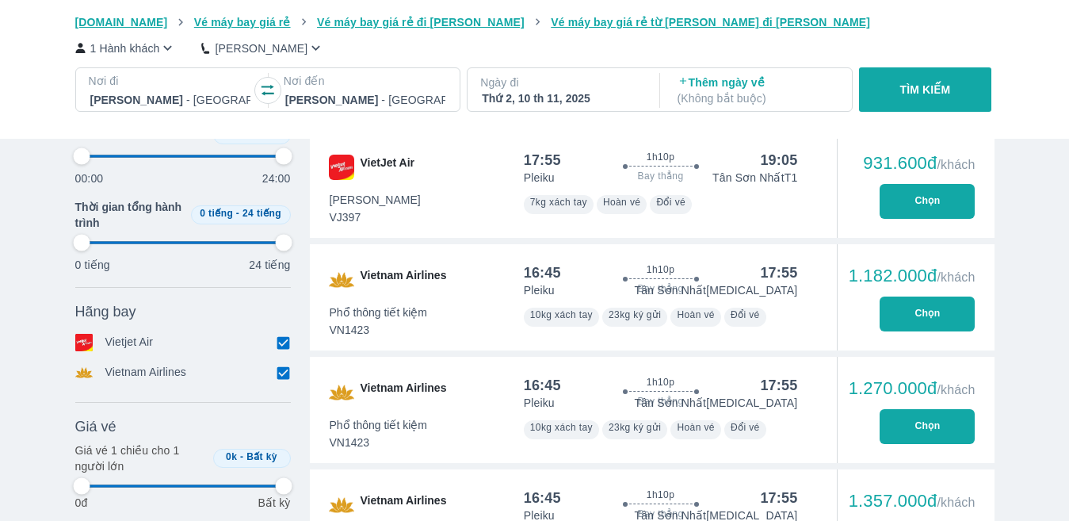
scroll to position [567, 0]
